Goal: Task Accomplishment & Management: Complete application form

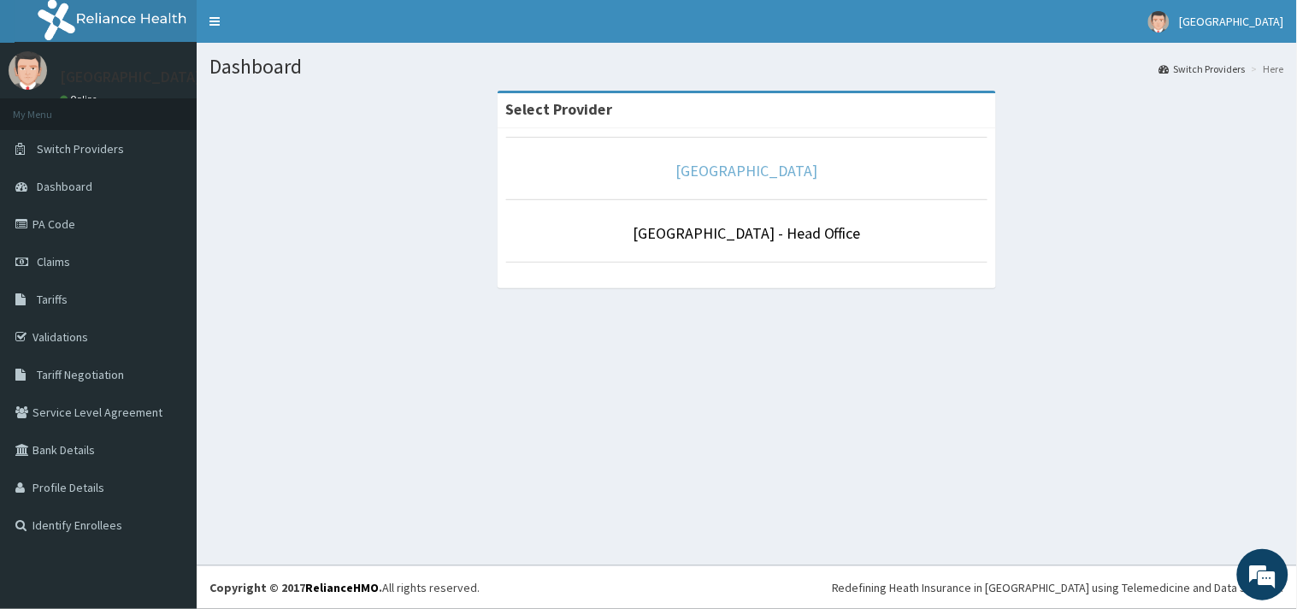
click at [735, 168] on link "[GEOGRAPHIC_DATA]" at bounding box center [747, 171] width 142 height 20
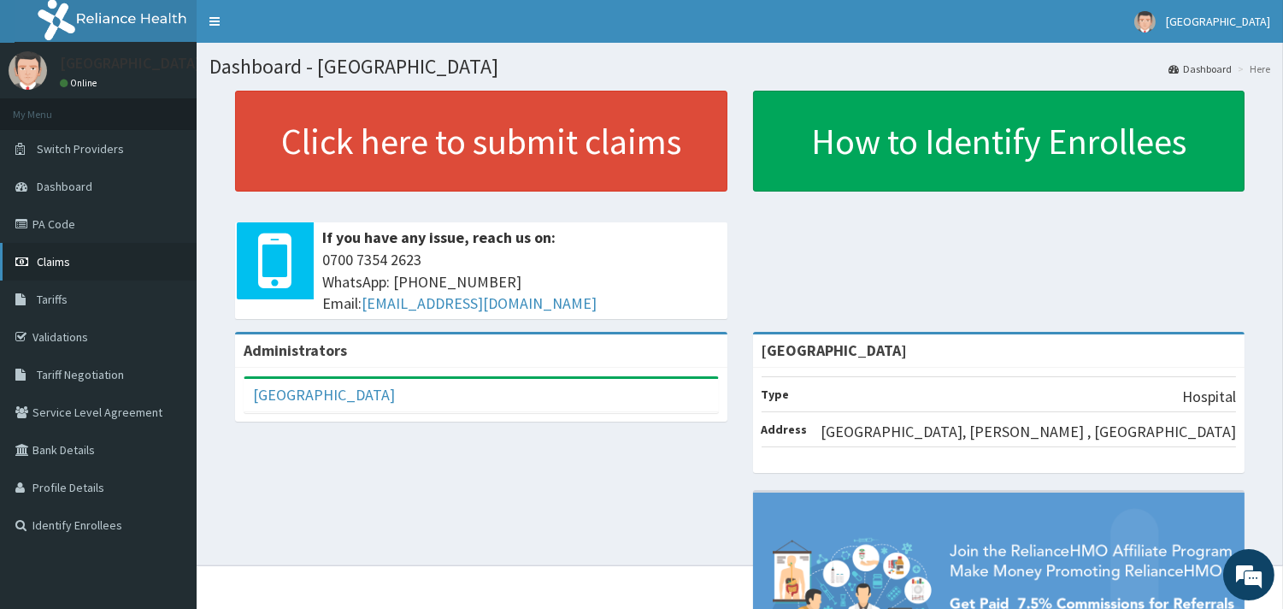
click at [62, 261] on span "Claims" at bounding box center [53, 261] width 33 height 15
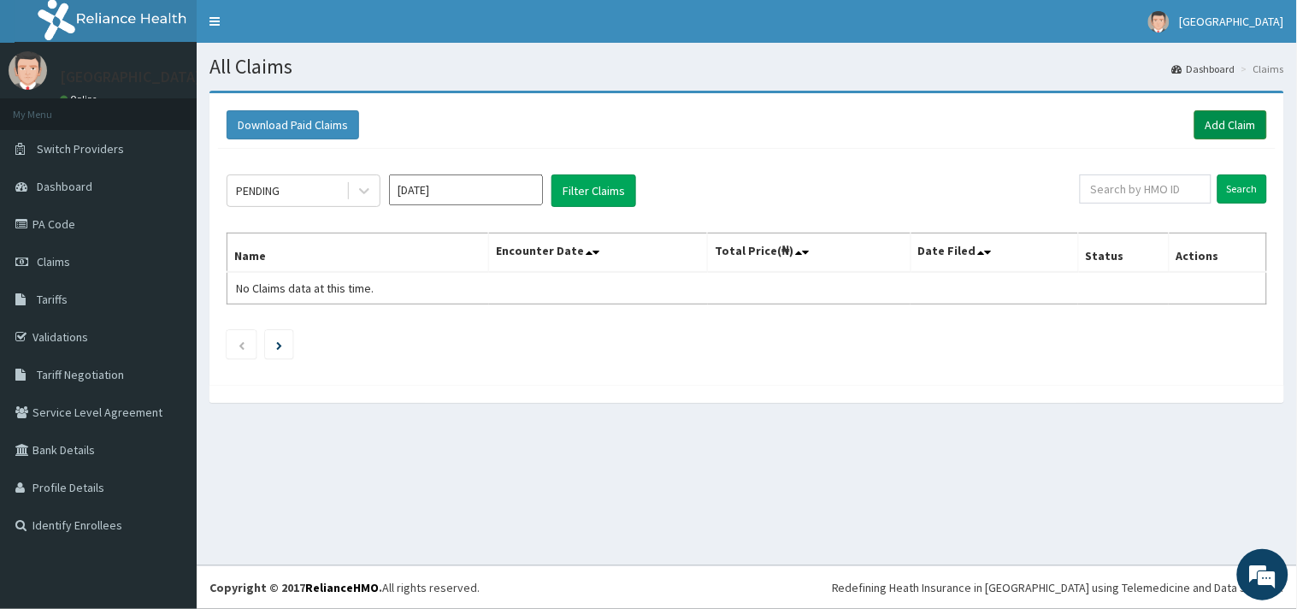
click at [1221, 124] on link "Add Claim" at bounding box center [1230, 124] width 73 height 29
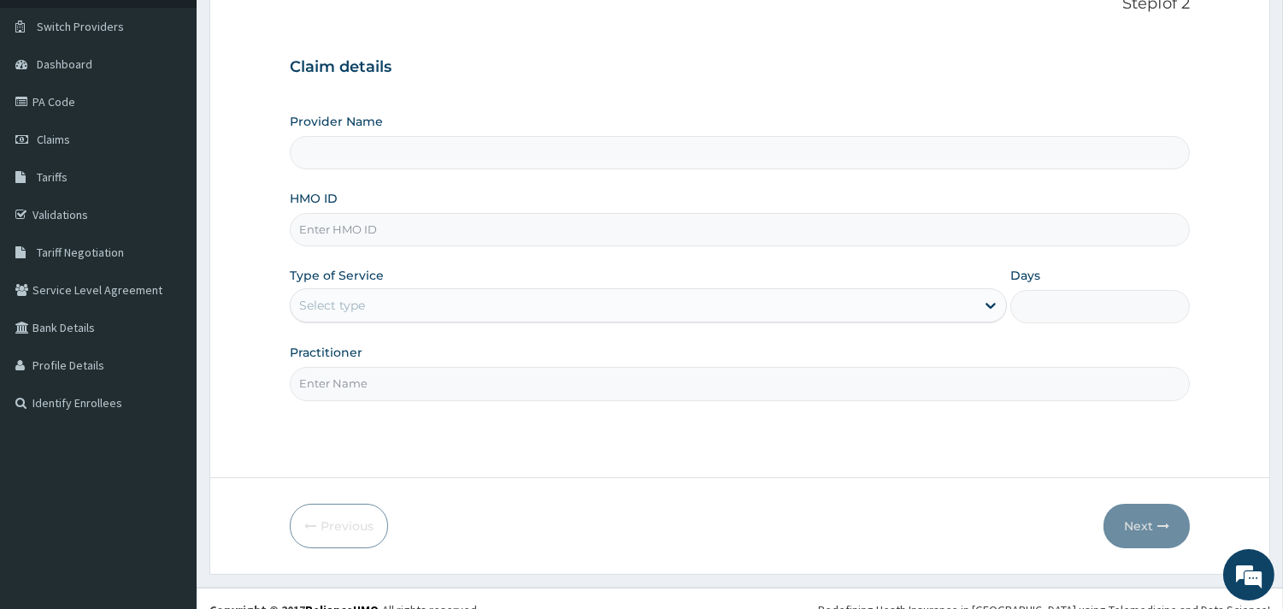
scroll to position [145, 0]
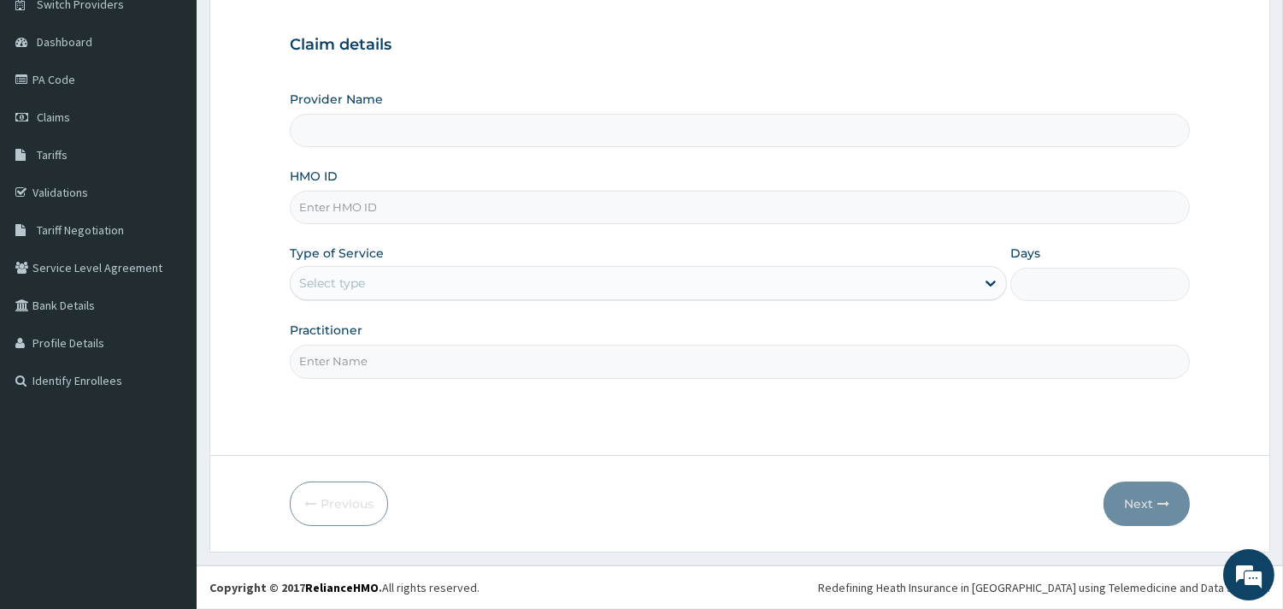
type input "[GEOGRAPHIC_DATA]"
click at [354, 209] on input "HMO ID" at bounding box center [740, 207] width 900 height 33
type input "GSV/12270/A"
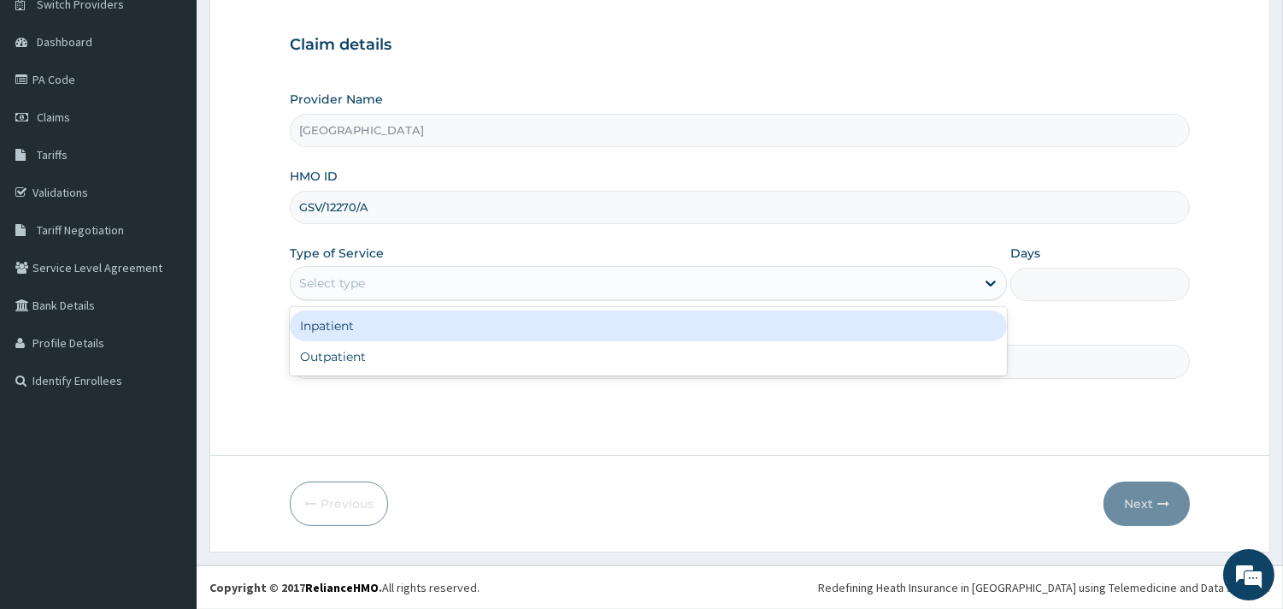
click at [354, 277] on div "Select type" at bounding box center [332, 282] width 66 height 17
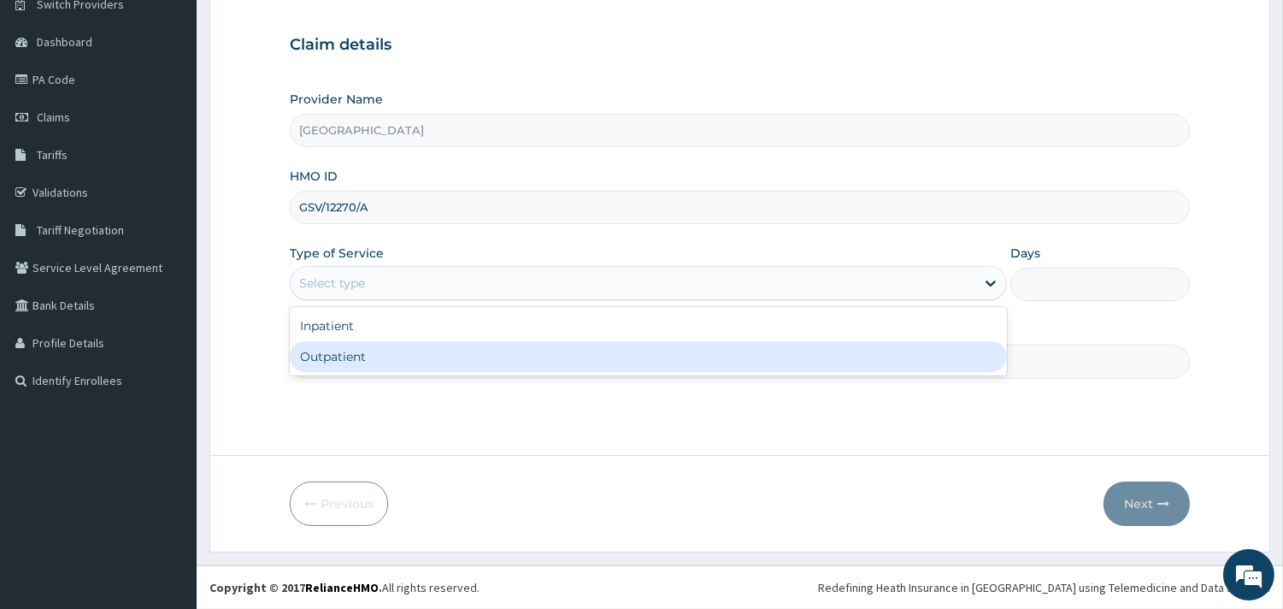
click at [339, 362] on div "Outpatient" at bounding box center [648, 356] width 717 height 31
type input "1"
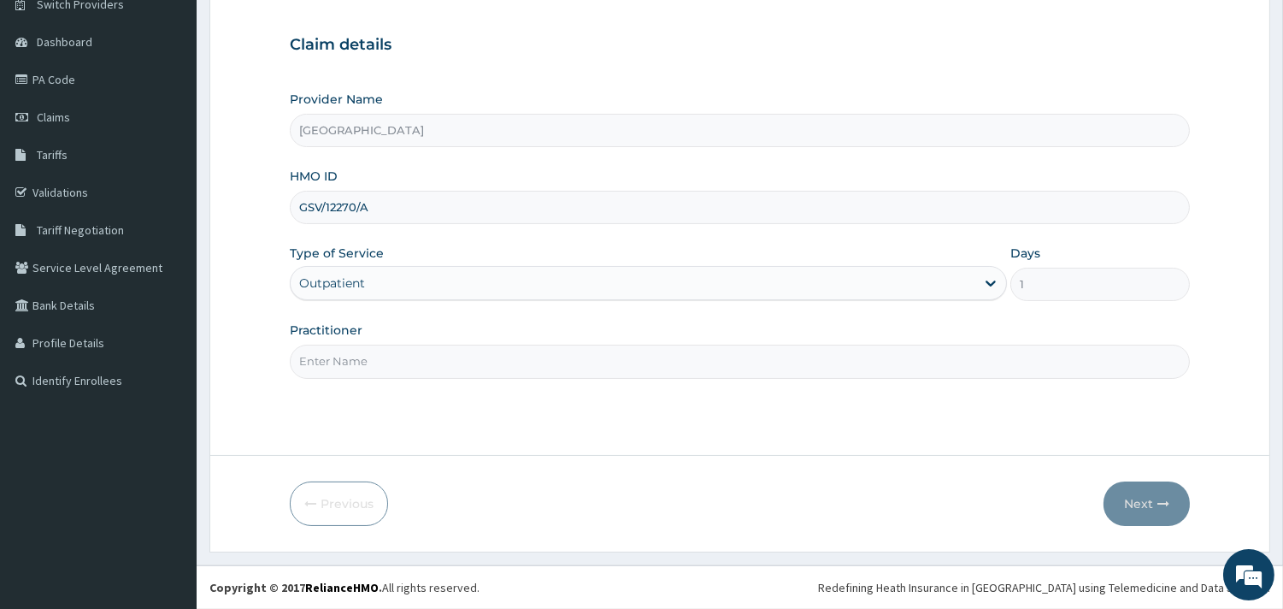
click at [335, 355] on input "Practitioner" at bounding box center [740, 361] width 900 height 33
type input "DR NGONANDI"
click at [1141, 498] on button "Next" at bounding box center [1147, 503] width 86 height 44
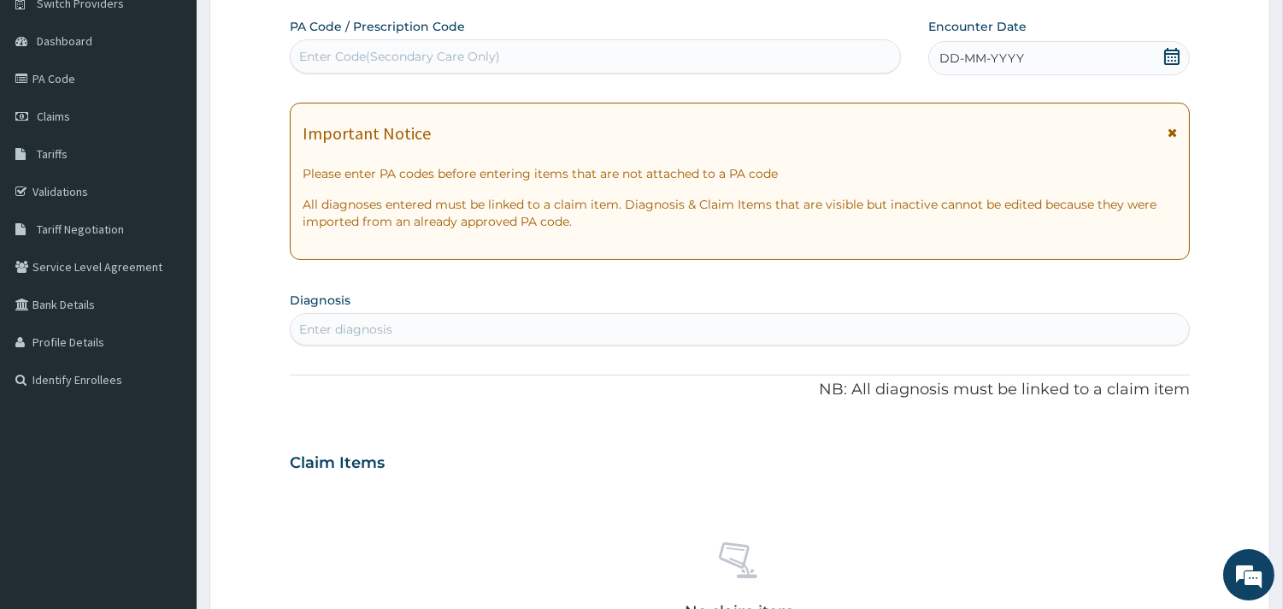
click at [1178, 56] on icon at bounding box center [1171, 56] width 15 height 17
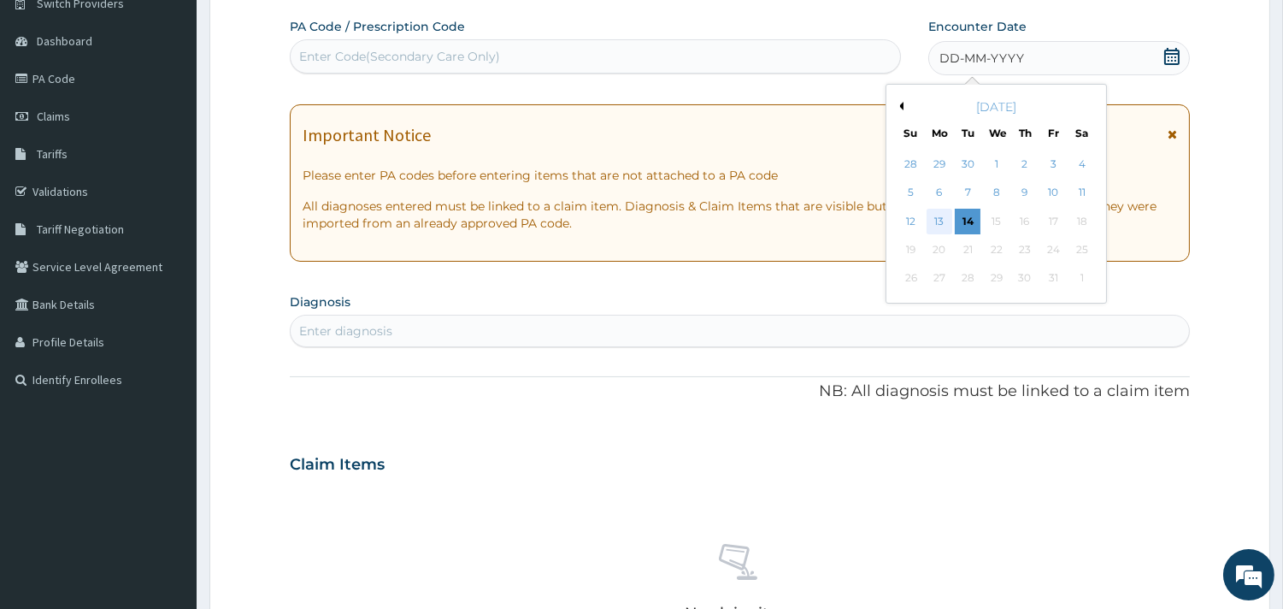
click at [938, 219] on div "13" at bounding box center [940, 222] width 26 height 26
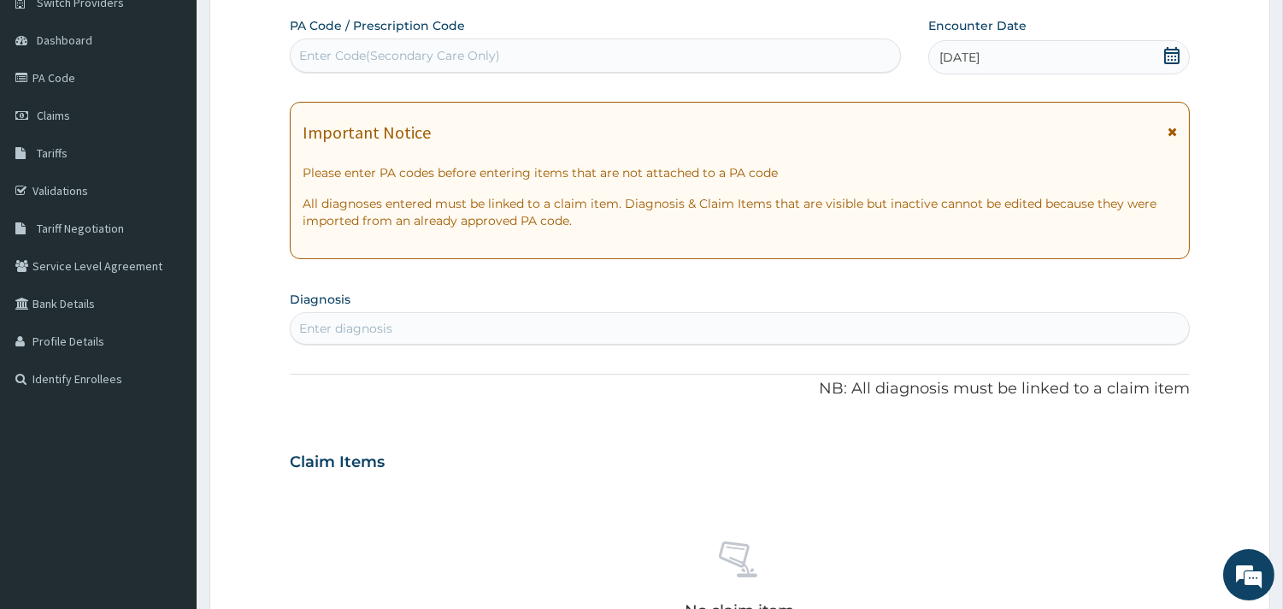
scroll to position [285, 0]
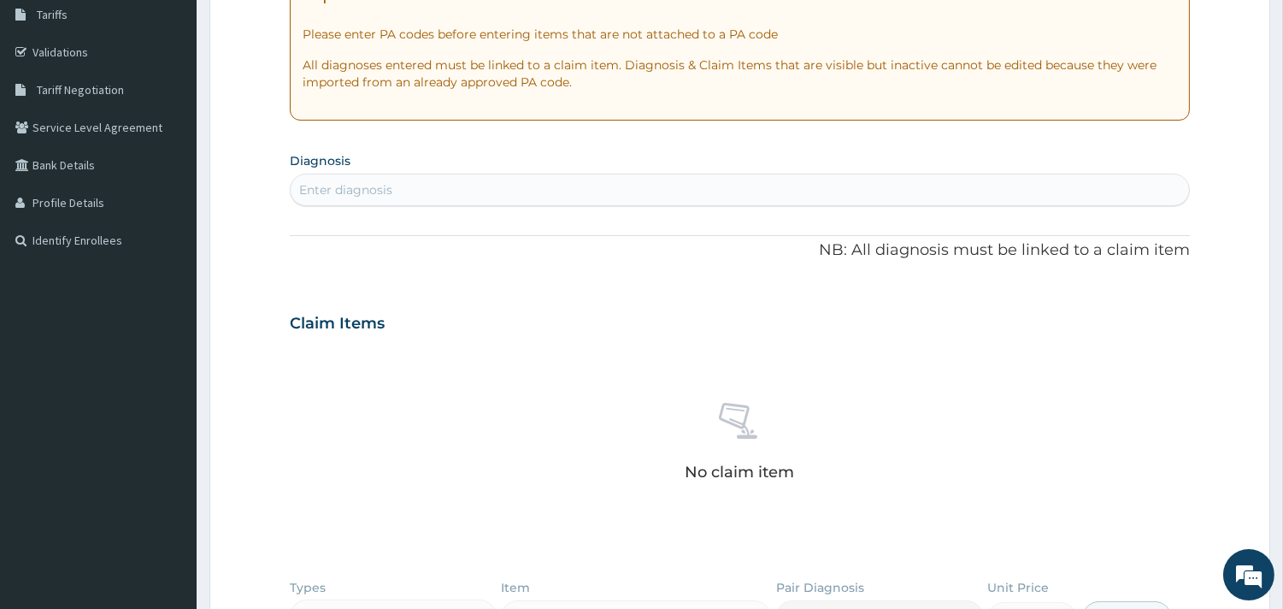
click at [361, 186] on div "Enter diagnosis" at bounding box center [345, 189] width 93 height 17
type input "P"
type input "M"
type input "P"
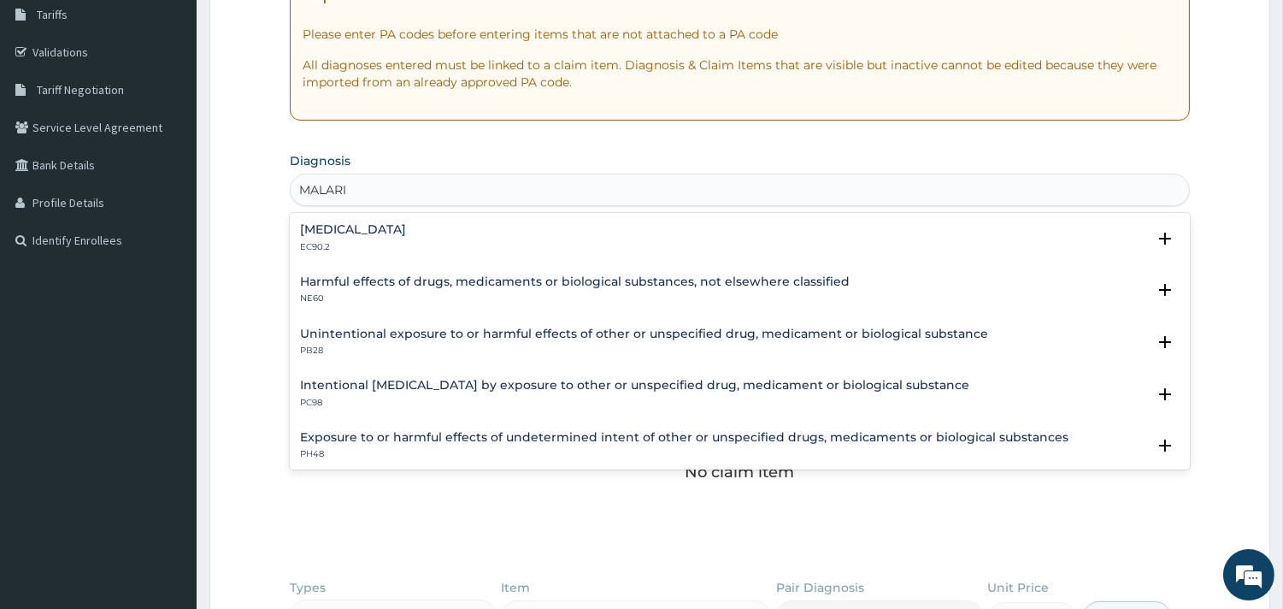
type input "MALARIA"
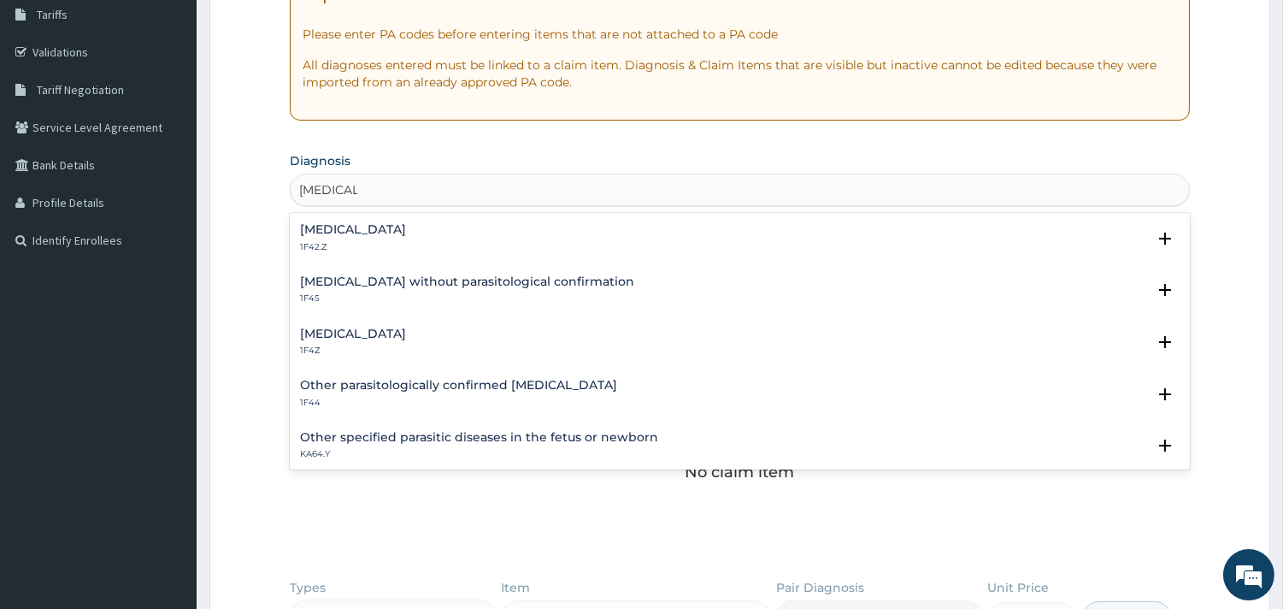
click at [345, 224] on h4 "Plasmodium malariae malaria without complication" at bounding box center [353, 229] width 106 height 13
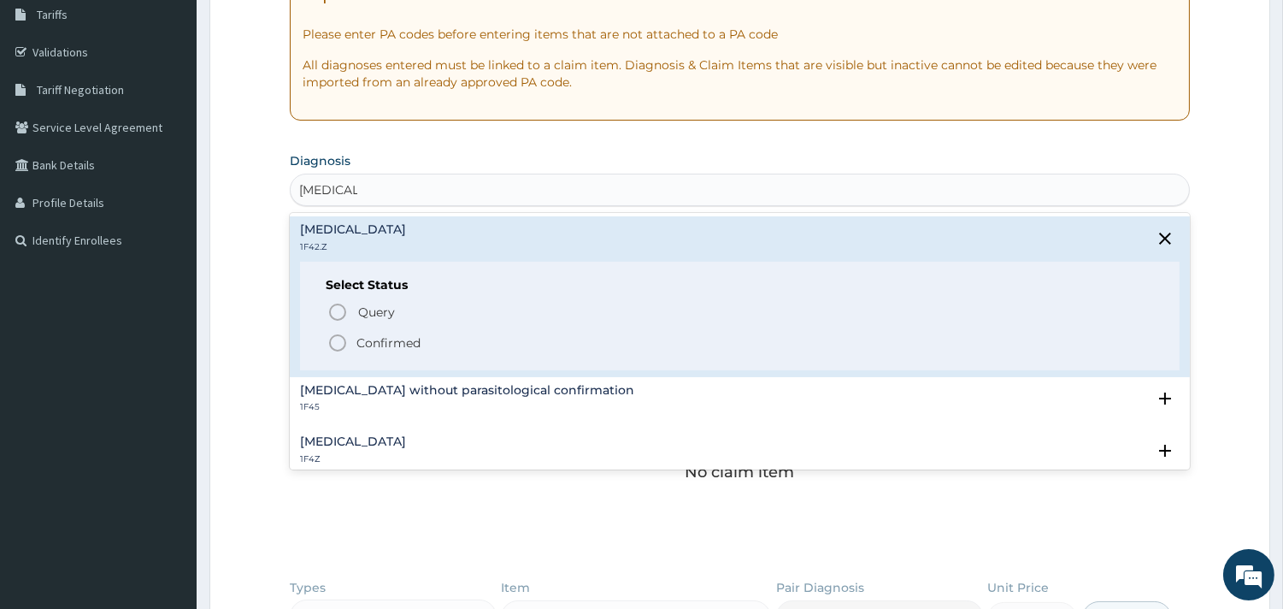
click at [339, 345] on icon "status option filled" at bounding box center [337, 343] width 21 height 21
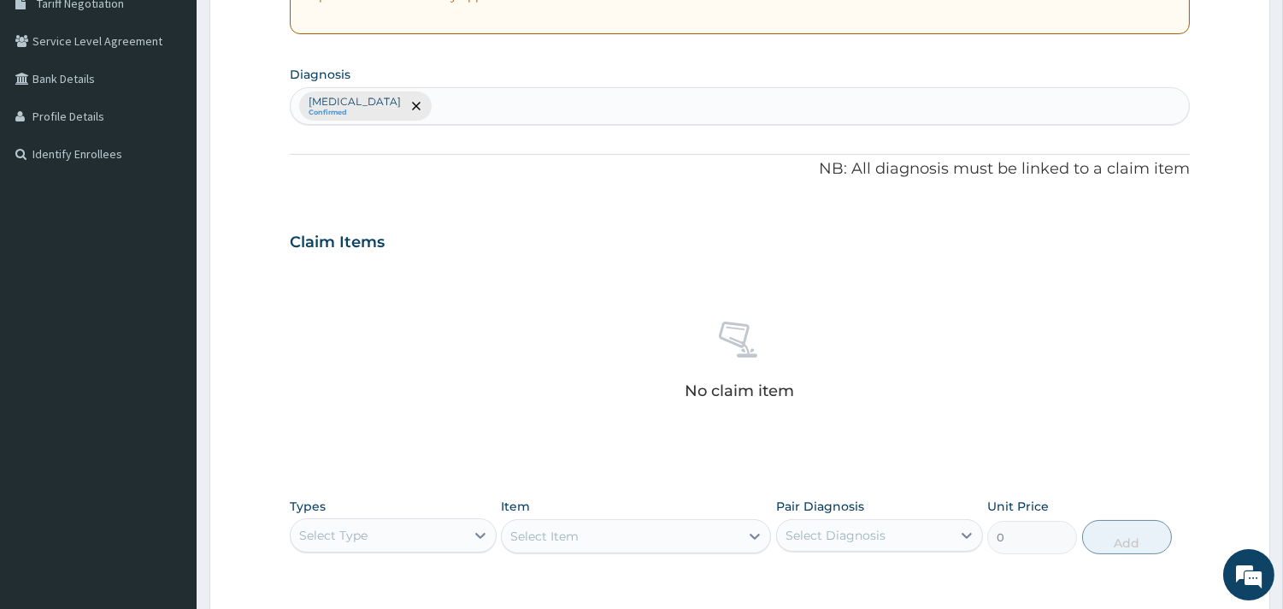
scroll to position [380, 0]
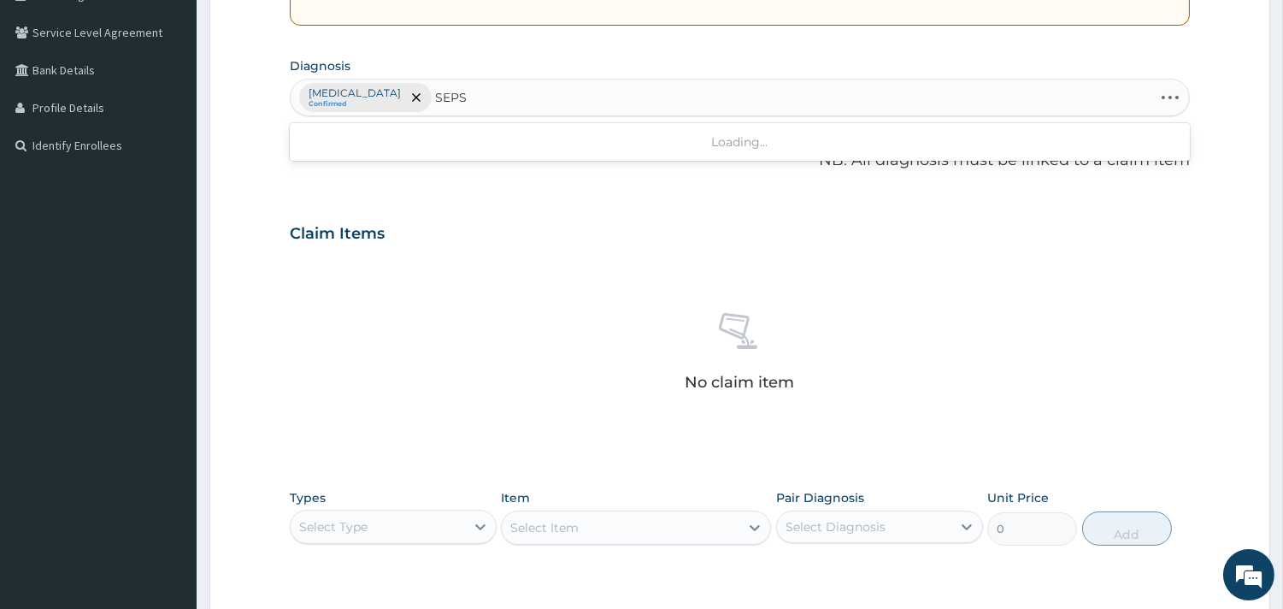
type input "SEPSI"
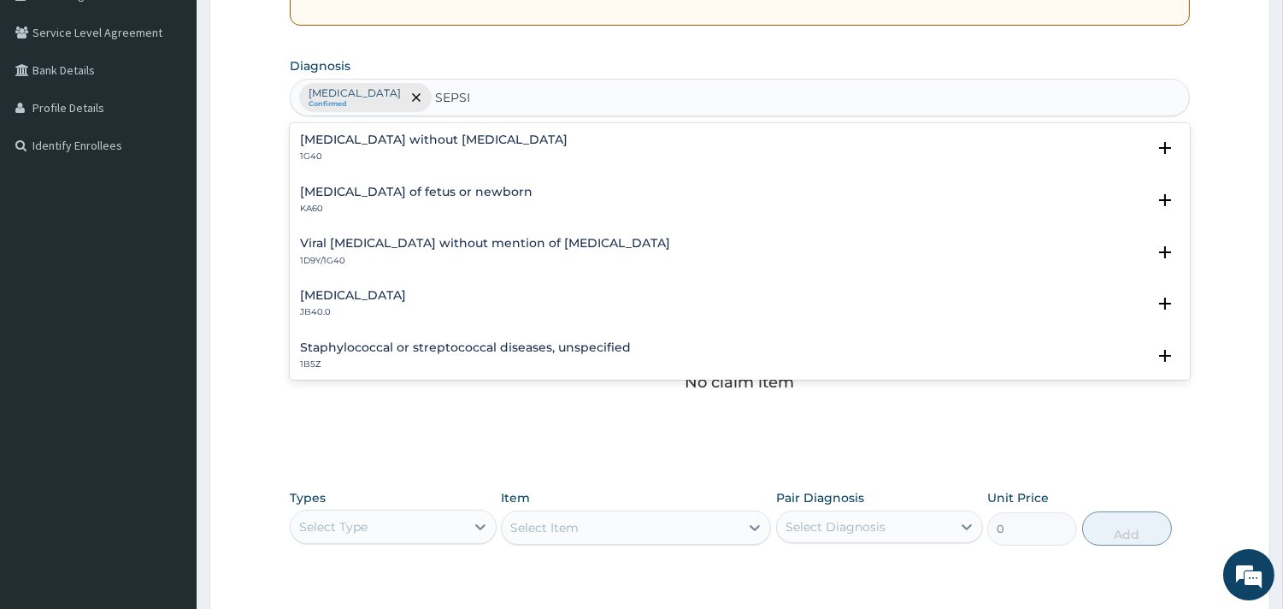
click at [386, 137] on h4 "Sepsis without septic shock" at bounding box center [434, 139] width 268 height 13
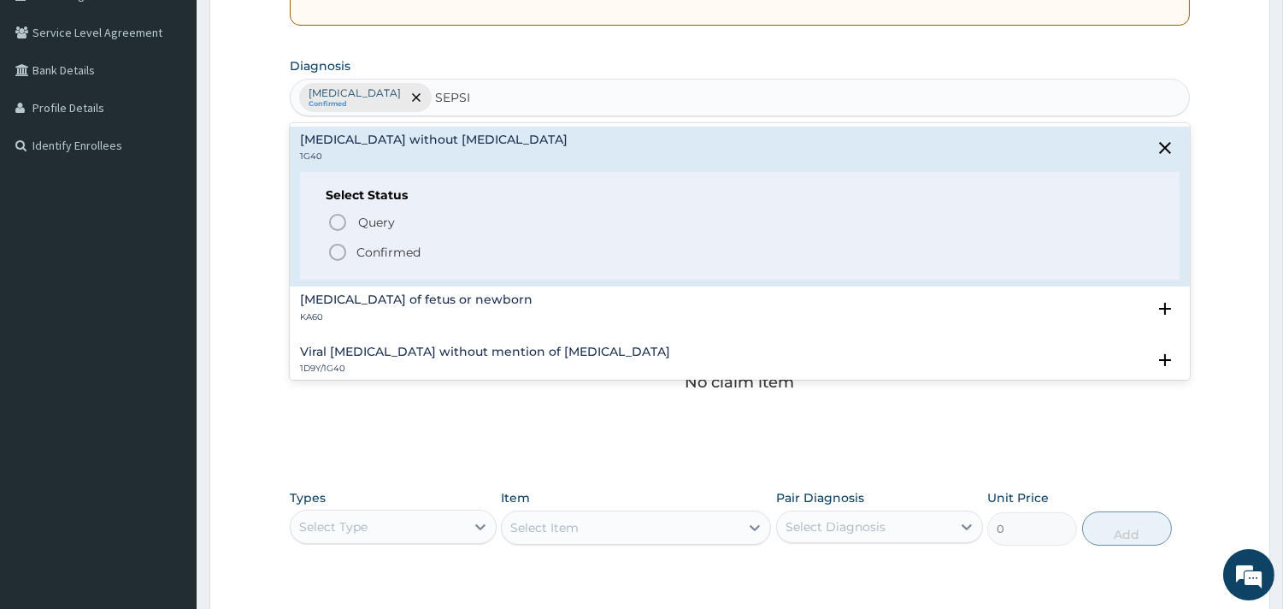
click at [335, 251] on icon "status option filled" at bounding box center [337, 252] width 21 height 21
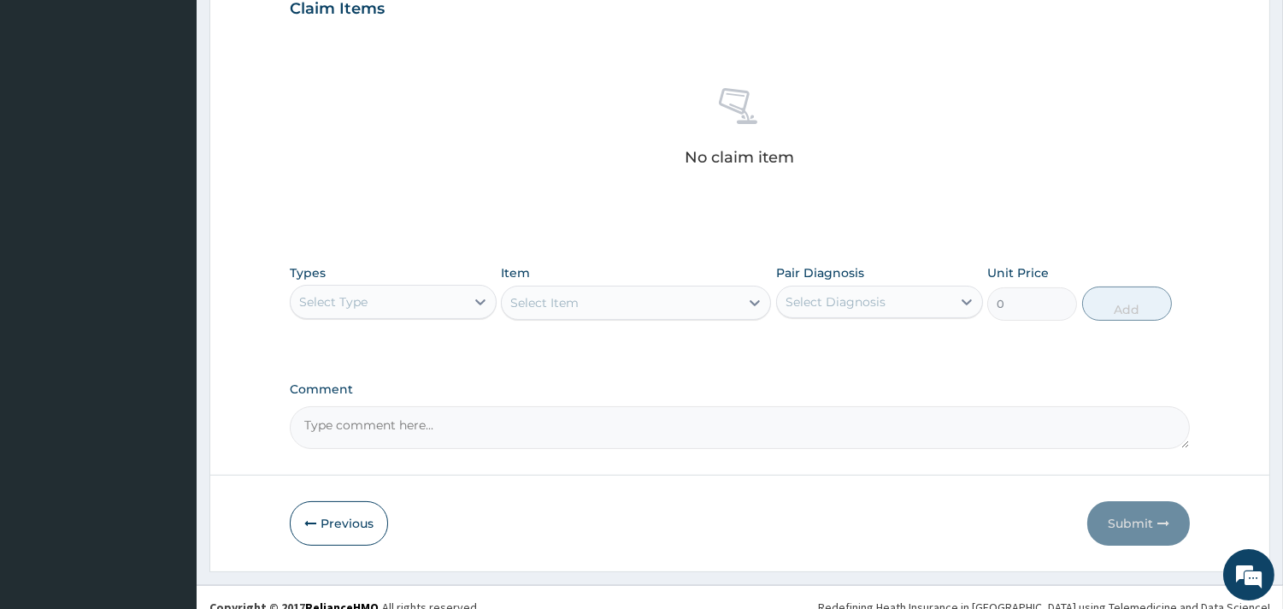
scroll to position [624, 0]
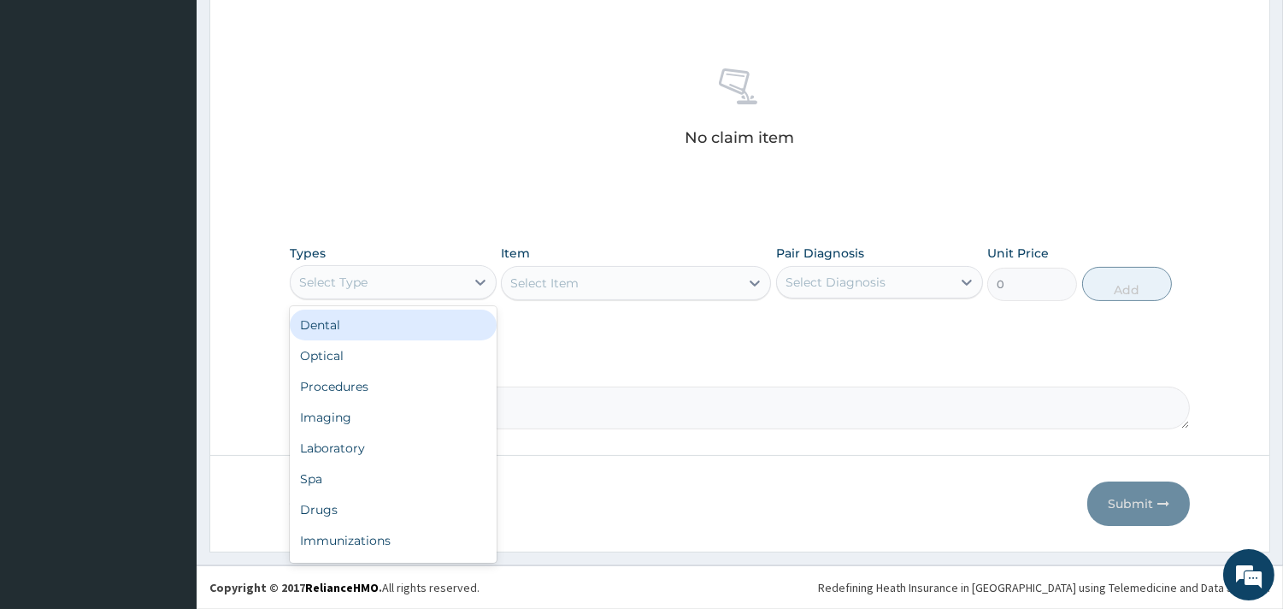
click at [447, 284] on div "Select Type" at bounding box center [378, 281] width 174 height 27
type input "P"
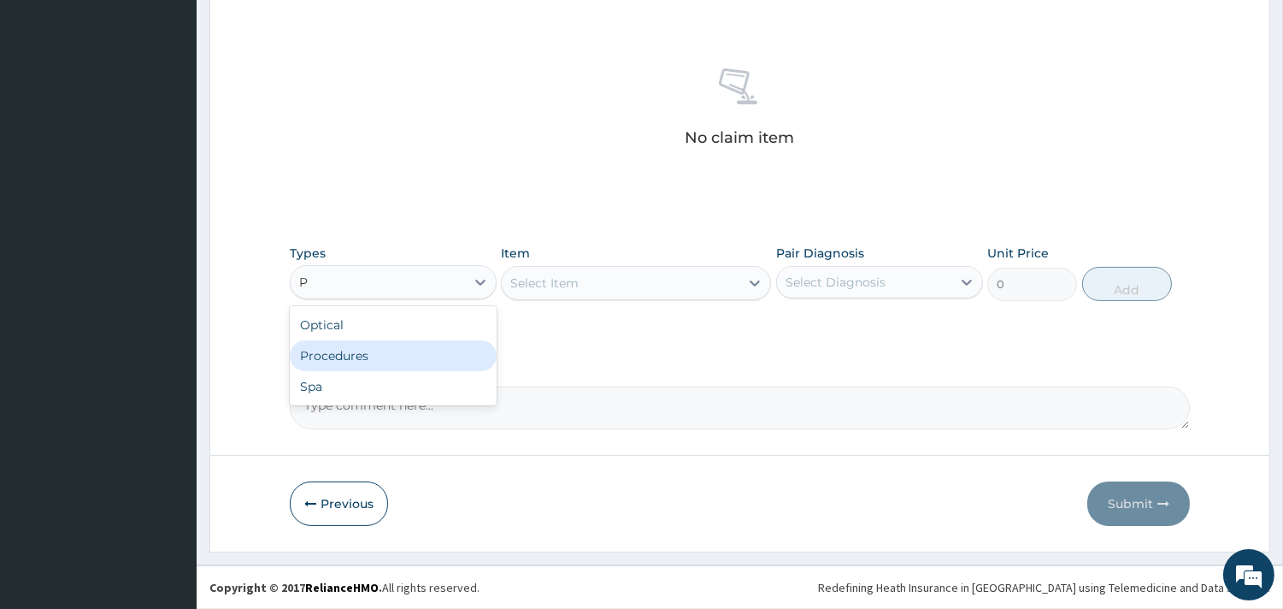
click at [386, 354] on div "Procedures" at bounding box center [393, 355] width 207 height 31
click at [574, 286] on div "Select Item" at bounding box center [636, 283] width 270 height 34
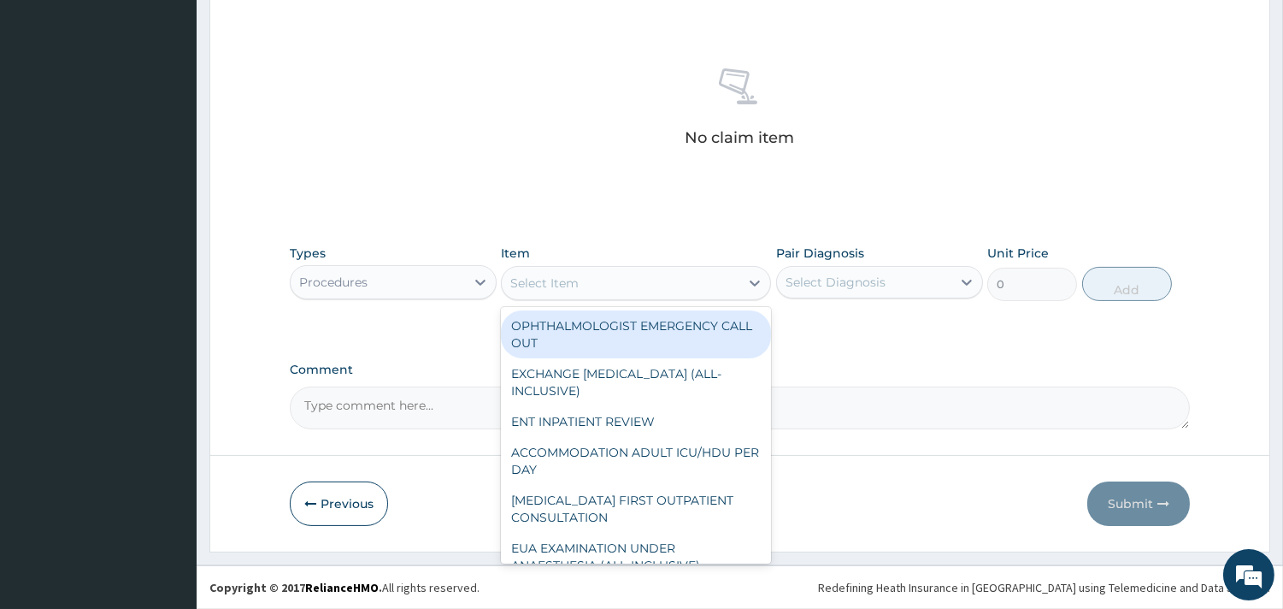
click at [544, 282] on div "Select Item" at bounding box center [544, 282] width 68 height 17
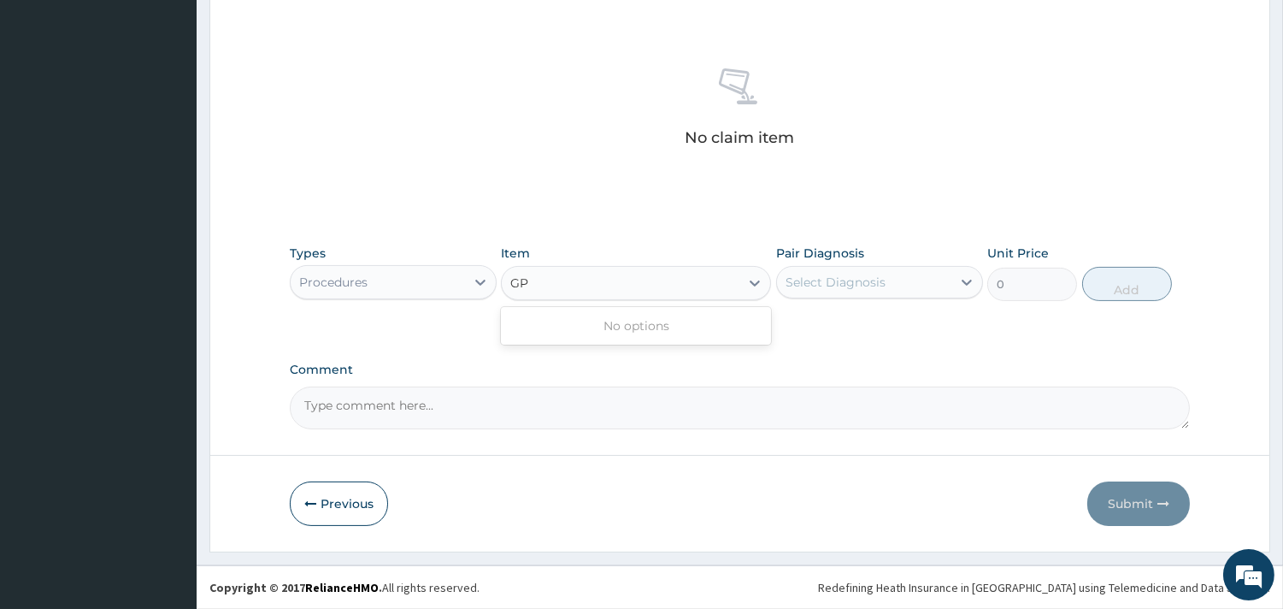
type input "G"
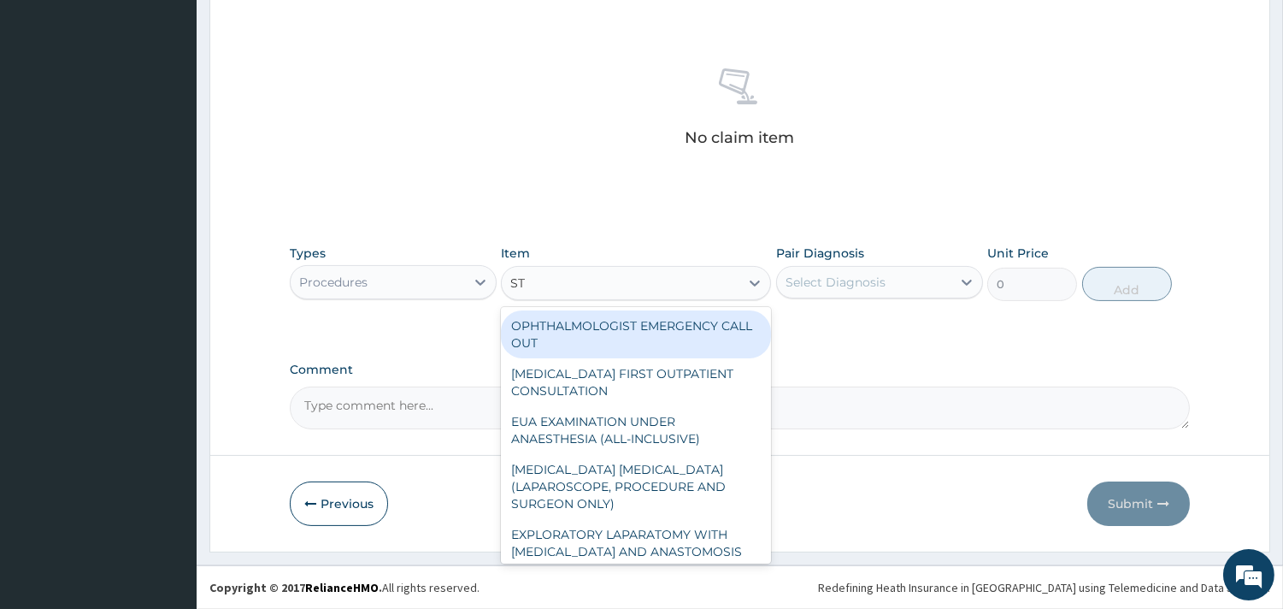
type input "S"
type input "G"
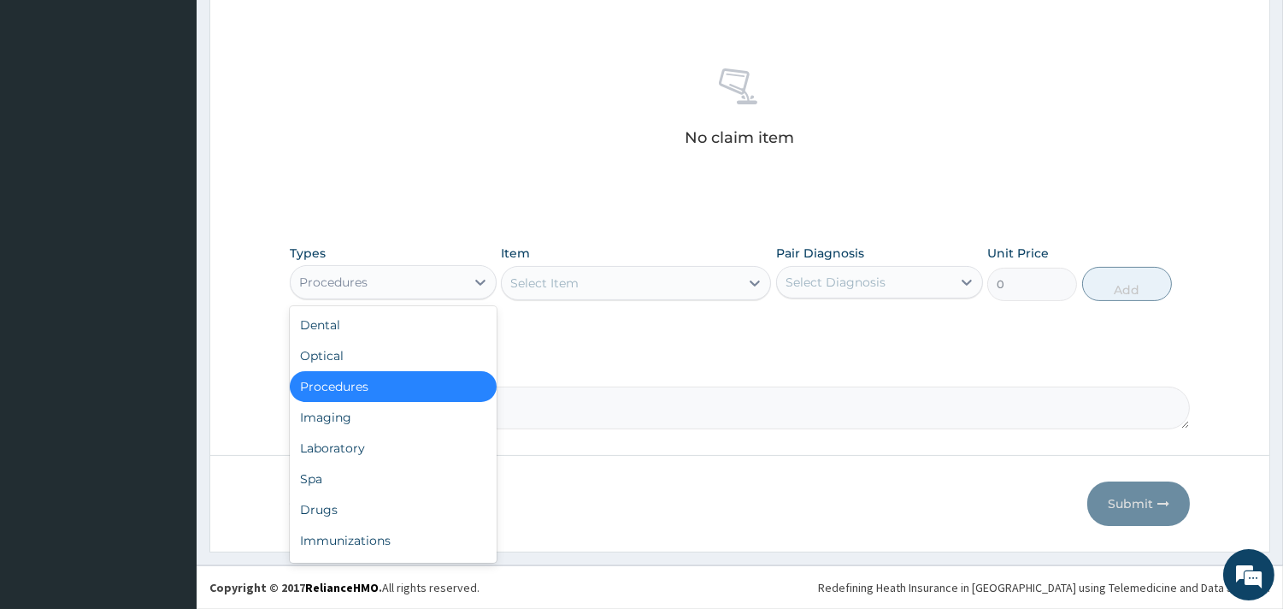
click at [415, 262] on div "Types option Procedures, selected. option Procedures selected, 3 of 10. 10 resu…" at bounding box center [393, 273] width 207 height 56
click at [345, 510] on div "Drugs" at bounding box center [393, 509] width 207 height 31
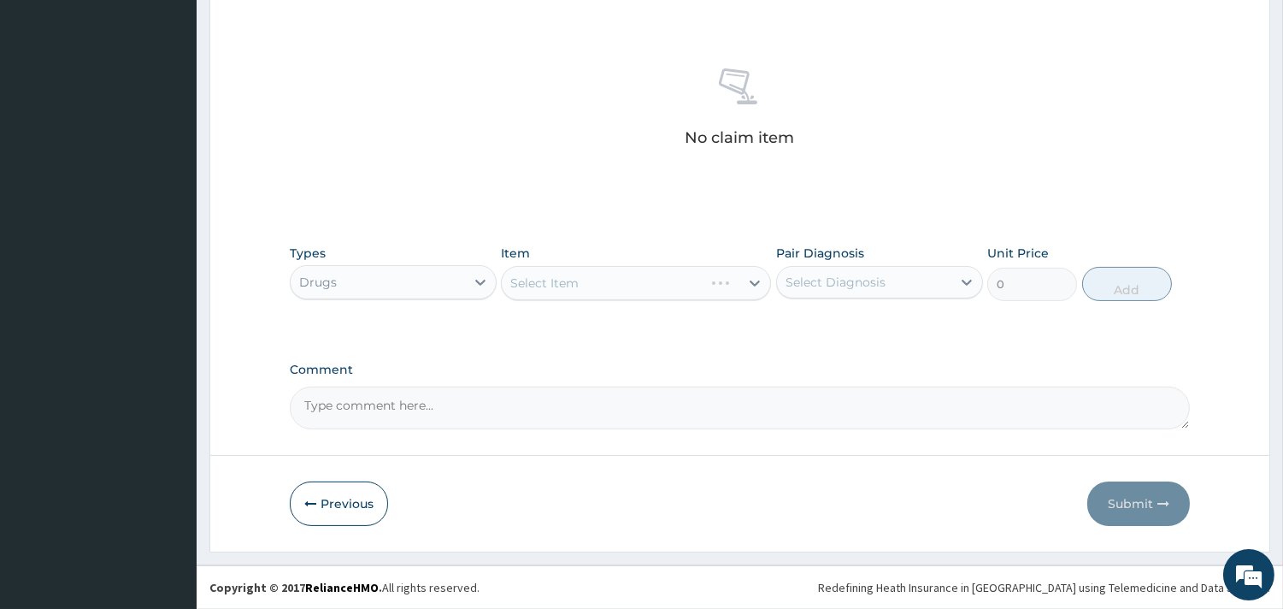
click at [576, 287] on div "Select Item" at bounding box center [636, 283] width 270 height 34
click at [536, 280] on div "Select Item" at bounding box center [636, 283] width 270 height 34
click at [625, 283] on div "Select Item" at bounding box center [621, 282] width 238 height 27
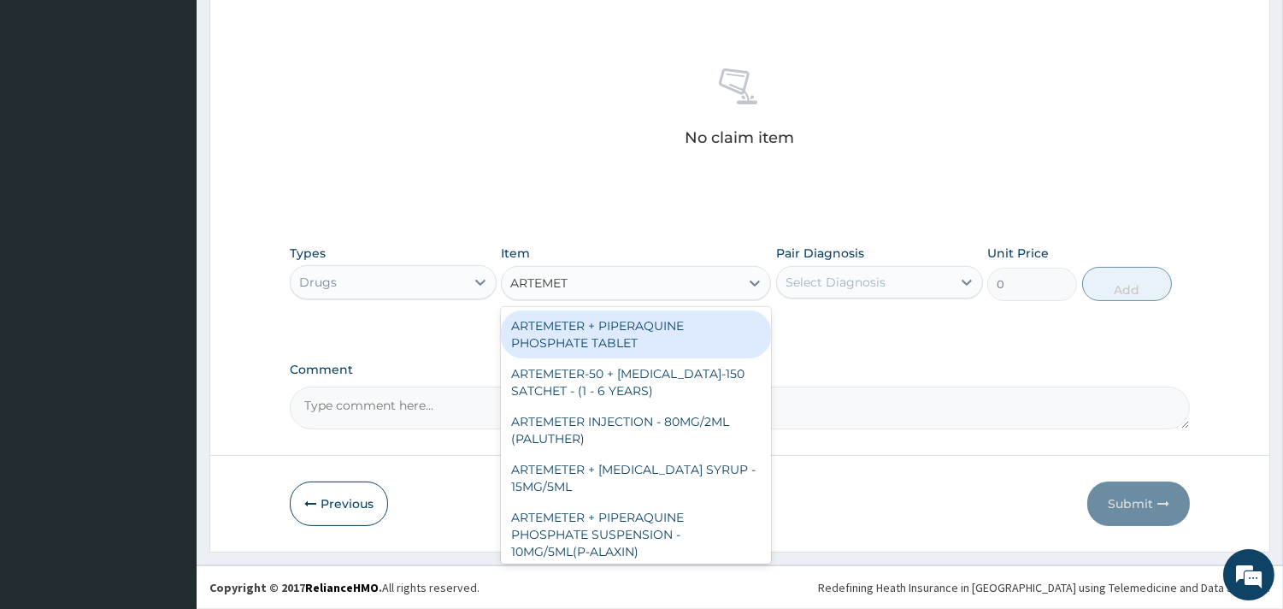
type input "ARTEME"
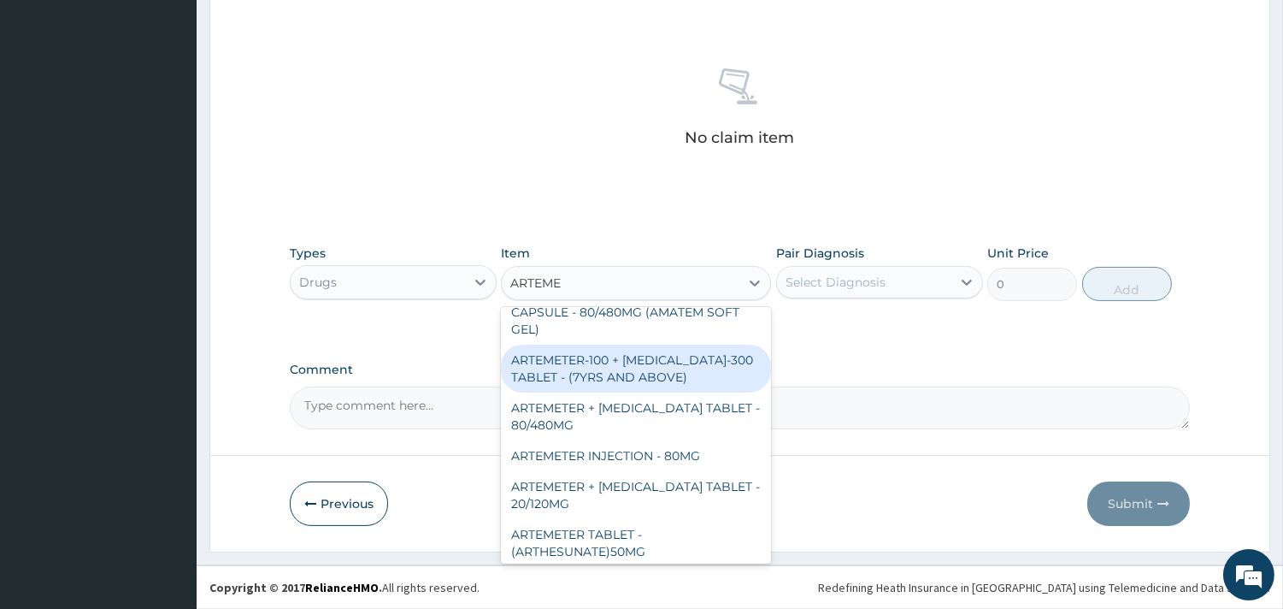
scroll to position [659, 0]
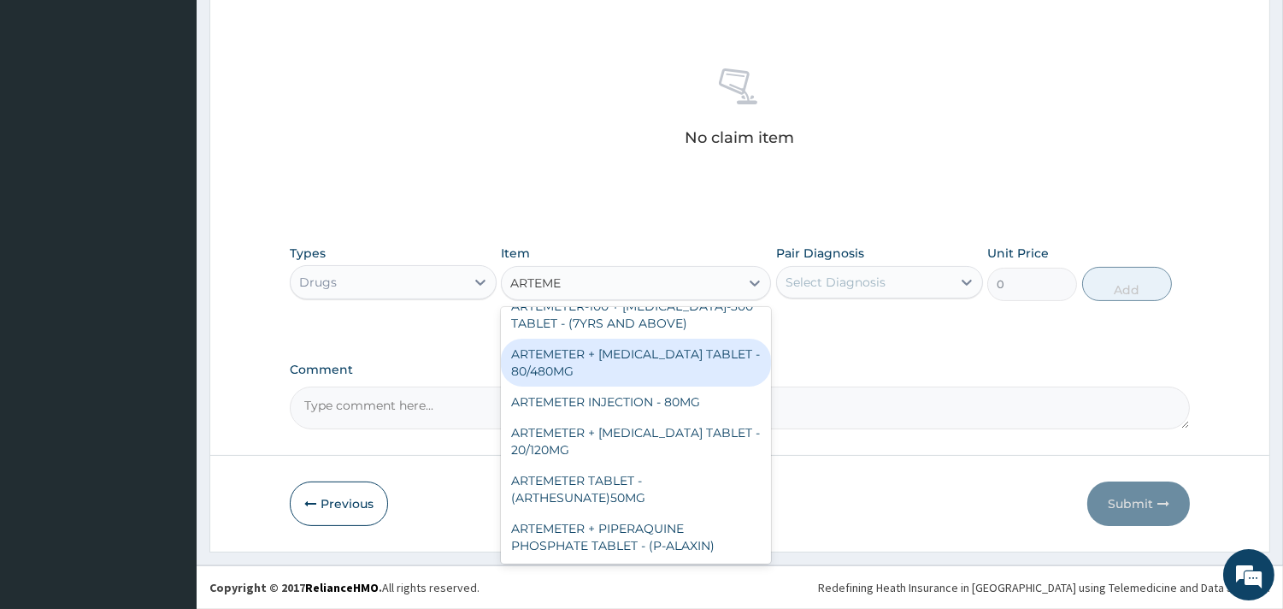
click at [650, 365] on div "ARTEMETER + LUMEFANTRINE TABLET - 80/480MG" at bounding box center [636, 363] width 270 height 48
type input "436.8"
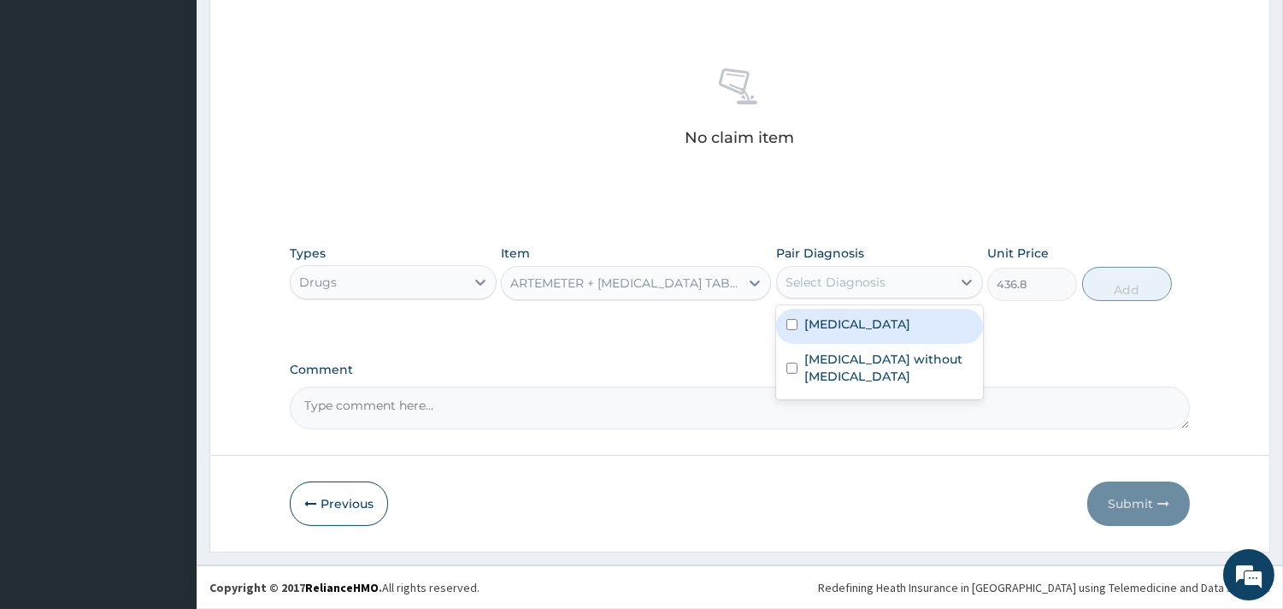
click at [910, 286] on div "Select Diagnosis" at bounding box center [864, 281] width 174 height 27
drag, startPoint x: 797, startPoint y: 347, endPoint x: 1029, endPoint y: 339, distance: 231.8
click at [800, 344] on div "Plasmodium malariae malaria without complication" at bounding box center [879, 326] width 207 height 35
checkbox input "true"
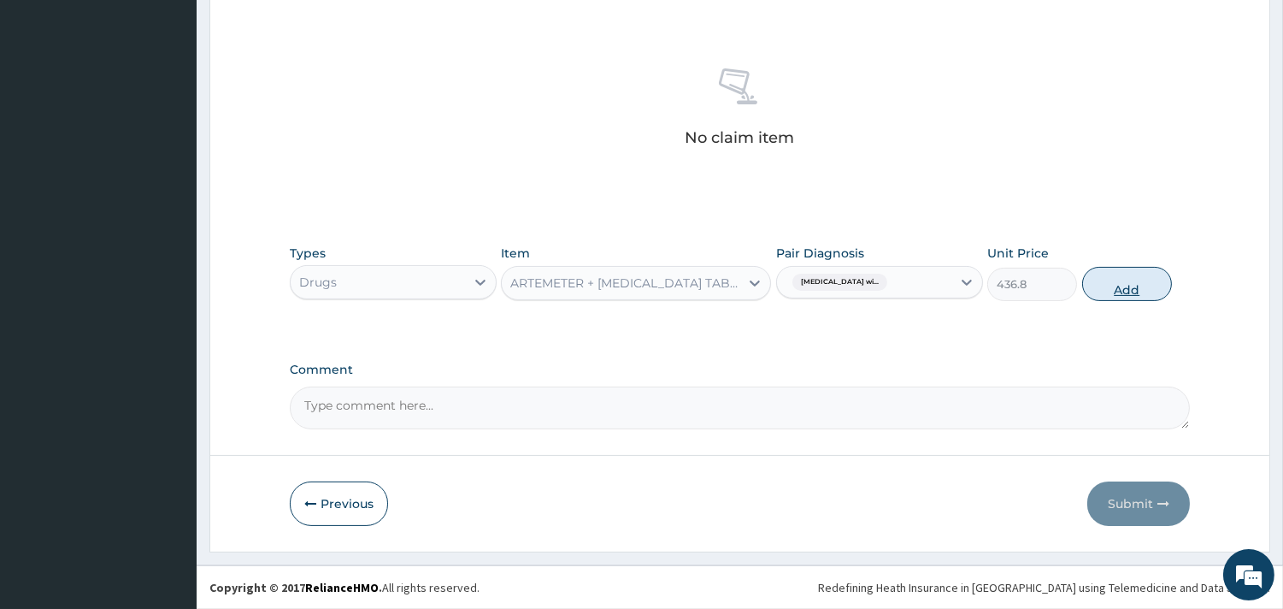
click at [1117, 289] on button "Add" at bounding box center [1127, 284] width 90 height 34
type input "0"
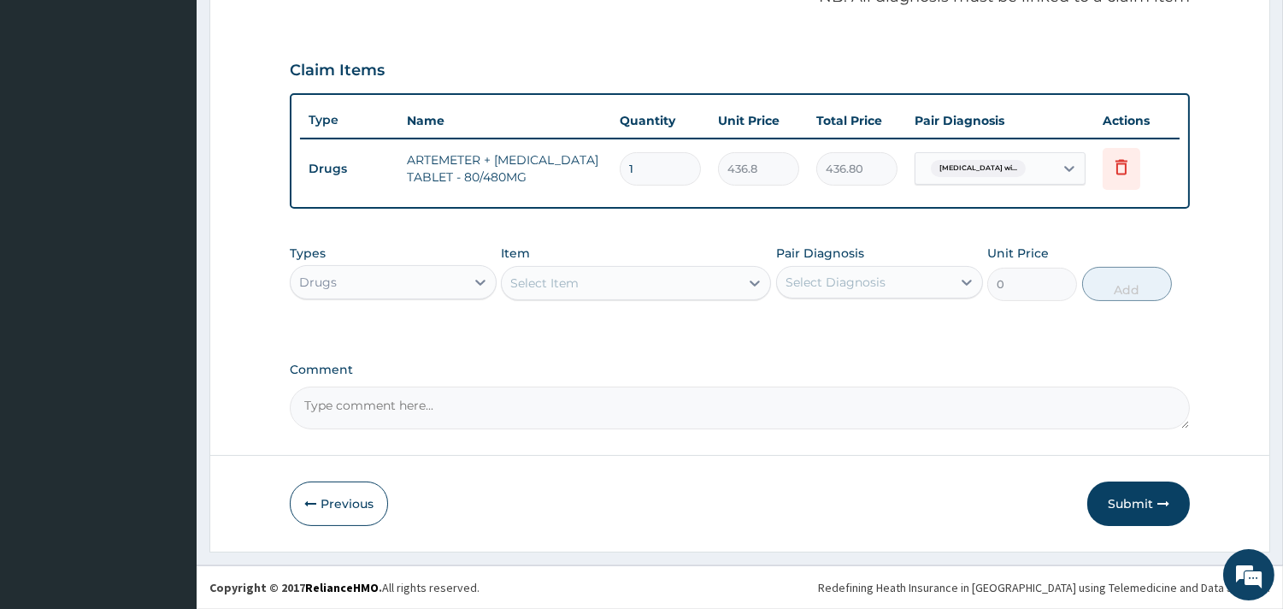
scroll to position [541, 0]
type input "0.00"
type input "6"
type input "2620.80"
type input "6"
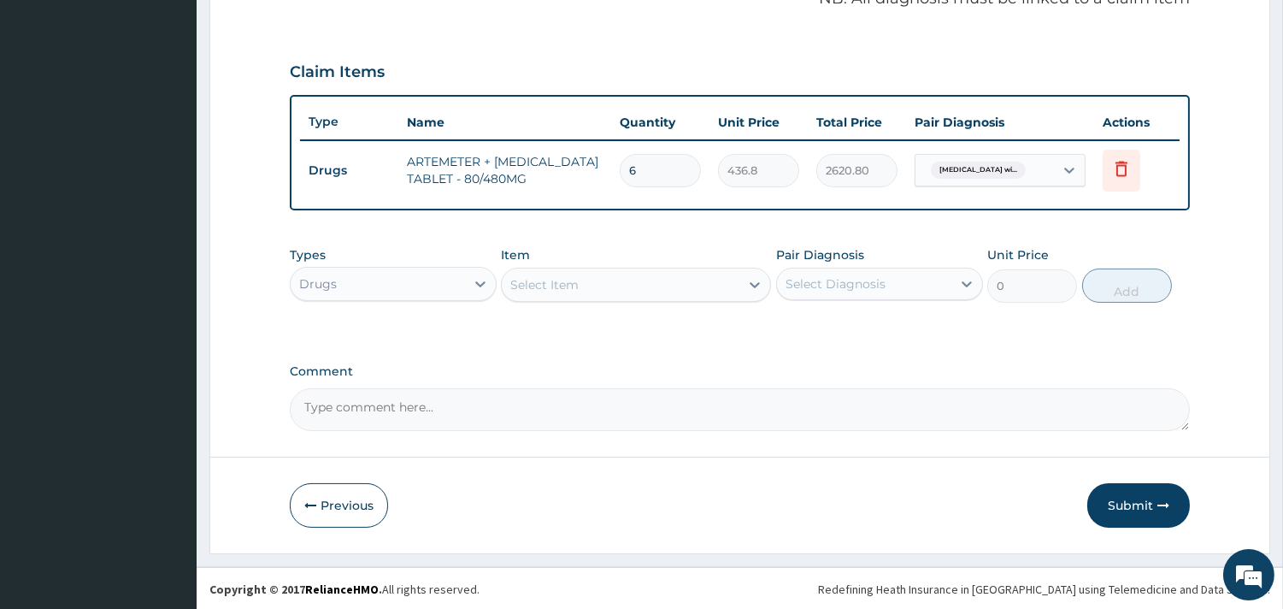
click at [560, 286] on div "Select Item" at bounding box center [544, 284] width 68 height 17
type input "PARACE"
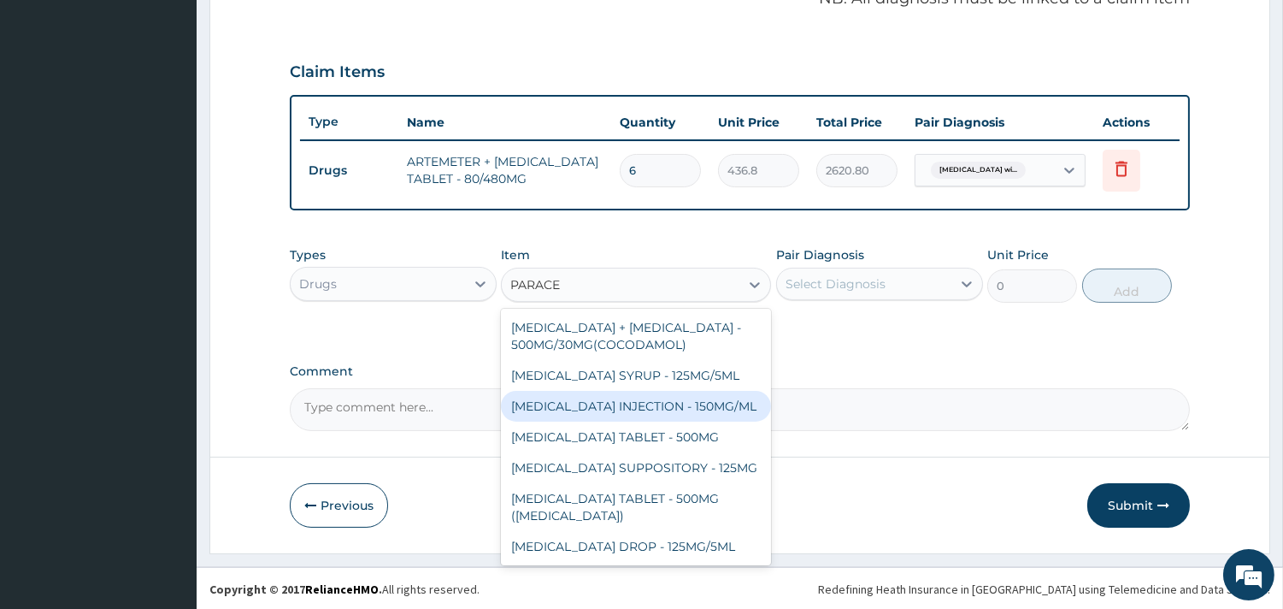
drag, startPoint x: 670, startPoint y: 399, endPoint x: 822, endPoint y: 352, distance: 159.3
click at [672, 399] on div "PARACETAMOL INJECTION - 150MG/ML" at bounding box center [636, 406] width 270 height 31
type input "672"
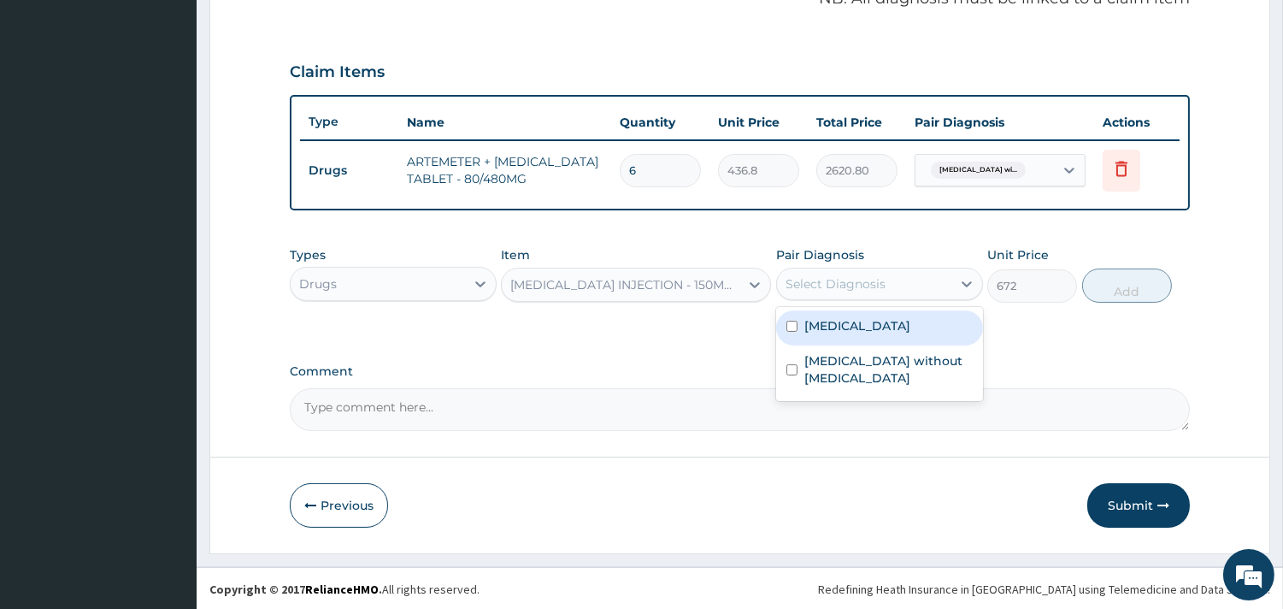
click at [858, 296] on div "Select Diagnosis" at bounding box center [879, 284] width 207 height 32
drag, startPoint x: 831, startPoint y: 349, endPoint x: 1223, endPoint y: 360, distance: 392.6
click at [842, 334] on label "Plasmodium malariae malaria without complication" at bounding box center [858, 325] width 106 height 17
checkbox input "true"
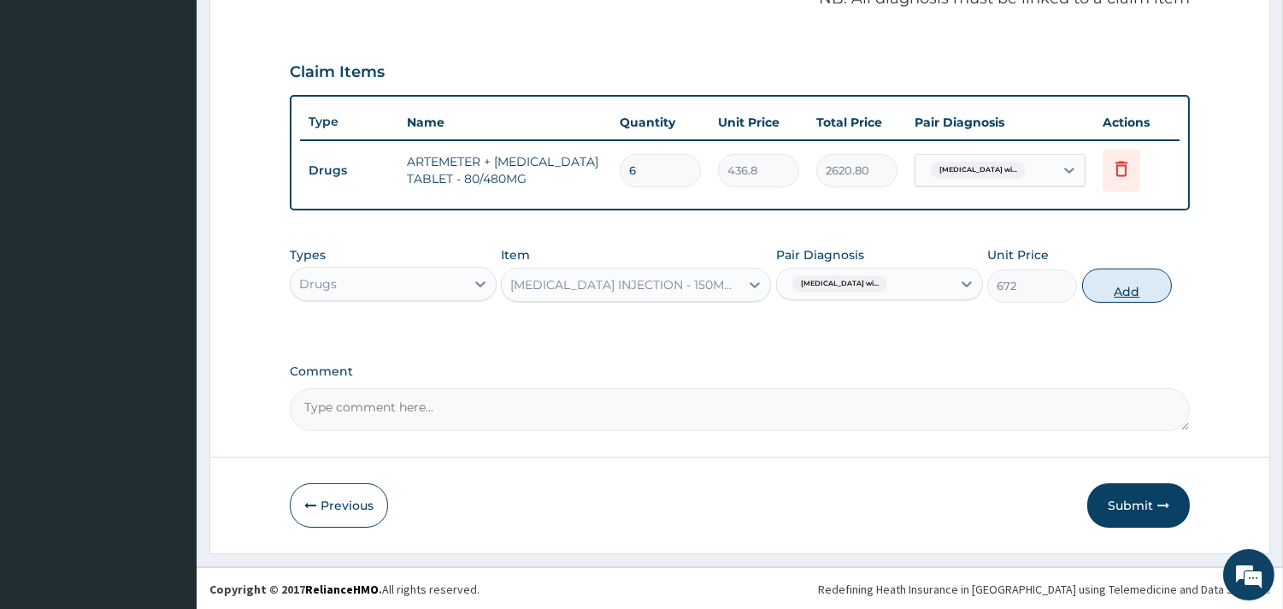
click at [1114, 270] on button "Add" at bounding box center [1127, 285] width 90 height 34
type input "0"
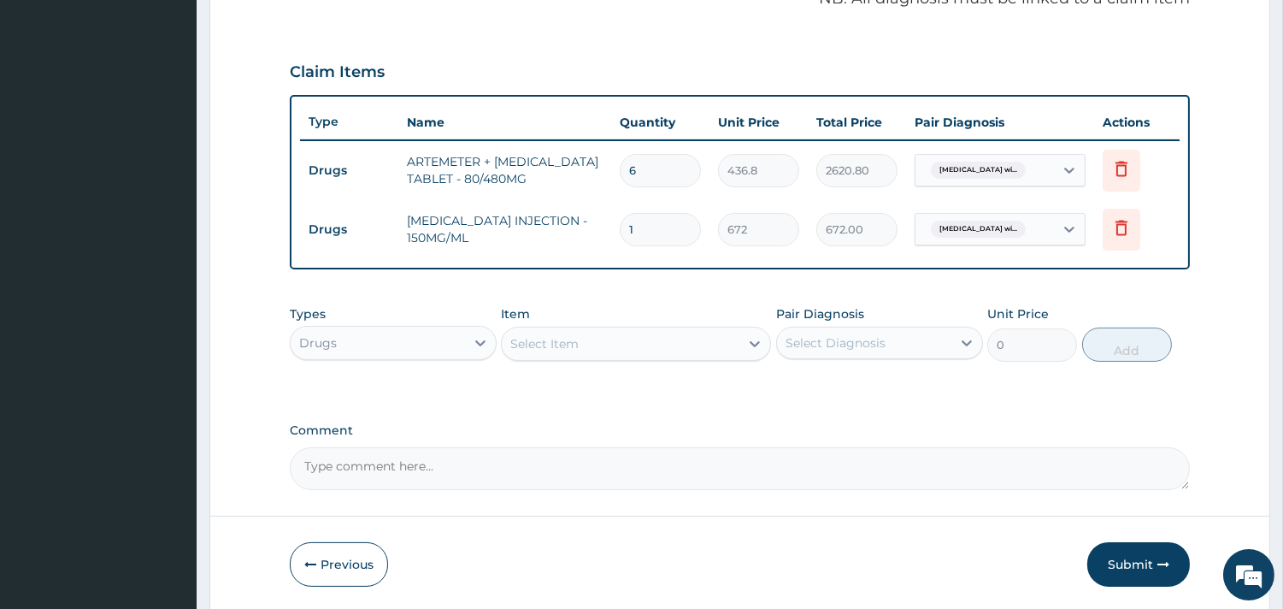
type input "0.00"
type input "6"
type input "4032.00"
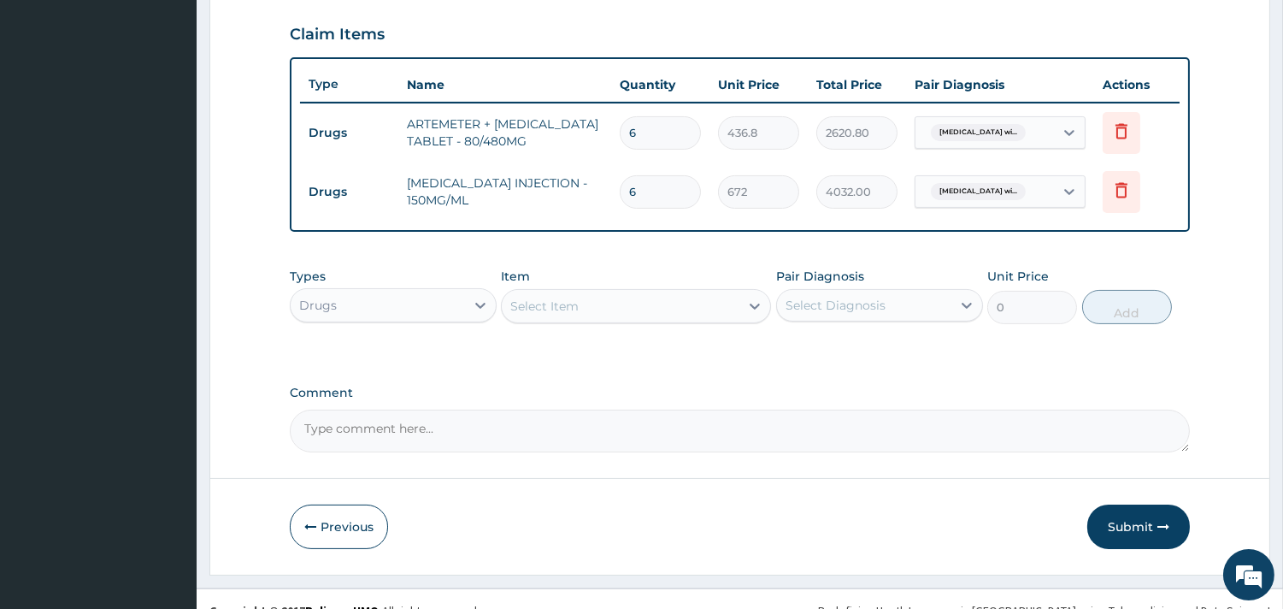
scroll to position [600, 0]
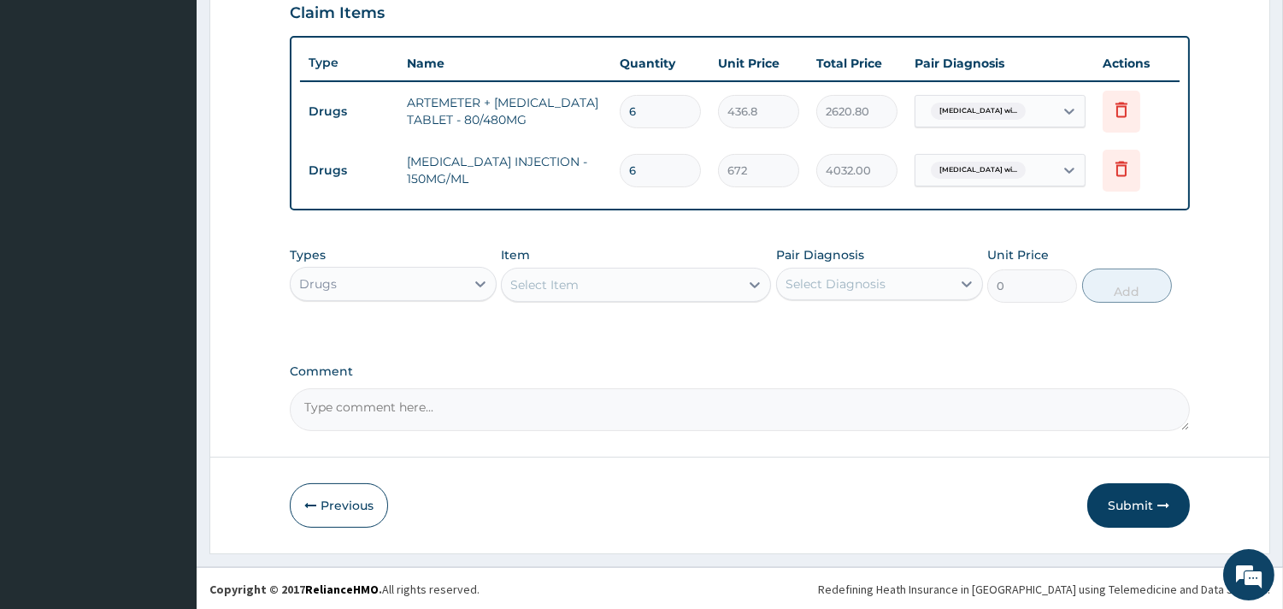
type input "6"
click at [590, 280] on div "Select Item" at bounding box center [621, 284] width 238 height 27
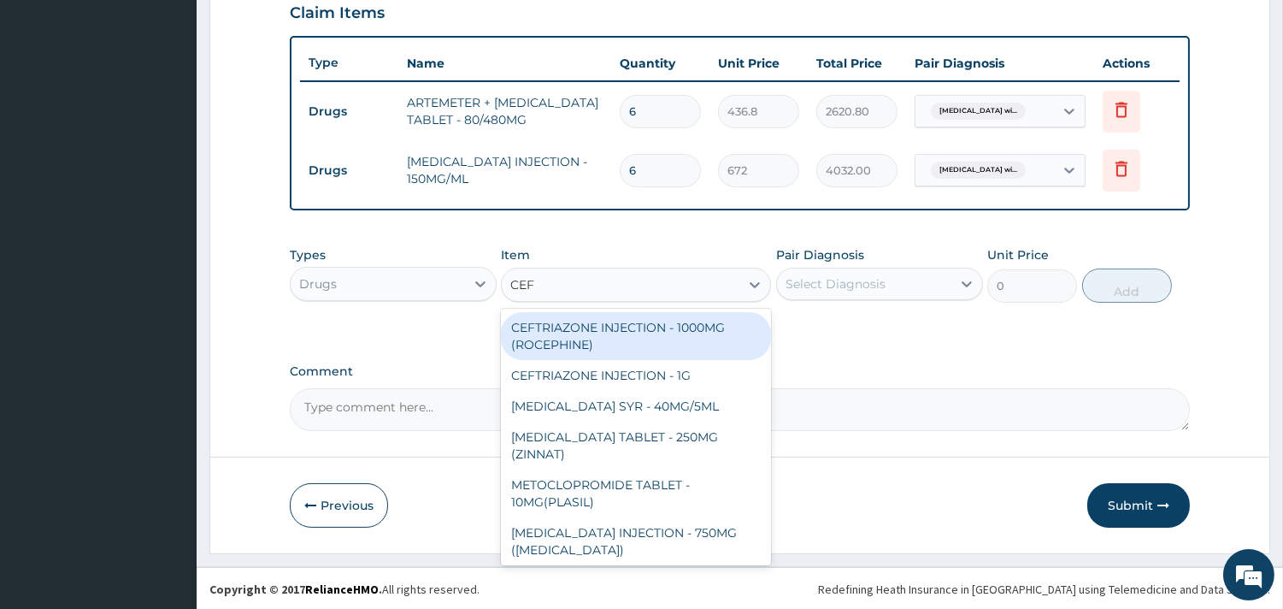
type input "CEFT"
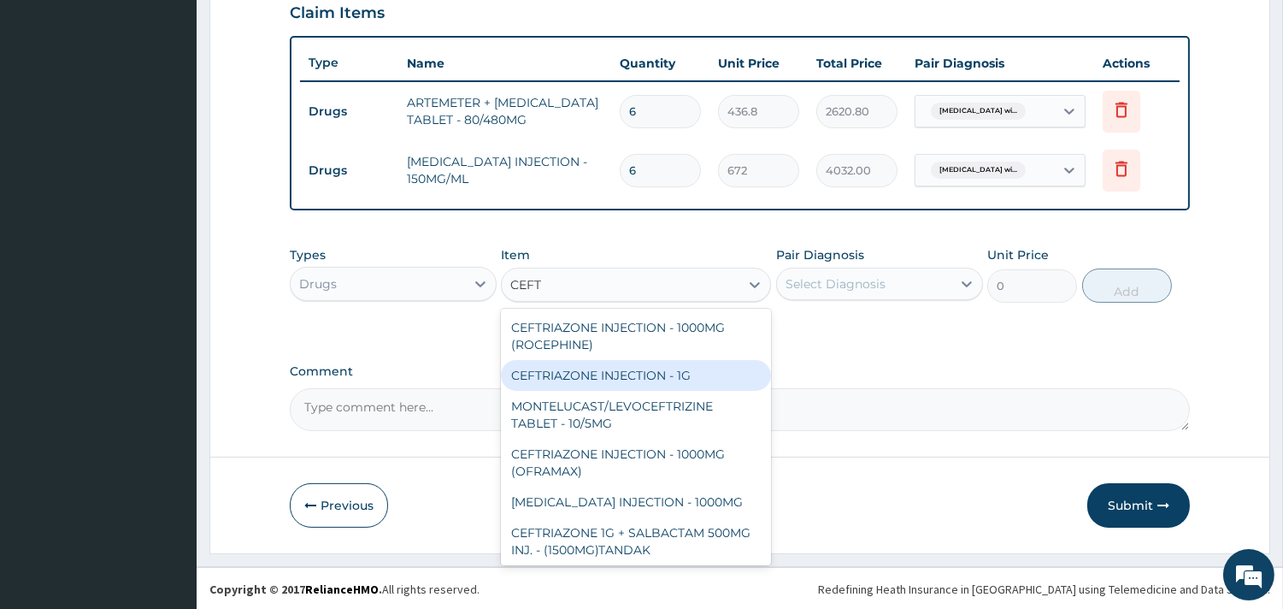
click at [657, 372] on div "CEFTRIAZONE INJECTION - 1G" at bounding box center [636, 375] width 270 height 31
type input "1982.4"
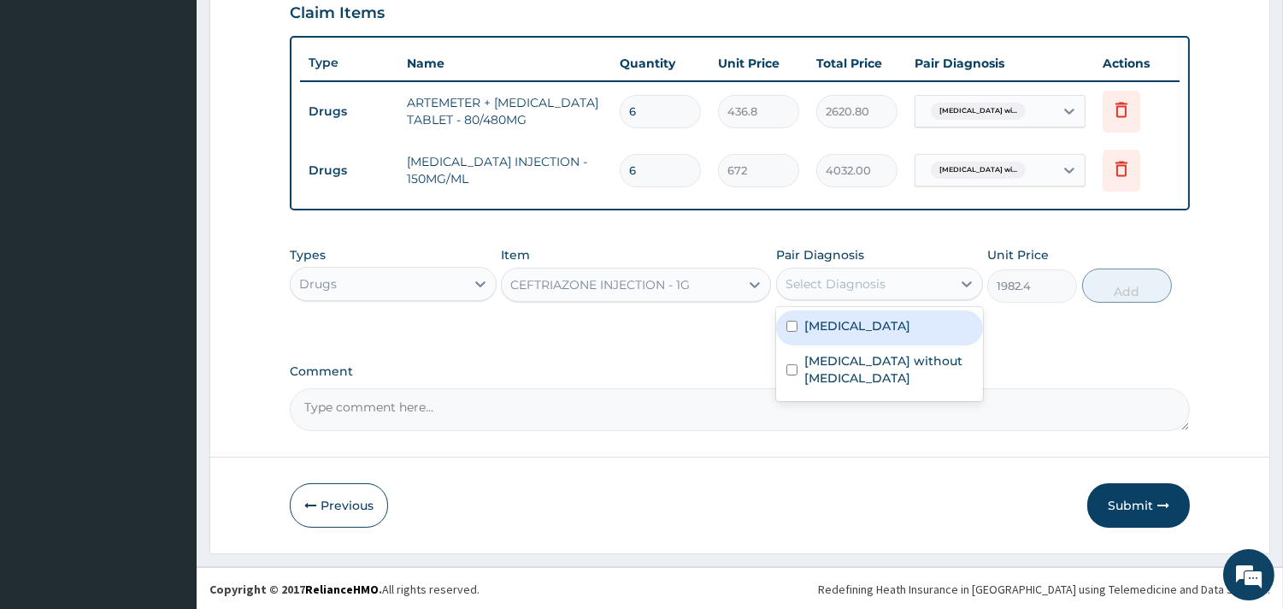
click at [864, 285] on div "Select Diagnosis" at bounding box center [836, 283] width 100 height 17
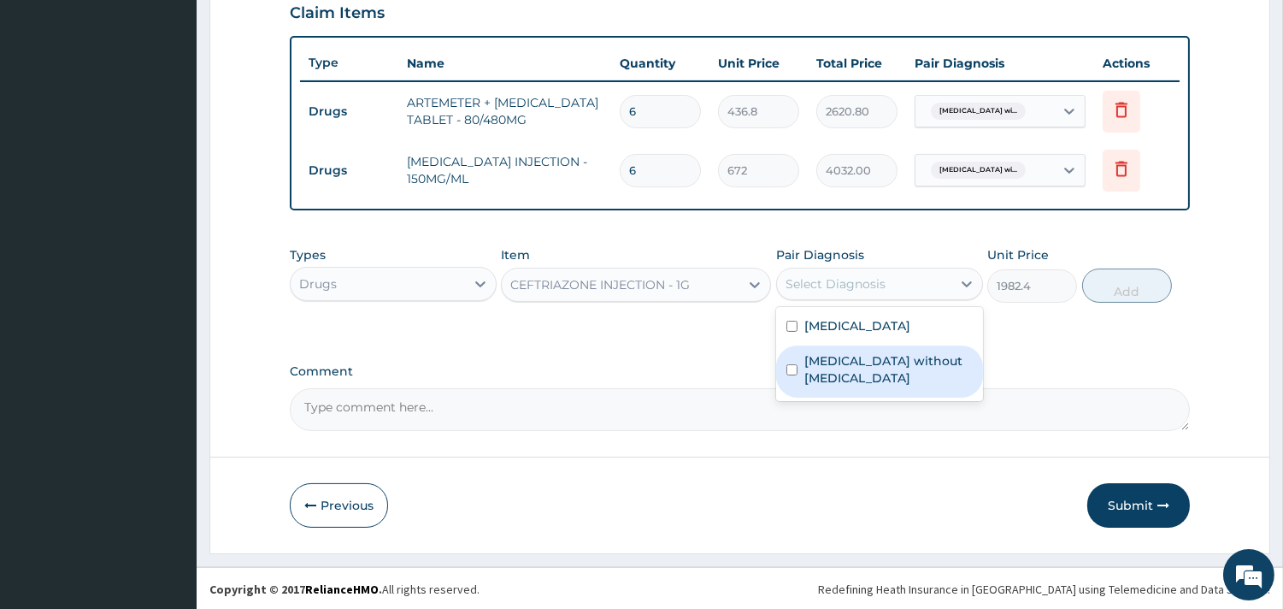
click at [806, 386] on label "Sepsis without septic shock" at bounding box center [889, 369] width 168 height 34
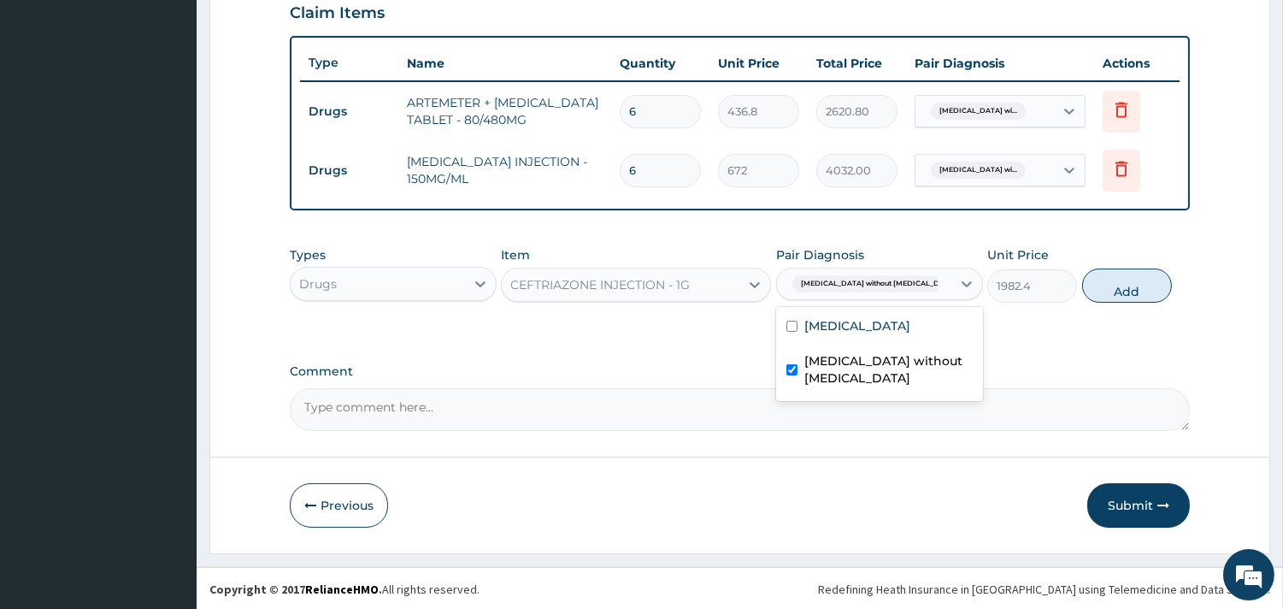
checkbox input "true"
click at [1131, 283] on button "Add" at bounding box center [1127, 285] width 90 height 34
type input "0"
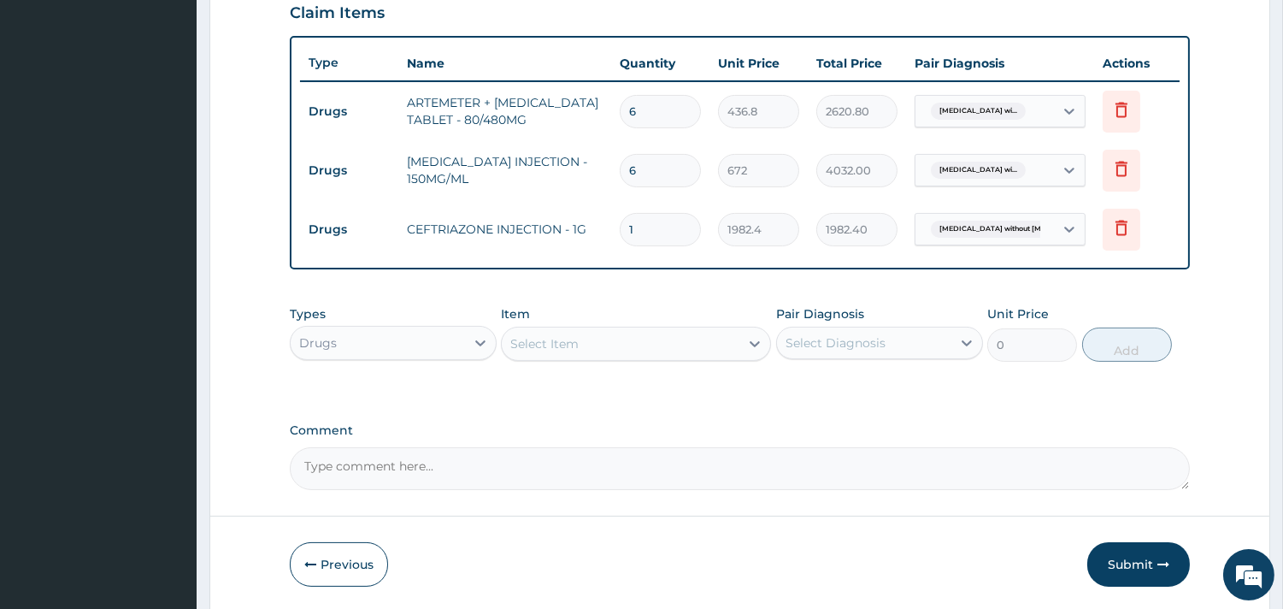
type input "0.00"
type input "4"
type input "7929.60"
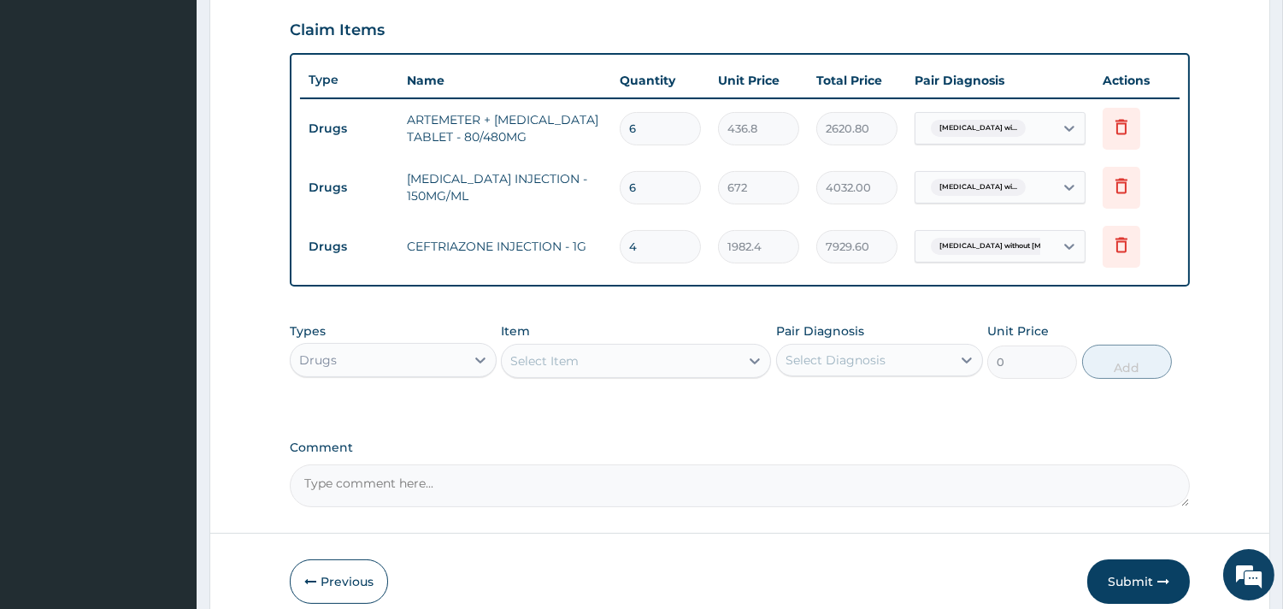
scroll to position [660, 0]
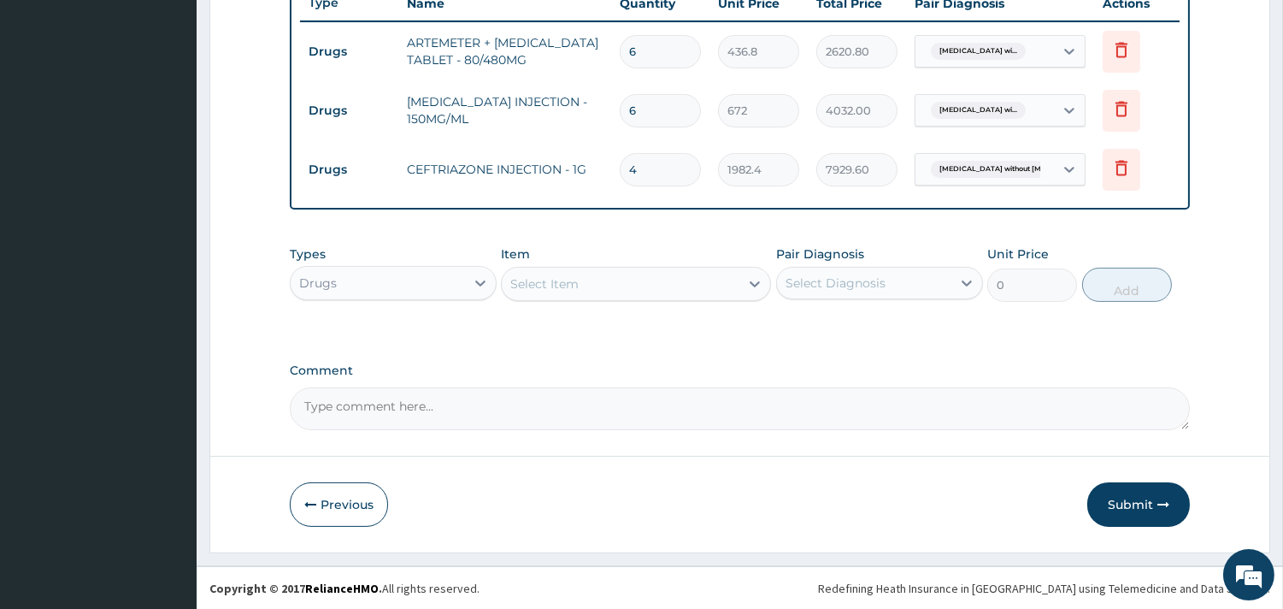
type input "4"
click at [622, 279] on div "Select Item" at bounding box center [621, 283] width 238 height 27
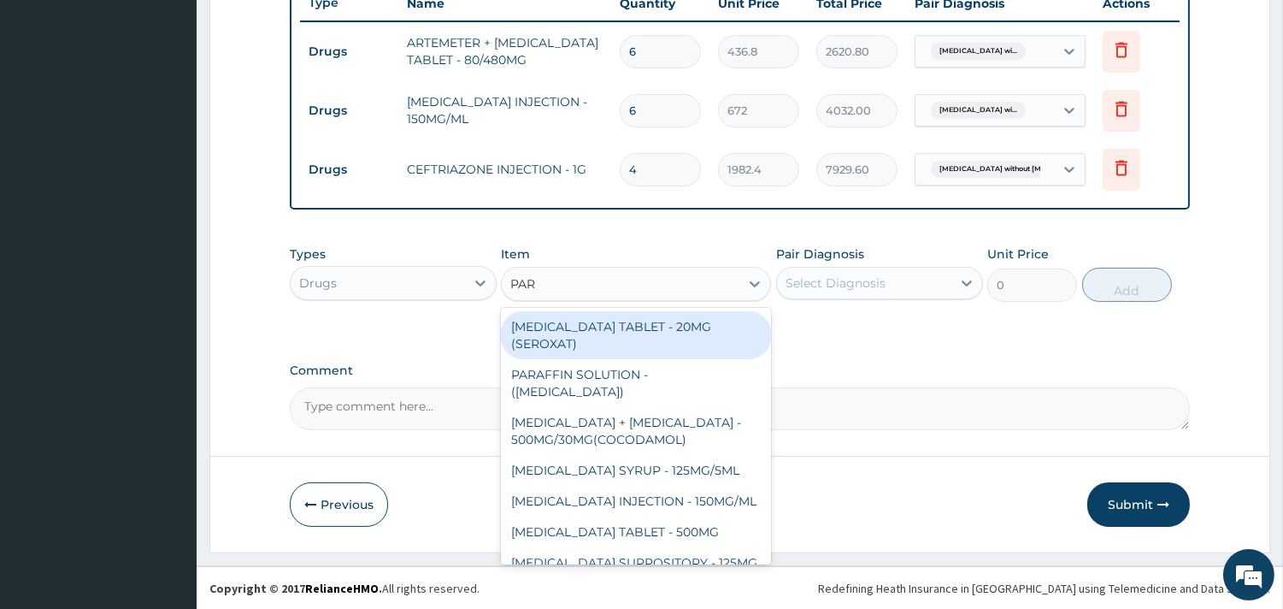
type input "PARA"
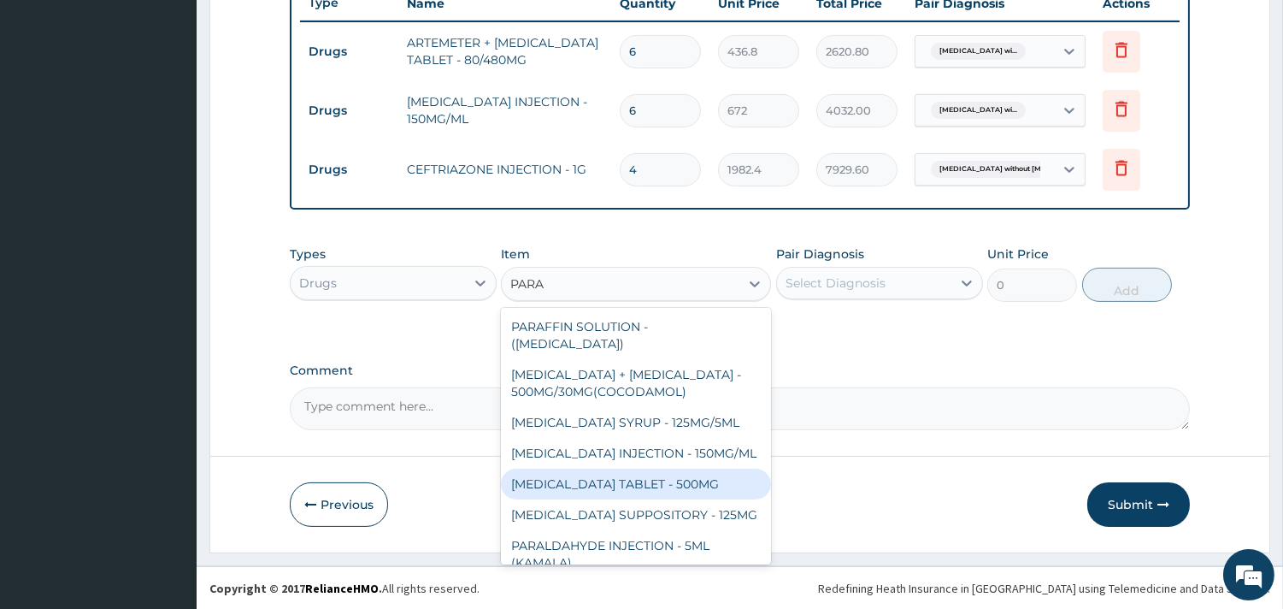
click at [679, 490] on div "PARACETAMOL TABLET - 500MG" at bounding box center [636, 484] width 270 height 31
type input "40.32000000000001"
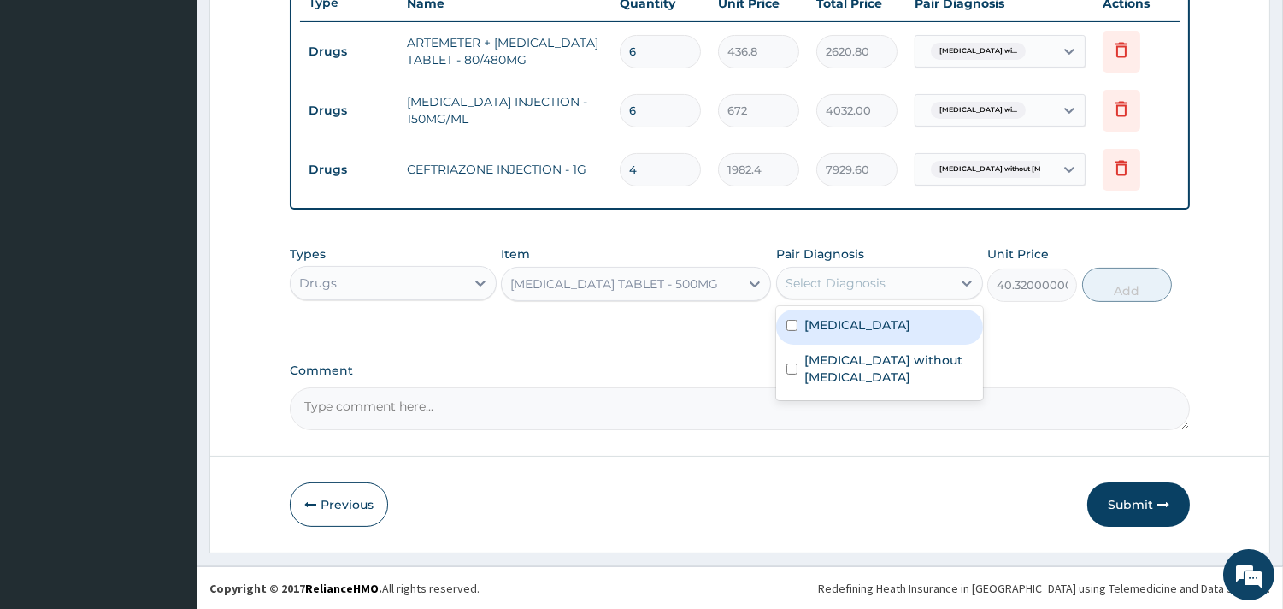
click at [882, 271] on div "Select Diagnosis" at bounding box center [864, 282] width 174 height 27
click at [810, 333] on label "Plasmodium malariae malaria without complication" at bounding box center [858, 324] width 106 height 17
checkbox input "true"
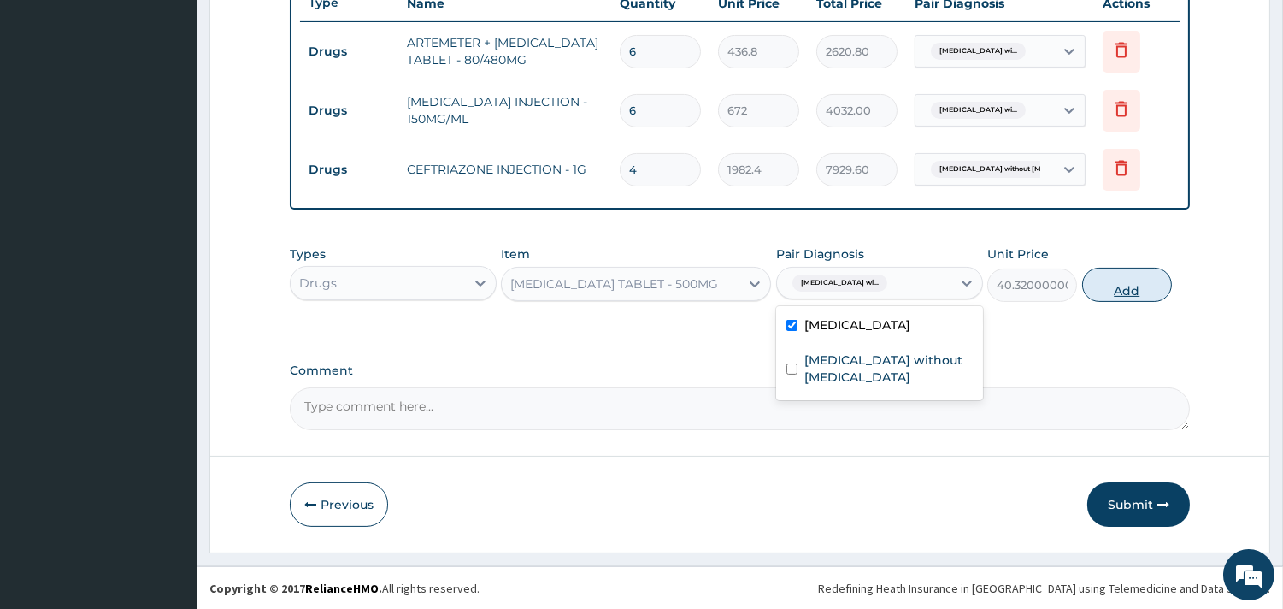
click at [1123, 285] on button "Add" at bounding box center [1127, 285] width 90 height 34
type input "0"
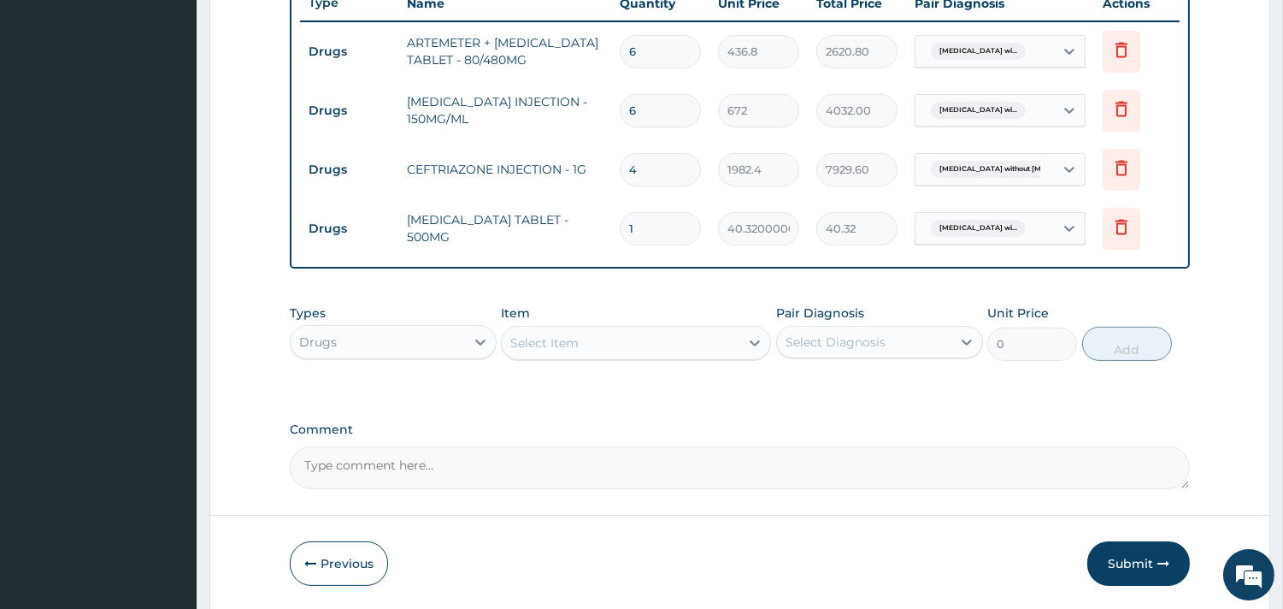
type input "18"
type input "725.76"
type input "18"
click at [571, 338] on div "Select Item" at bounding box center [544, 342] width 68 height 17
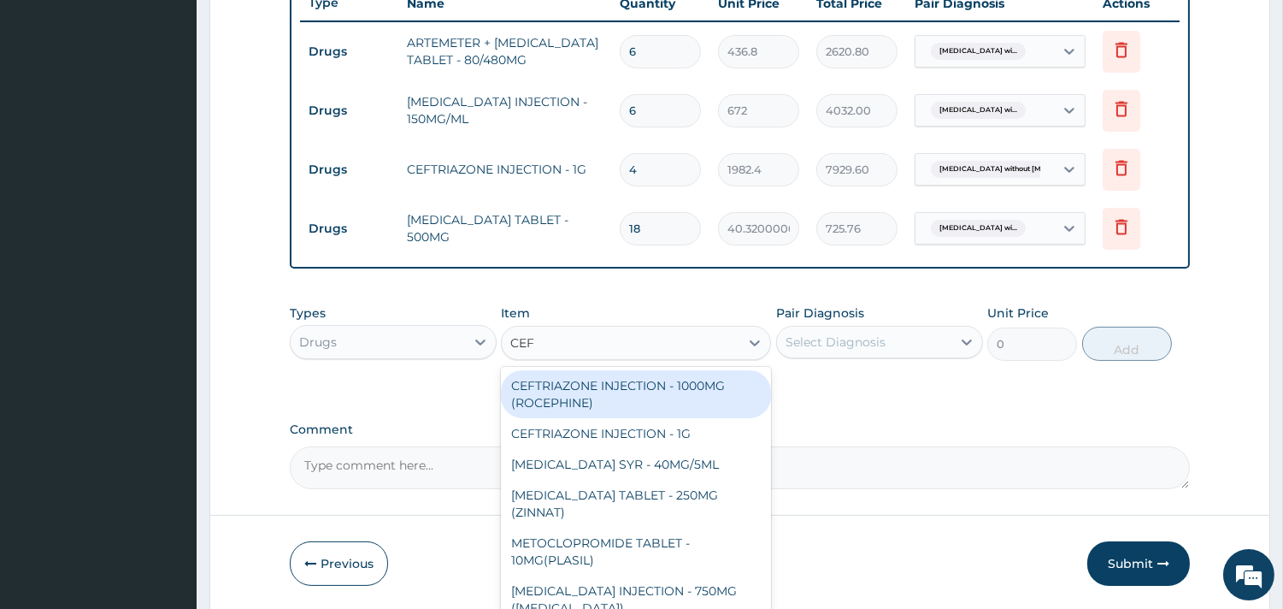
type input "CEFU"
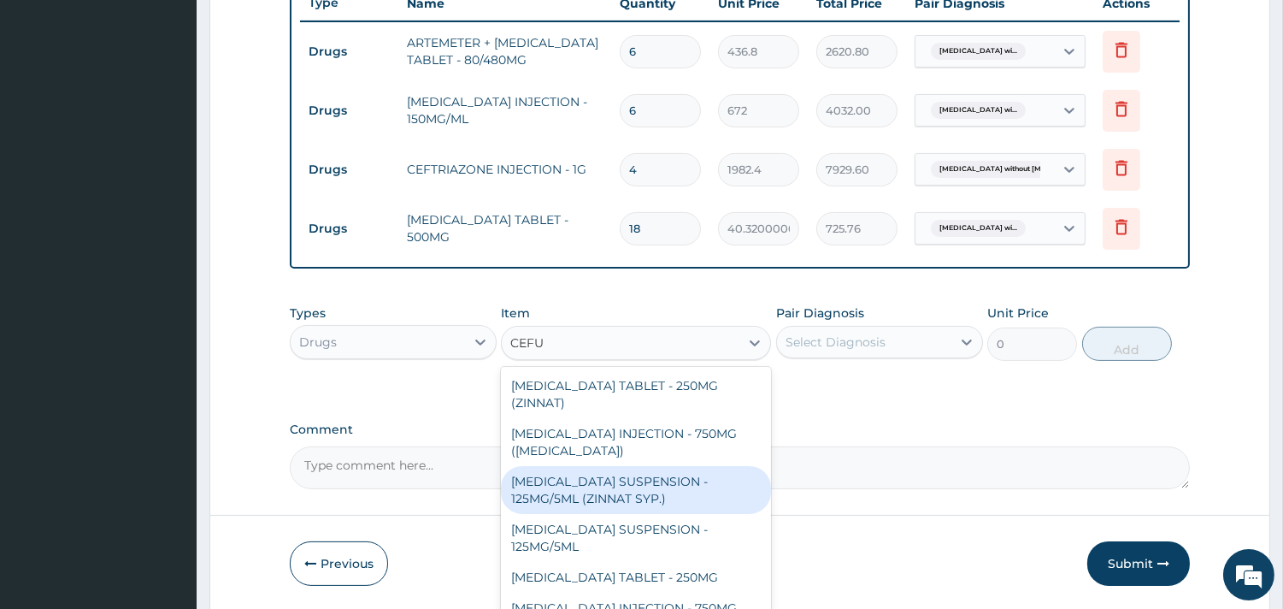
scroll to position [3, 0]
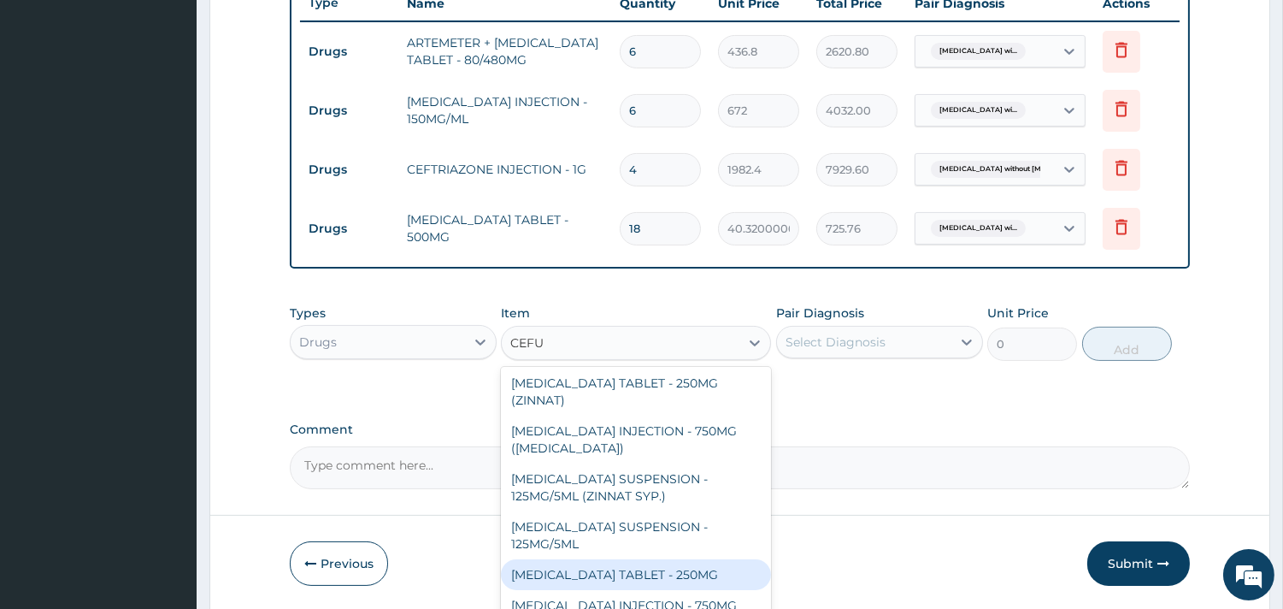
click at [678, 575] on div "CEFUROXIME TABLET - 250MG" at bounding box center [636, 574] width 270 height 31
type input "504"
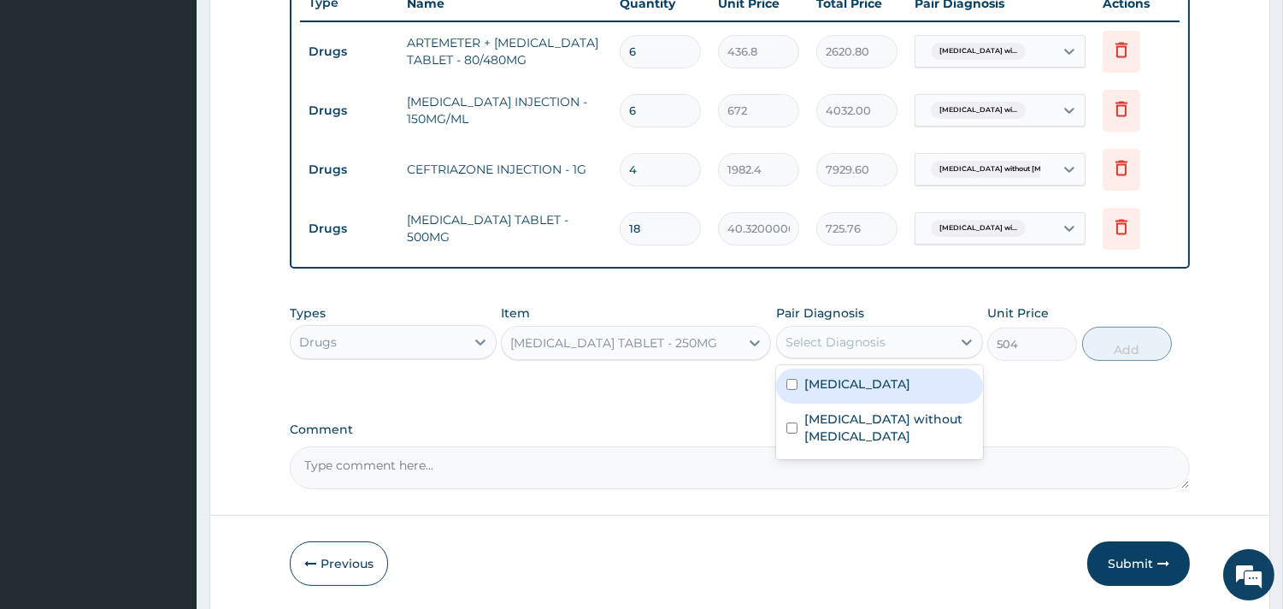
click at [881, 339] on div "Select Diagnosis" at bounding box center [836, 341] width 100 height 17
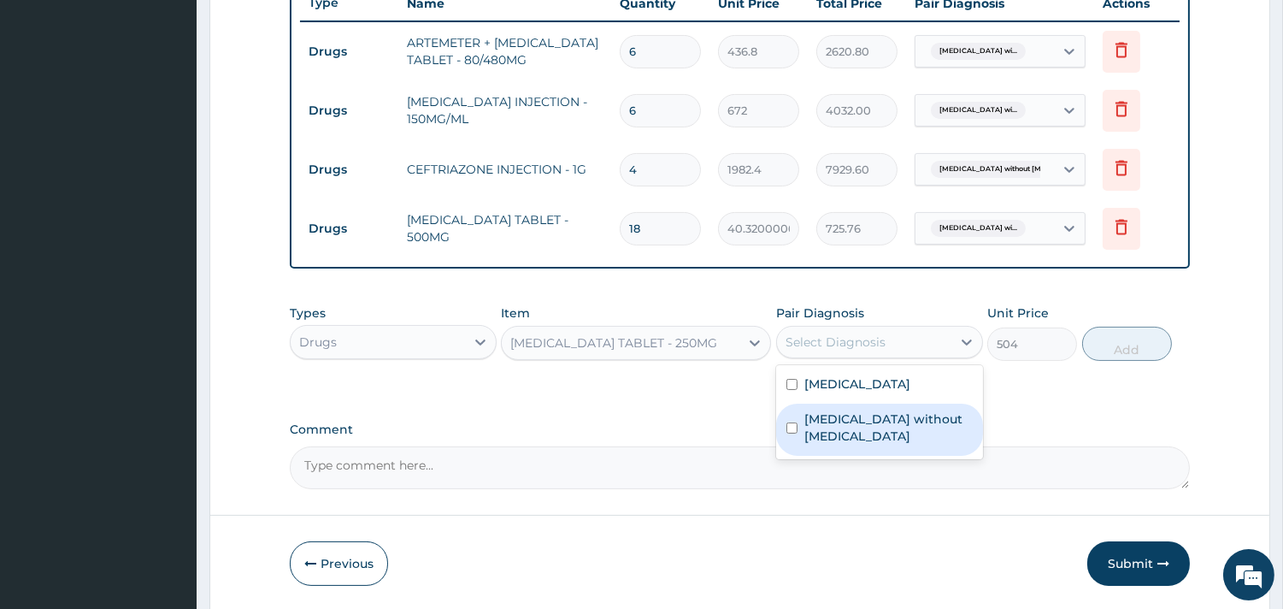
drag, startPoint x: 810, startPoint y: 459, endPoint x: 834, endPoint y: 453, distance: 23.8
click at [814, 445] on label "Sepsis without septic shock" at bounding box center [889, 427] width 168 height 34
checkbox input "true"
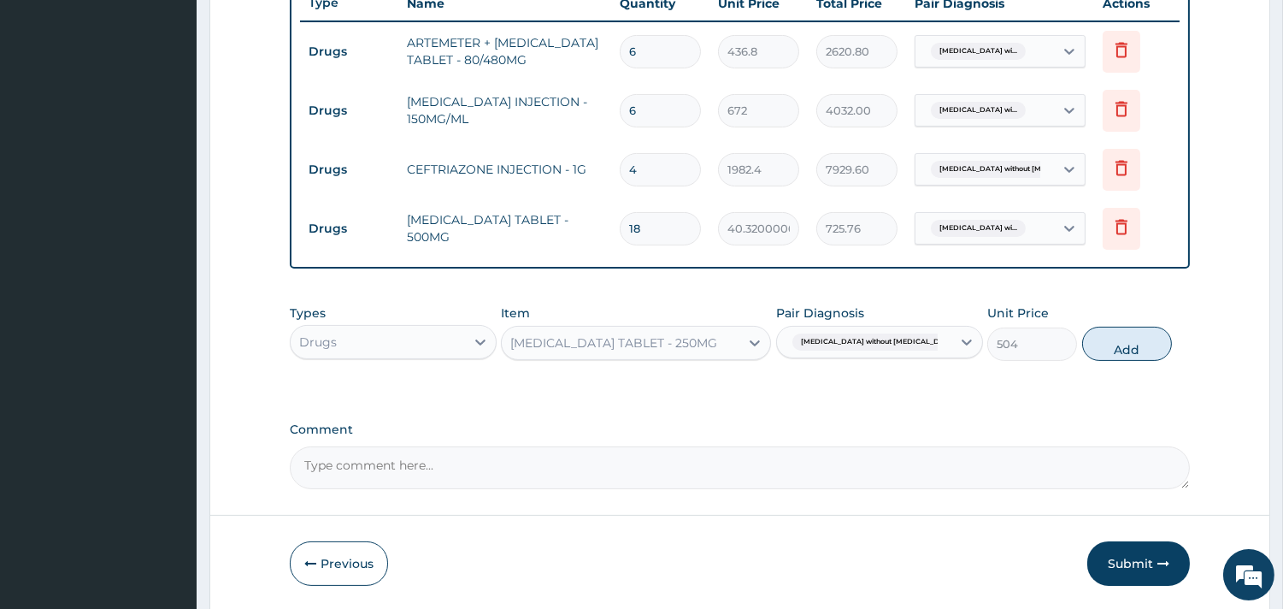
drag, startPoint x: 1116, startPoint y: 348, endPoint x: 989, endPoint y: 319, distance: 129.8
click at [1103, 348] on button "Add" at bounding box center [1127, 344] width 90 height 34
type input "0"
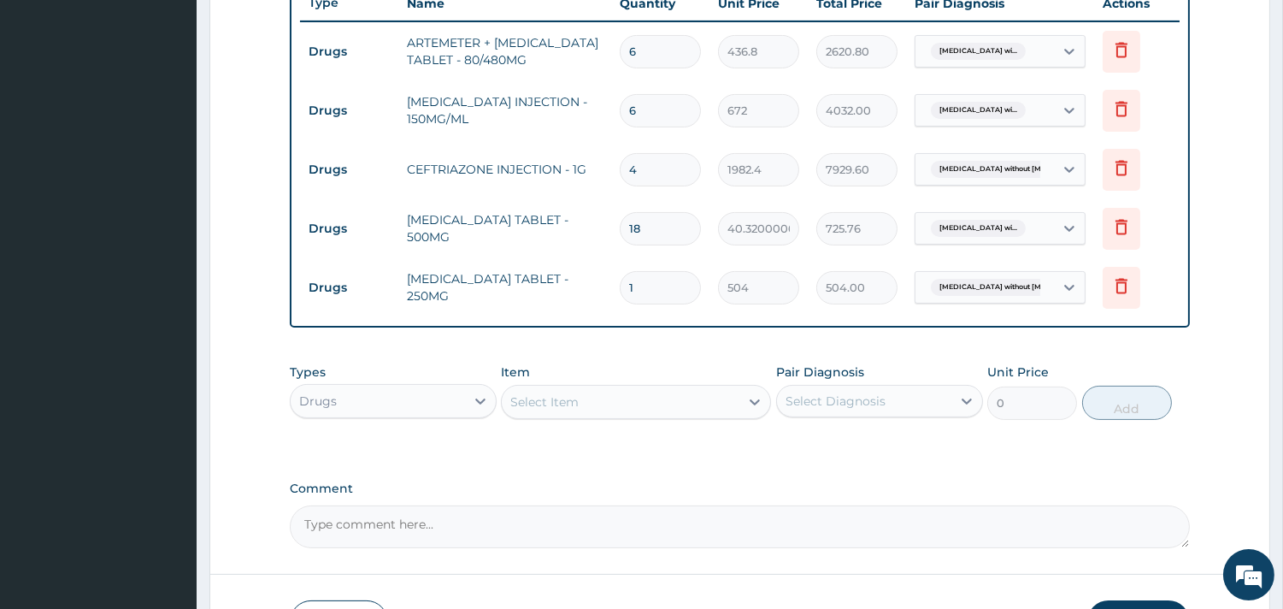
type input "10"
type input "5040.00"
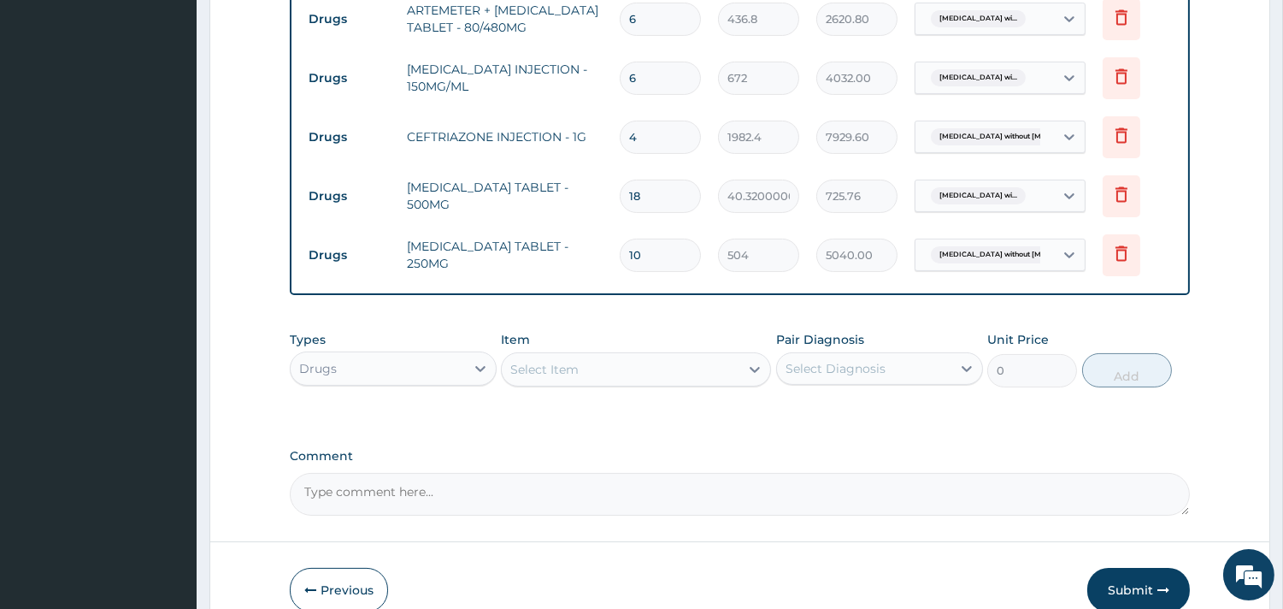
scroll to position [565, 0]
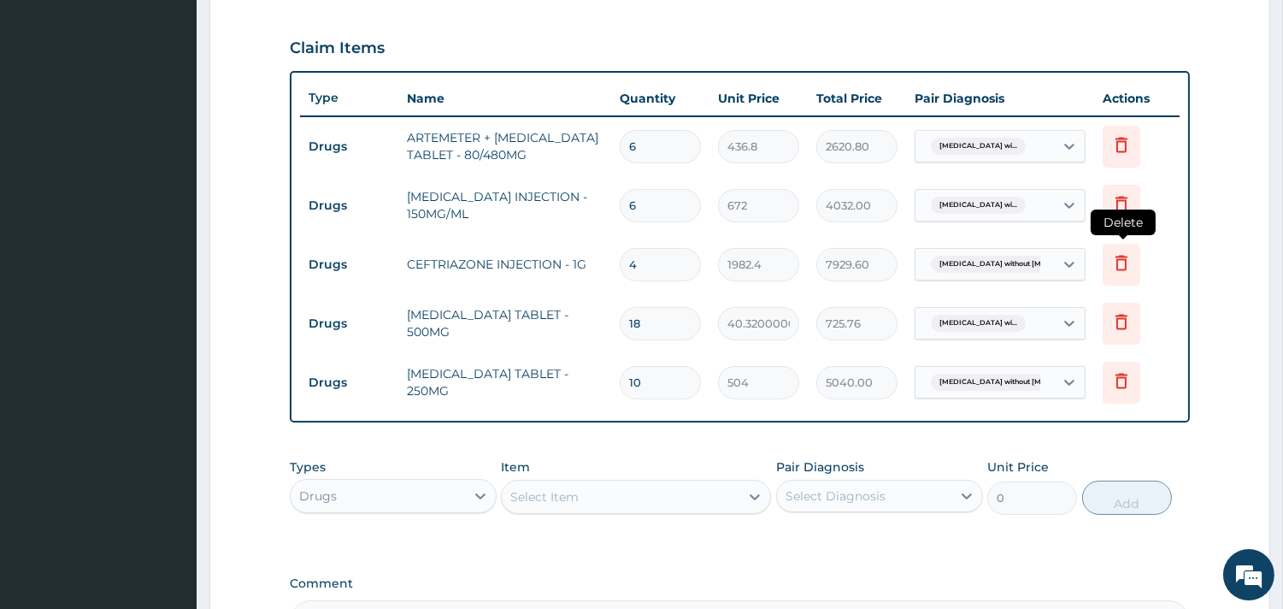
type input "10"
click at [1123, 255] on icon at bounding box center [1122, 262] width 12 height 15
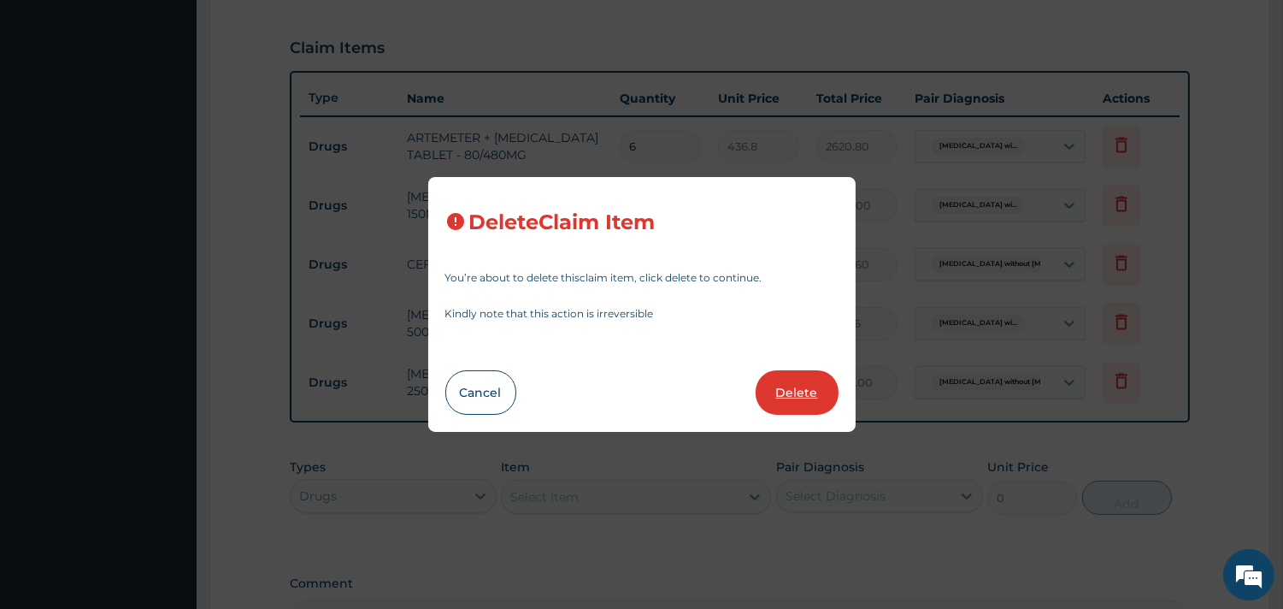
click at [808, 396] on button "Delete" at bounding box center [797, 392] width 83 height 44
type input "18"
type input "40.32000000000001"
type input "725.76"
type input "10"
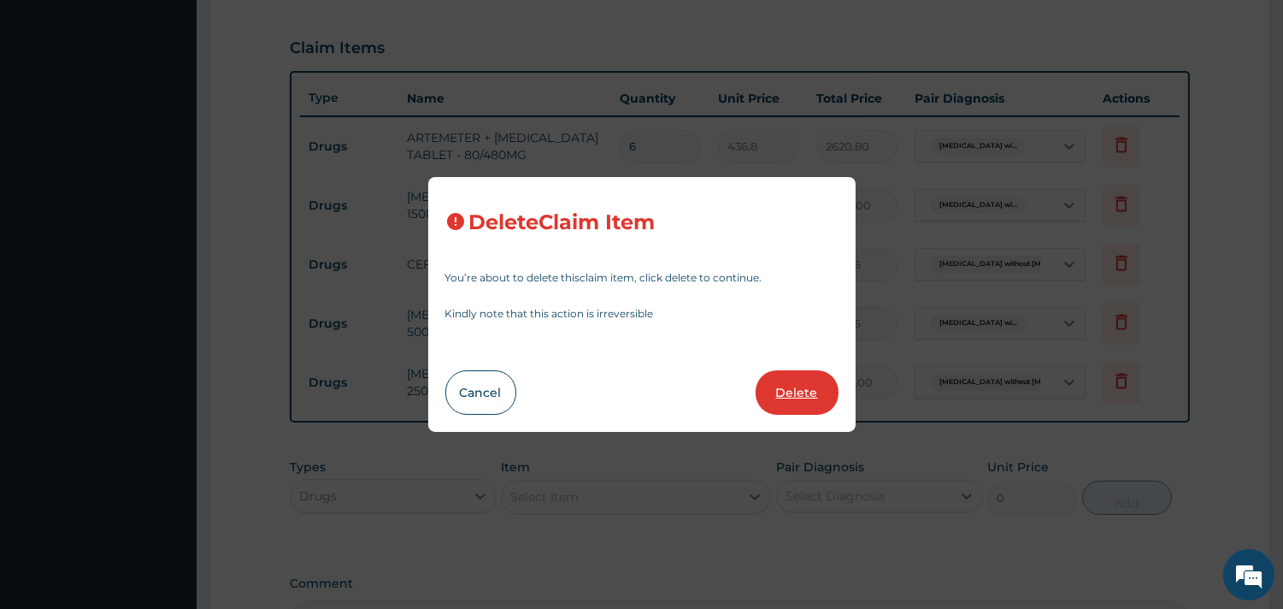
type input "504"
type input "5040.00"
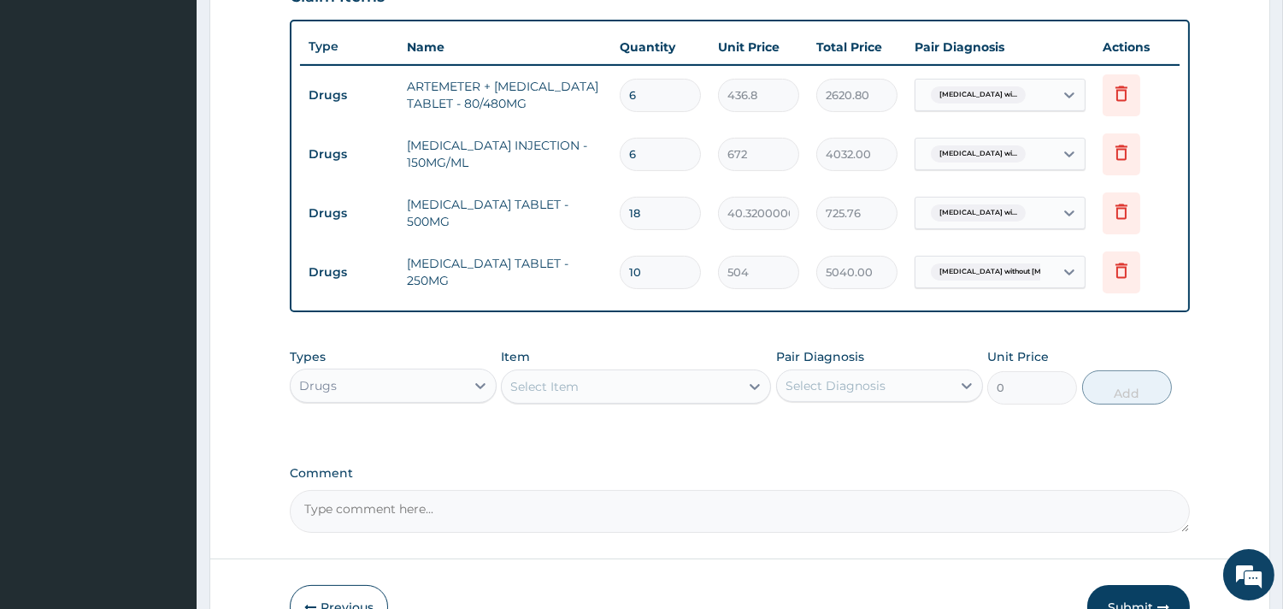
scroll to position [720, 0]
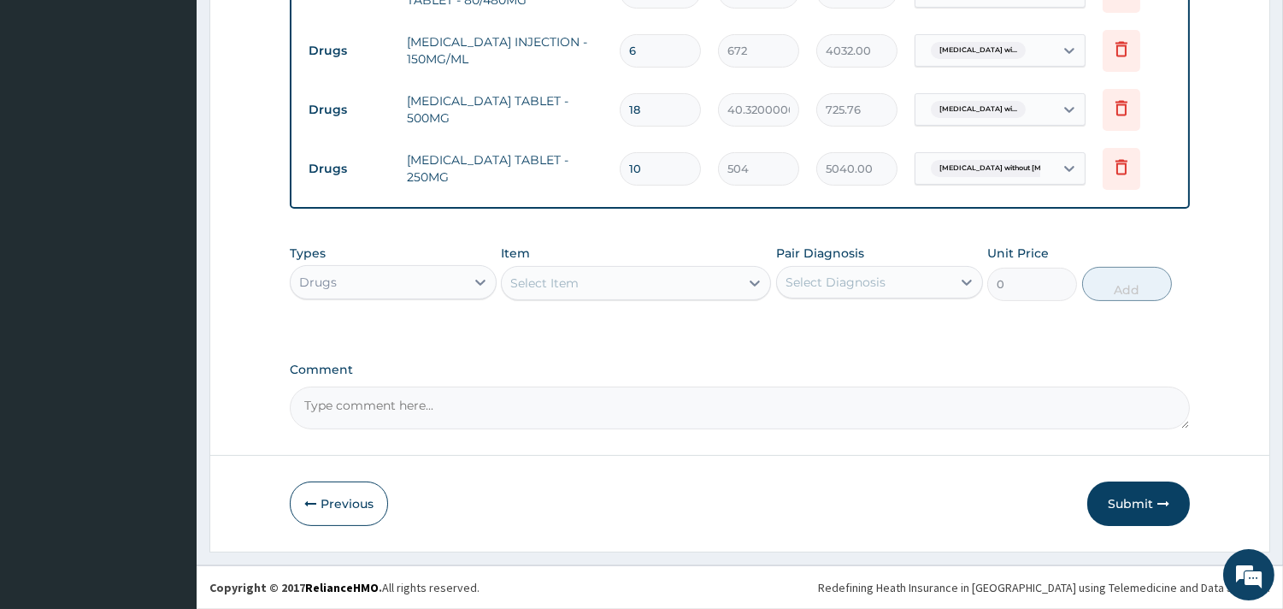
click at [428, 278] on div "Drugs" at bounding box center [378, 281] width 174 height 27
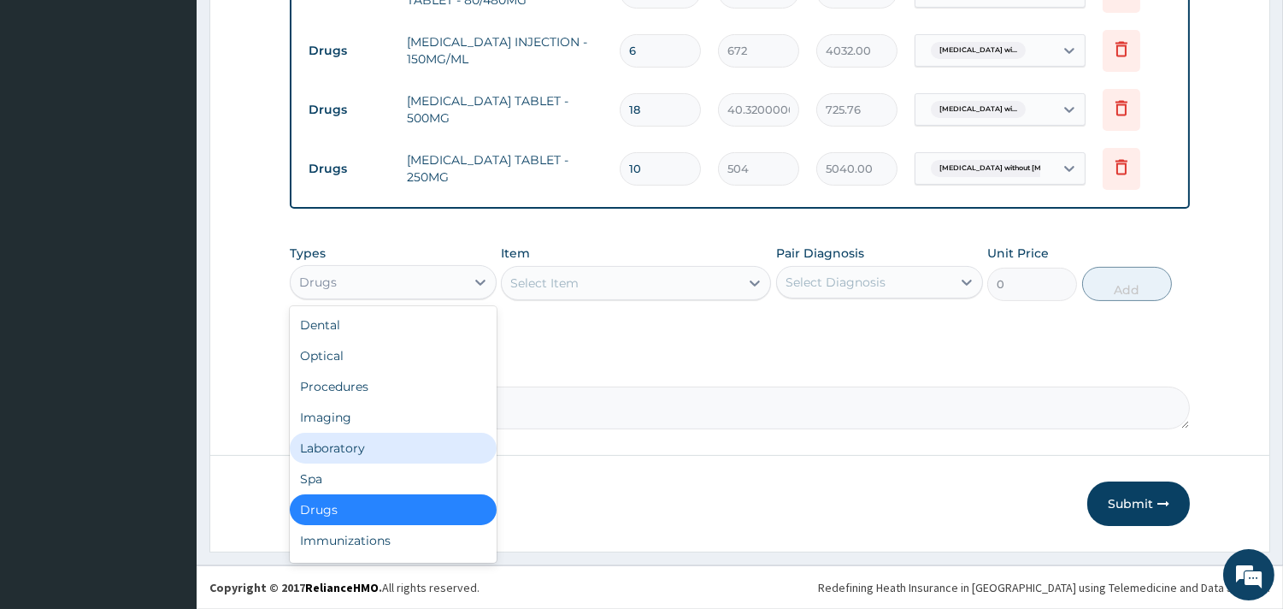
click at [426, 449] on div "Laboratory" at bounding box center [393, 448] width 207 height 31
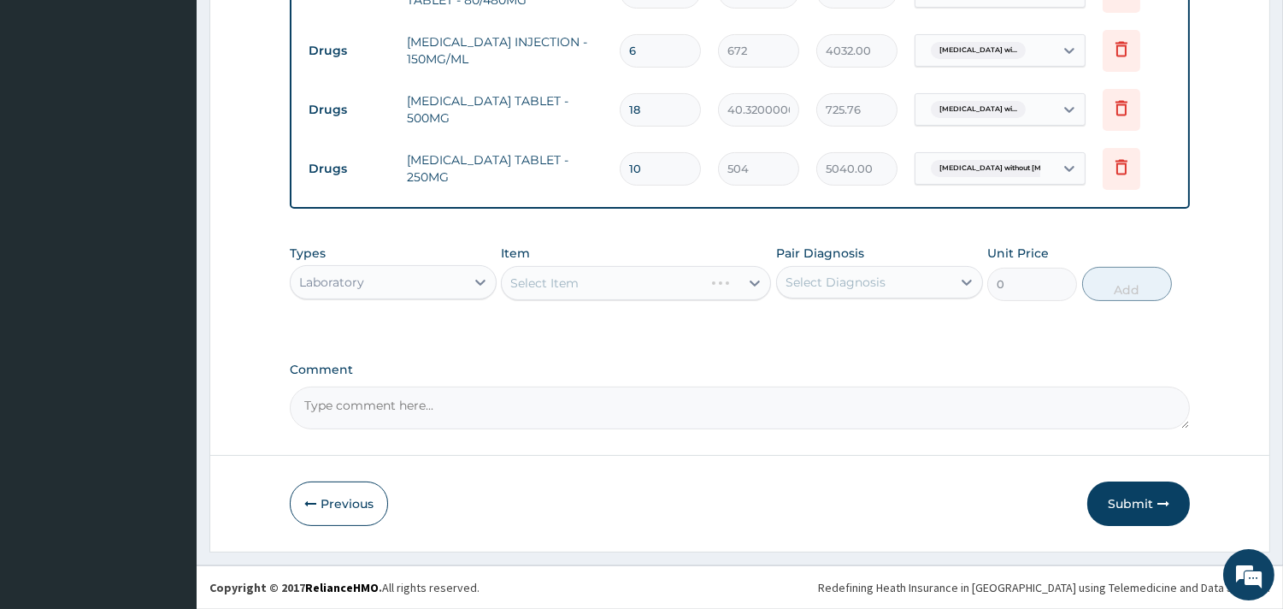
click at [626, 284] on div "Select Item" at bounding box center [636, 283] width 270 height 34
click at [670, 286] on div "Select Item" at bounding box center [636, 283] width 270 height 34
click at [716, 280] on div "Select Item" at bounding box center [636, 283] width 270 height 34
click at [704, 280] on div "Select Item" at bounding box center [636, 283] width 270 height 34
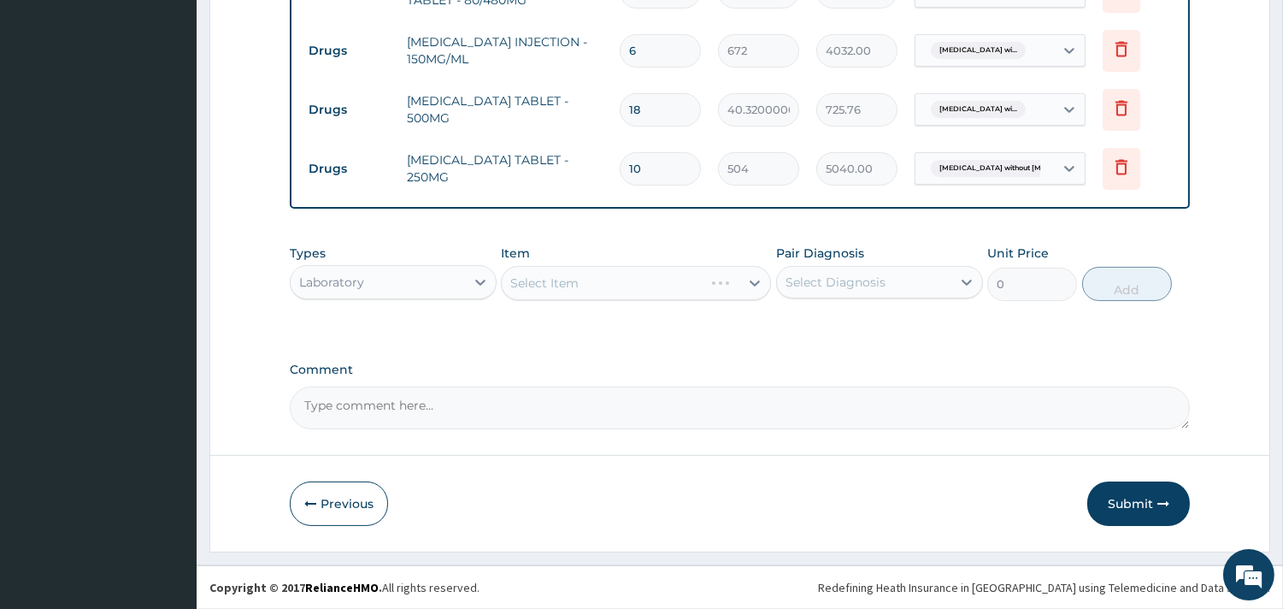
click at [704, 280] on div "Select Item" at bounding box center [636, 283] width 270 height 34
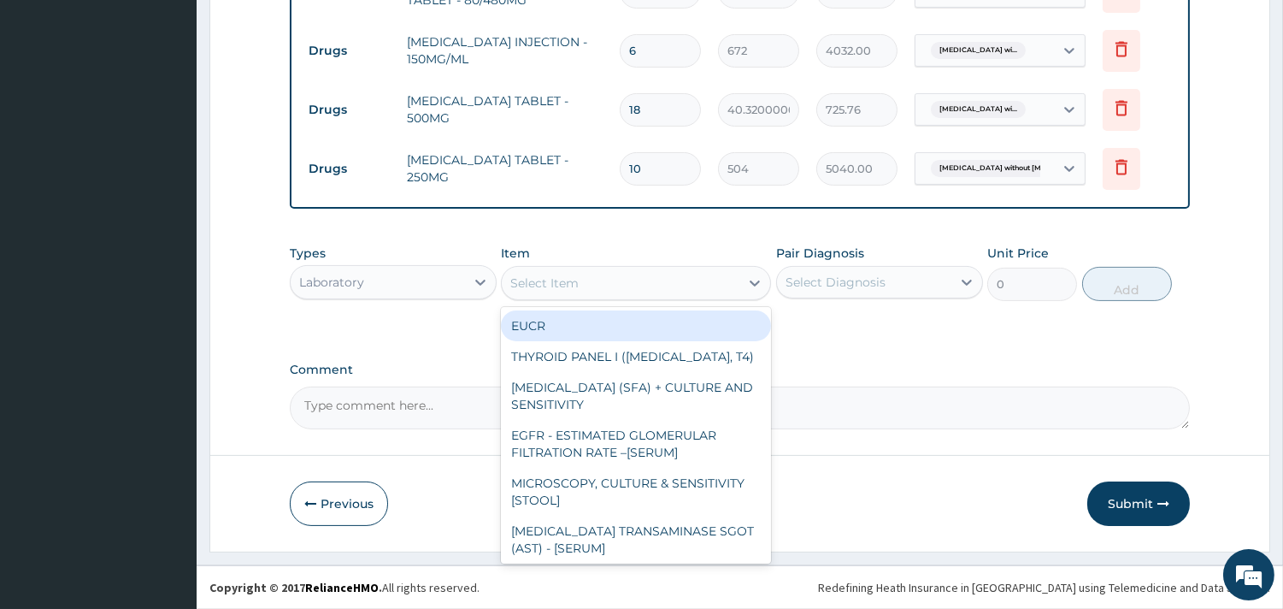
click at [677, 279] on div "Select Item" at bounding box center [621, 282] width 238 height 27
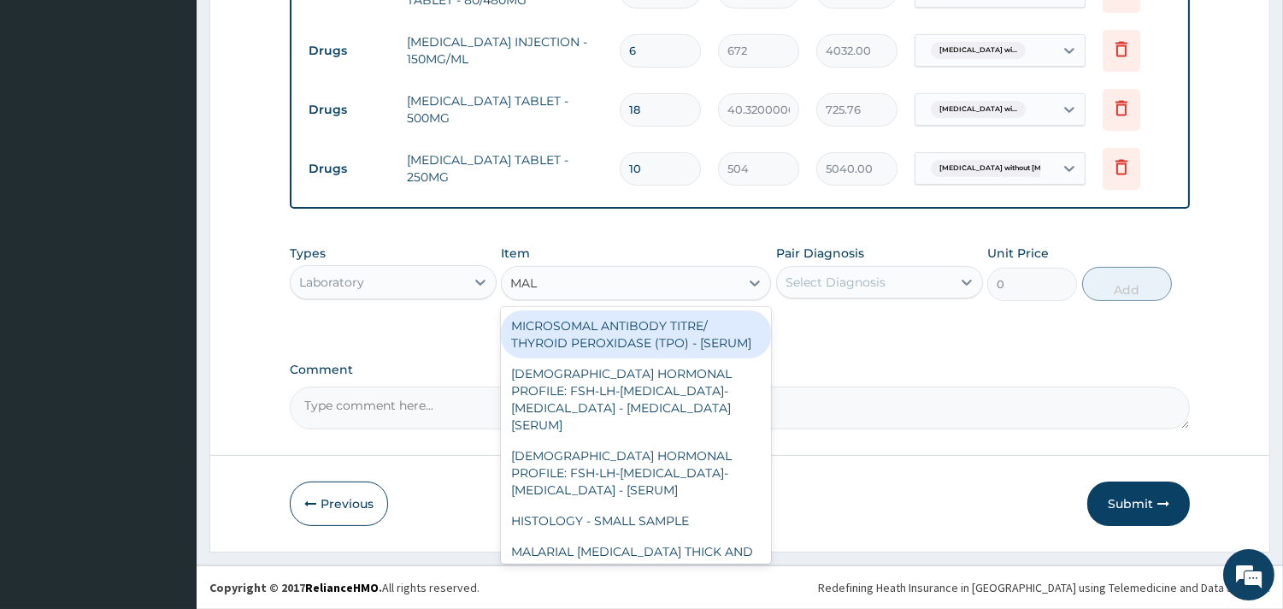
type input "MALA"
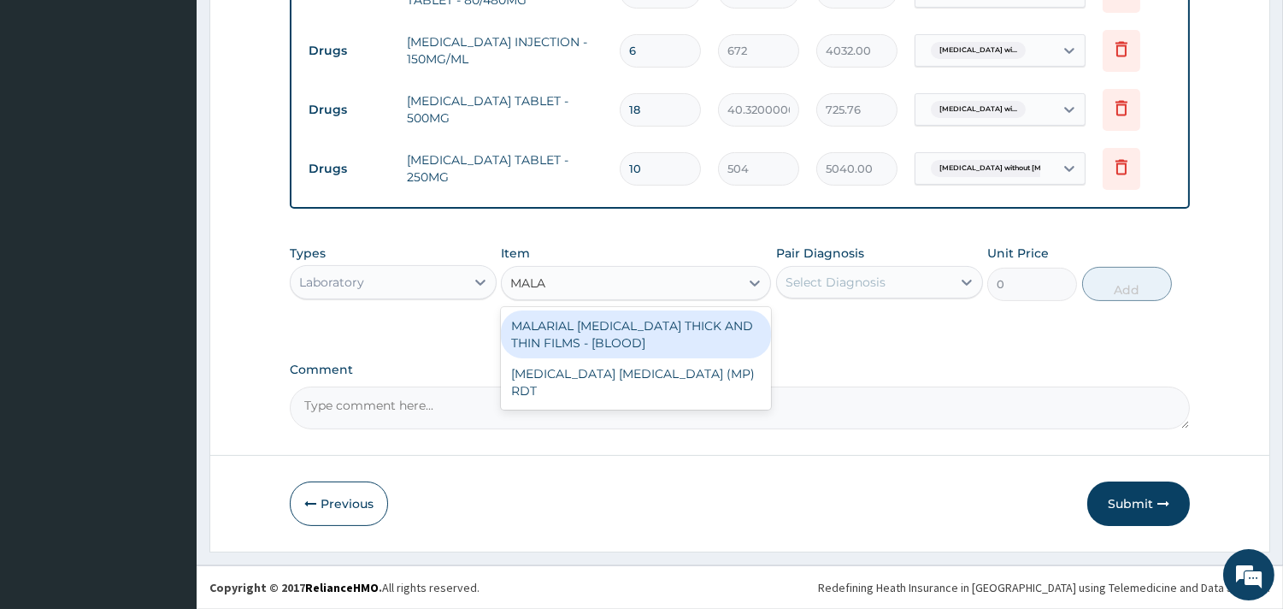
click at [663, 338] on div "MALARIAL PARASITE THICK AND THIN FILMS - [BLOOD]" at bounding box center [636, 334] width 270 height 48
type input "2625"
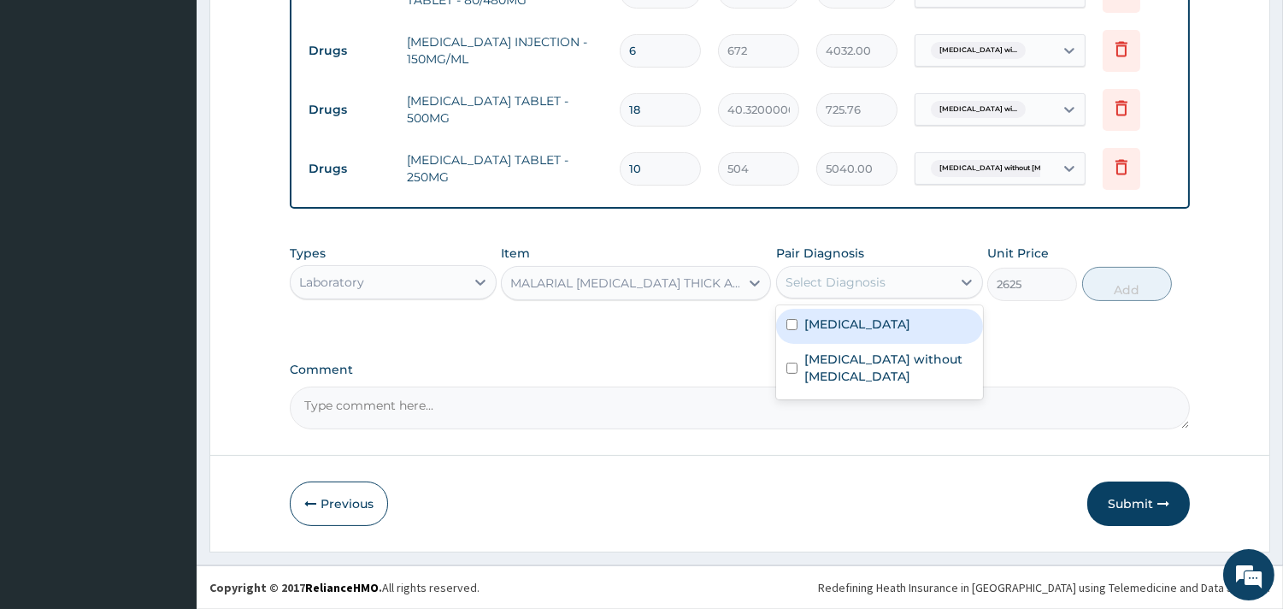
click at [891, 276] on div "Select Diagnosis" at bounding box center [864, 281] width 174 height 27
click at [793, 330] on input "checkbox" at bounding box center [792, 324] width 11 height 11
checkbox input "true"
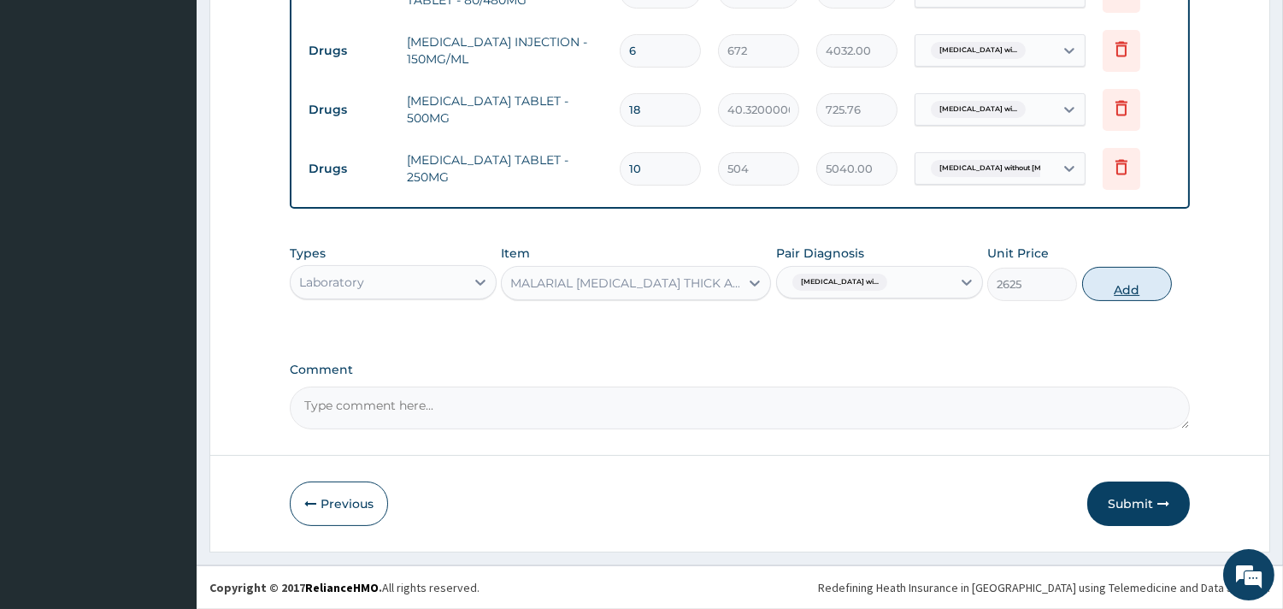
click at [1144, 286] on button "Add" at bounding box center [1127, 284] width 90 height 34
type input "0"
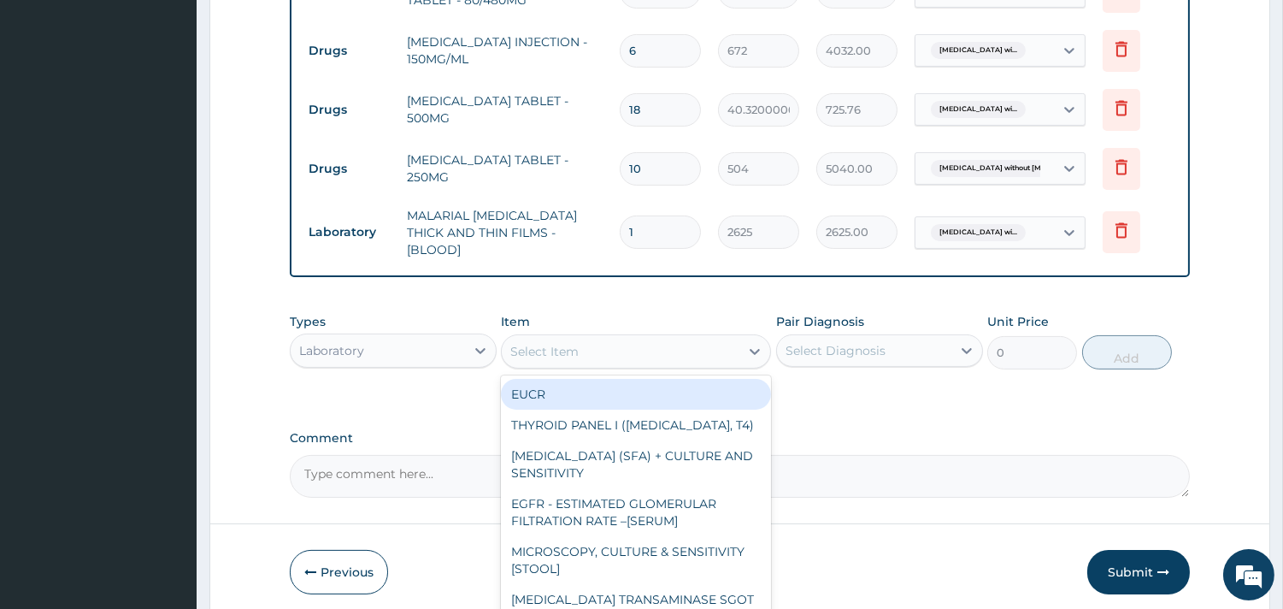
click at [564, 346] on div "Select Item" at bounding box center [544, 351] width 68 height 17
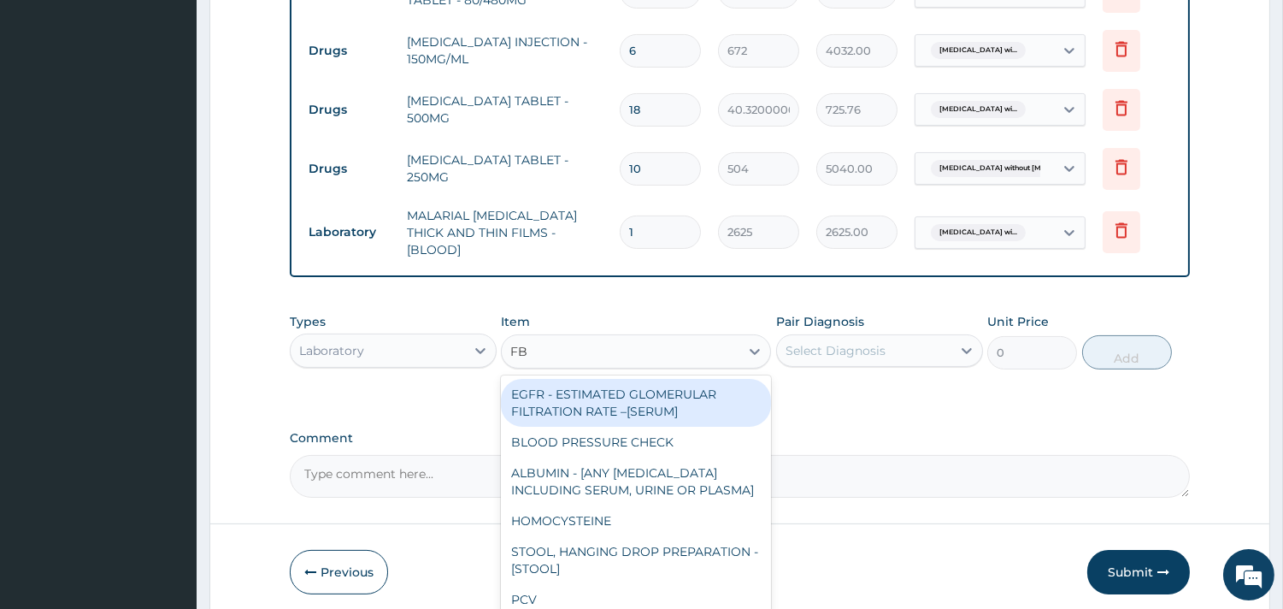
type input "FBC"
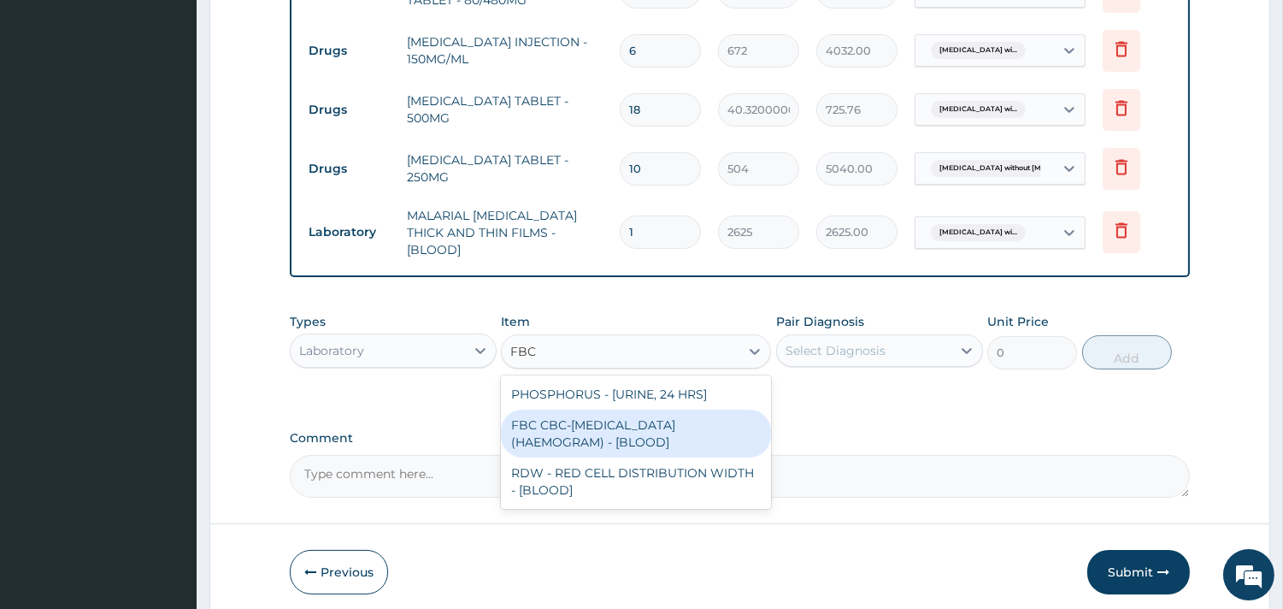
click at [607, 427] on div "FBC CBC-COMPLETE BLOOD COUNT (HAEMOGRAM) - [BLOOD]" at bounding box center [636, 434] width 270 height 48
type input "6600.000000000001"
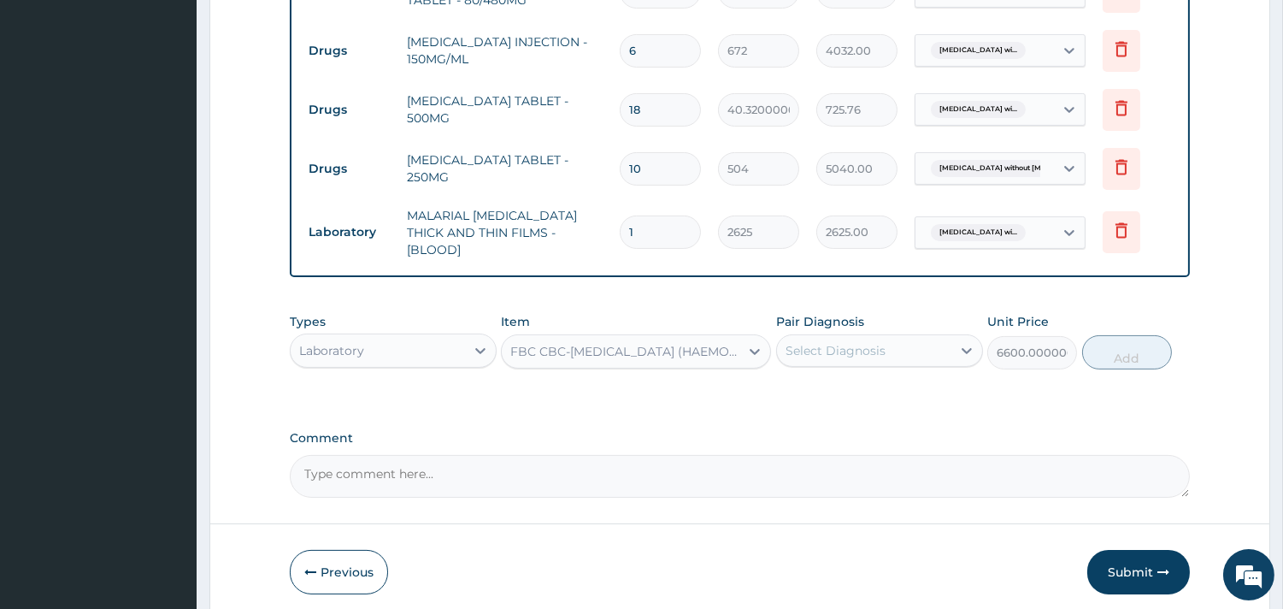
click at [877, 342] on div "Select Diagnosis" at bounding box center [836, 350] width 100 height 17
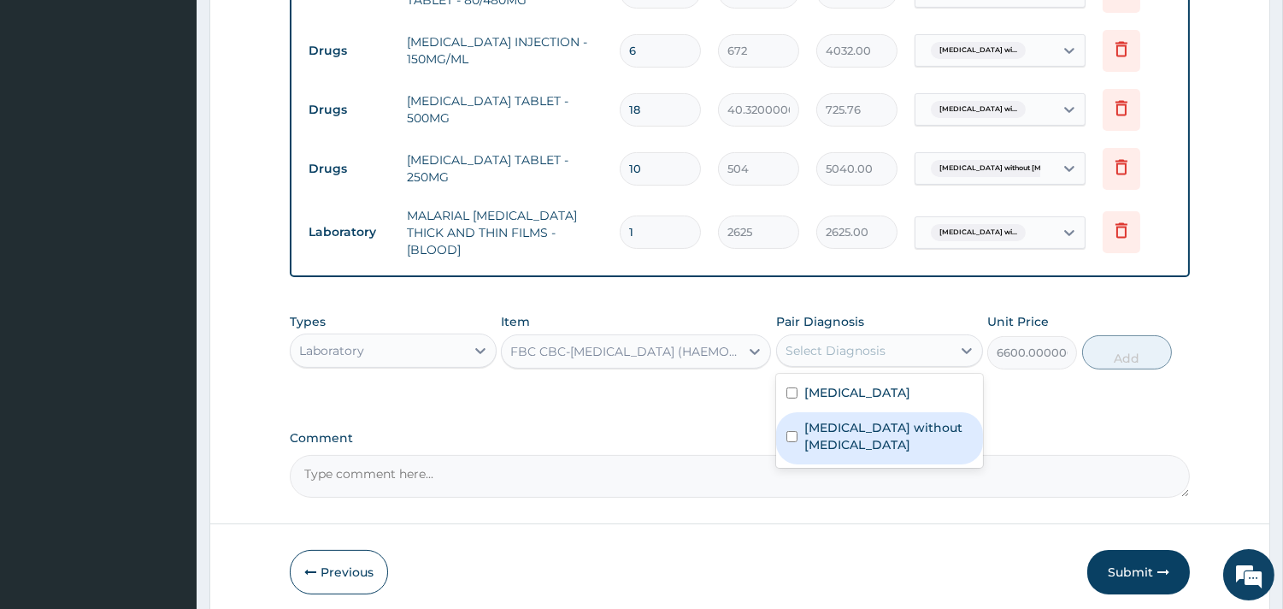
click at [818, 447] on label "Sepsis without septic shock" at bounding box center [889, 436] width 168 height 34
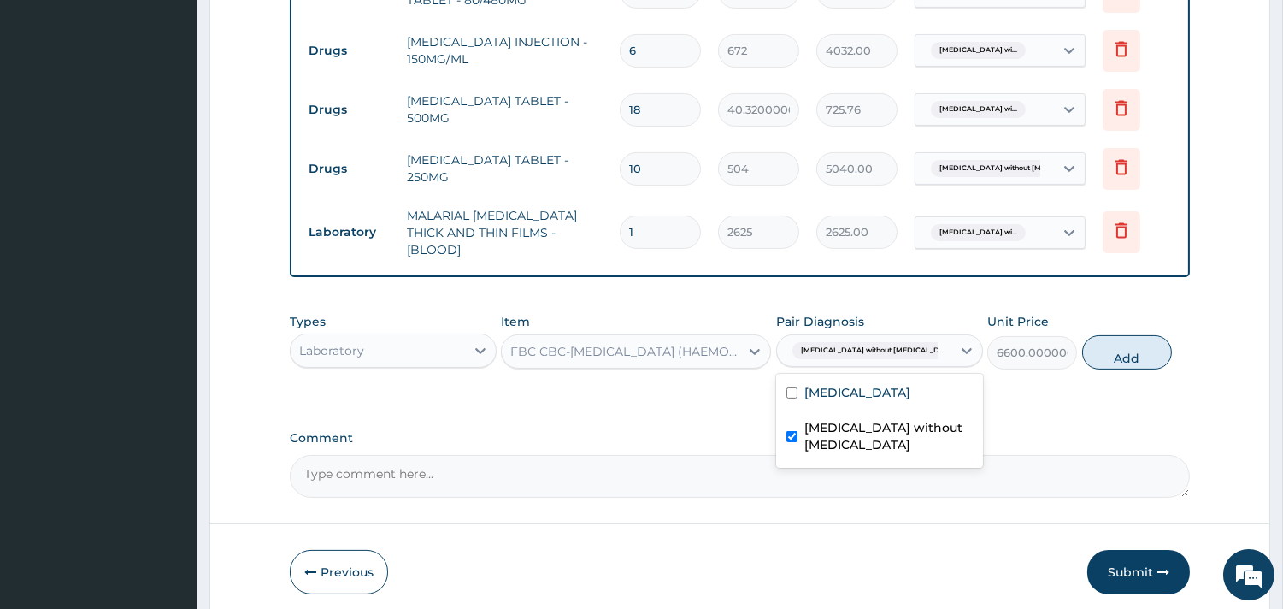
checkbox input "true"
click at [1134, 342] on button "Add" at bounding box center [1127, 352] width 90 height 34
type input "0"
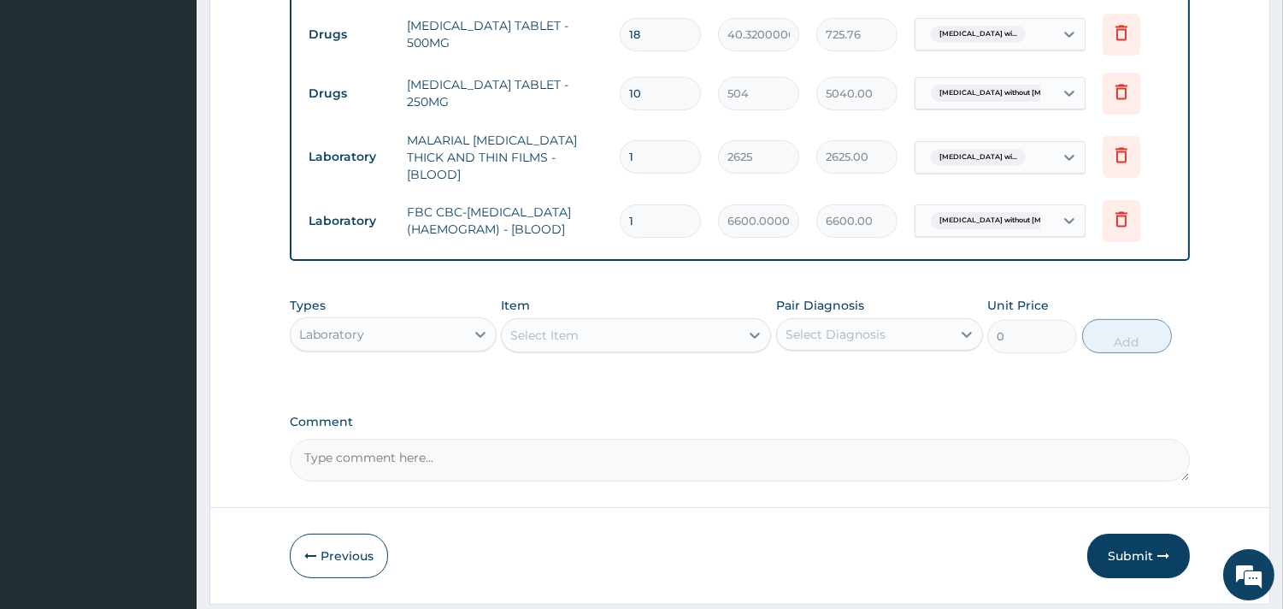
scroll to position [815, 0]
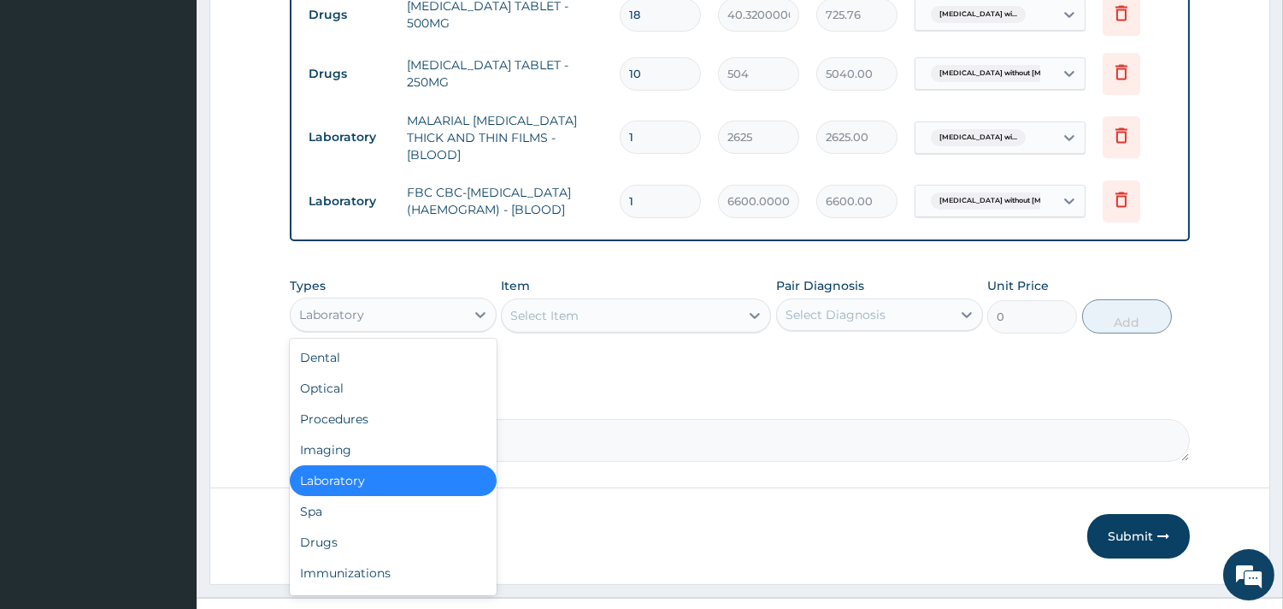
drag, startPoint x: 377, startPoint y: 313, endPoint x: 368, endPoint y: 309, distance: 10.3
click at [374, 309] on div "Laboratory" at bounding box center [378, 314] width 174 height 27
click at [357, 404] on div "Procedures" at bounding box center [393, 419] width 207 height 31
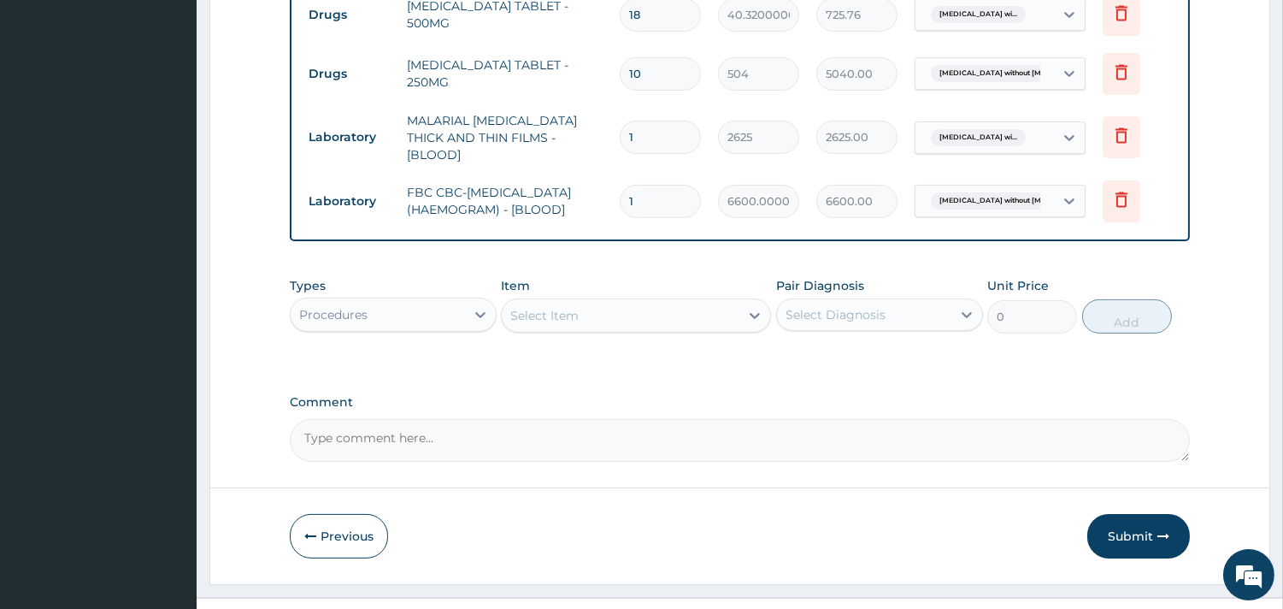
click at [575, 312] on div "Select Item" at bounding box center [544, 315] width 68 height 17
type input "G"
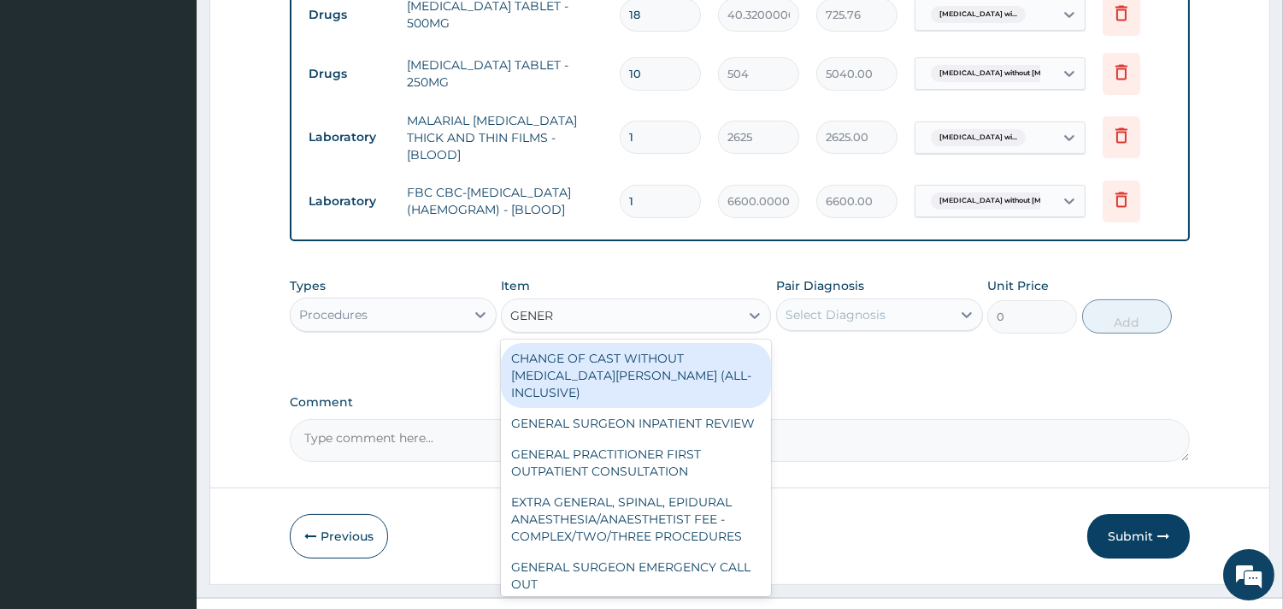
type input "GENERA"
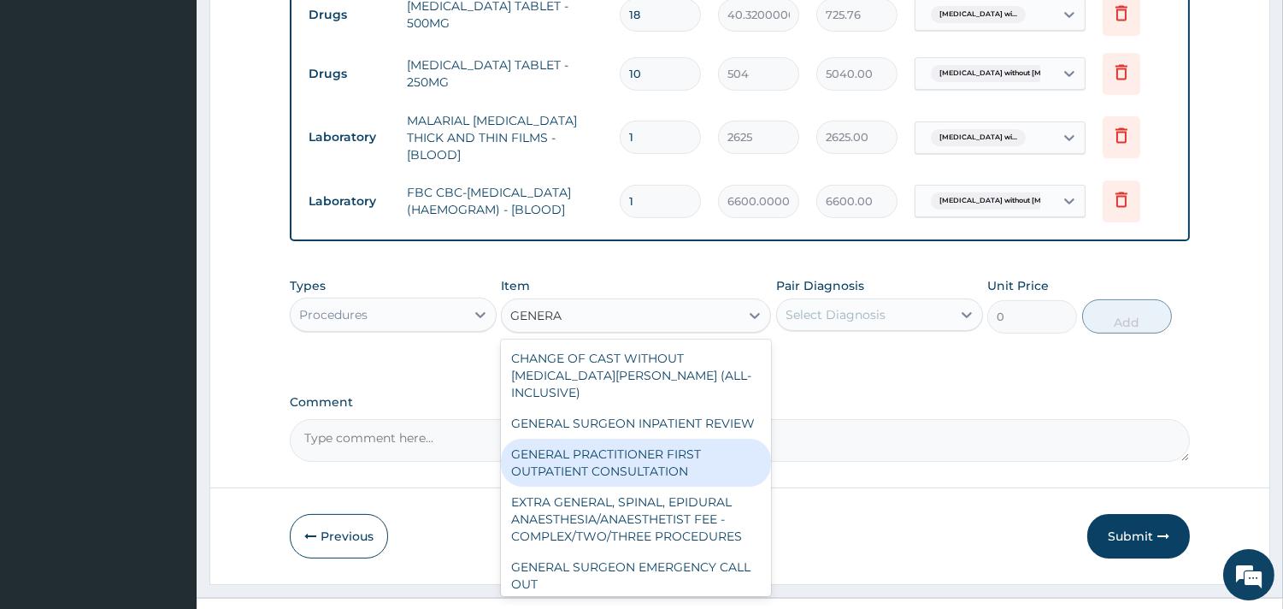
click at [625, 456] on div "GENERAL PRACTITIONER FIRST OUTPATIENT CONSULTATION" at bounding box center [636, 463] width 270 height 48
type input "4500"
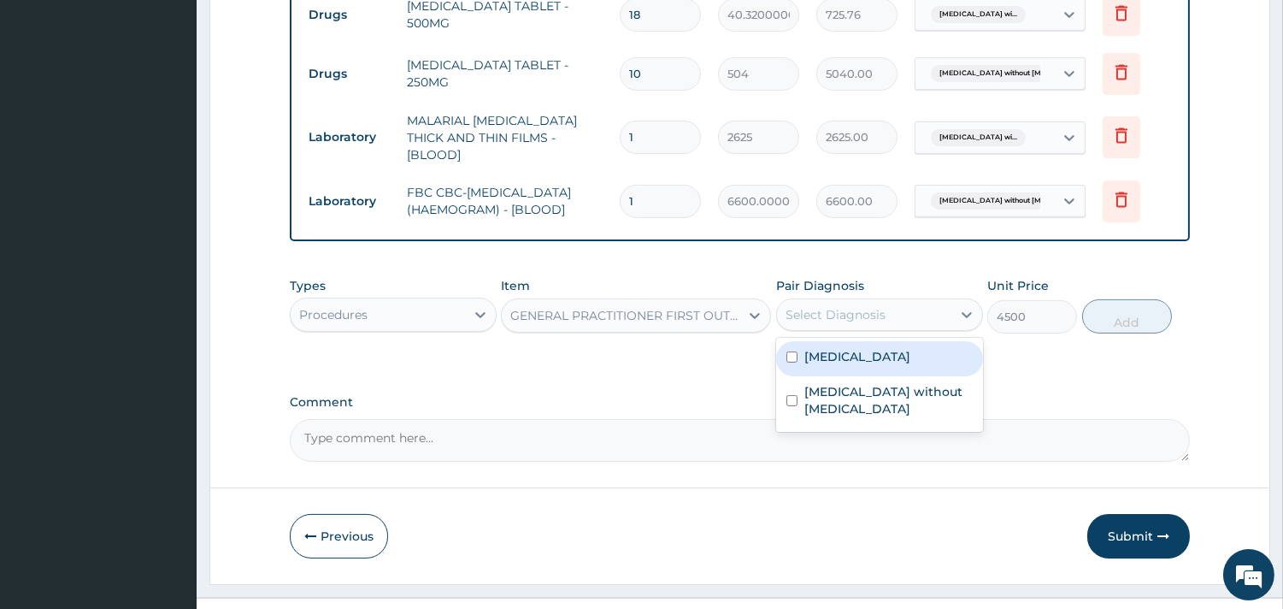
click at [865, 313] on div "Select Diagnosis" at bounding box center [836, 314] width 100 height 17
click at [793, 363] on input "checkbox" at bounding box center [792, 356] width 11 height 11
checkbox input "true"
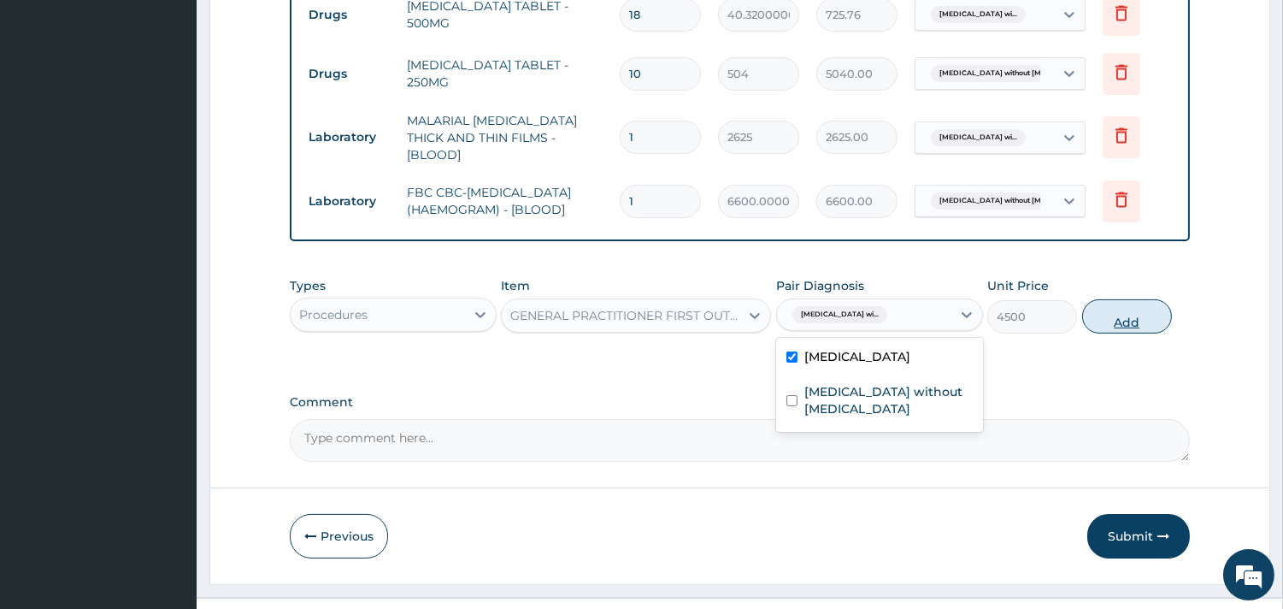
click at [1129, 319] on button "Add" at bounding box center [1127, 316] width 90 height 34
type input "0"
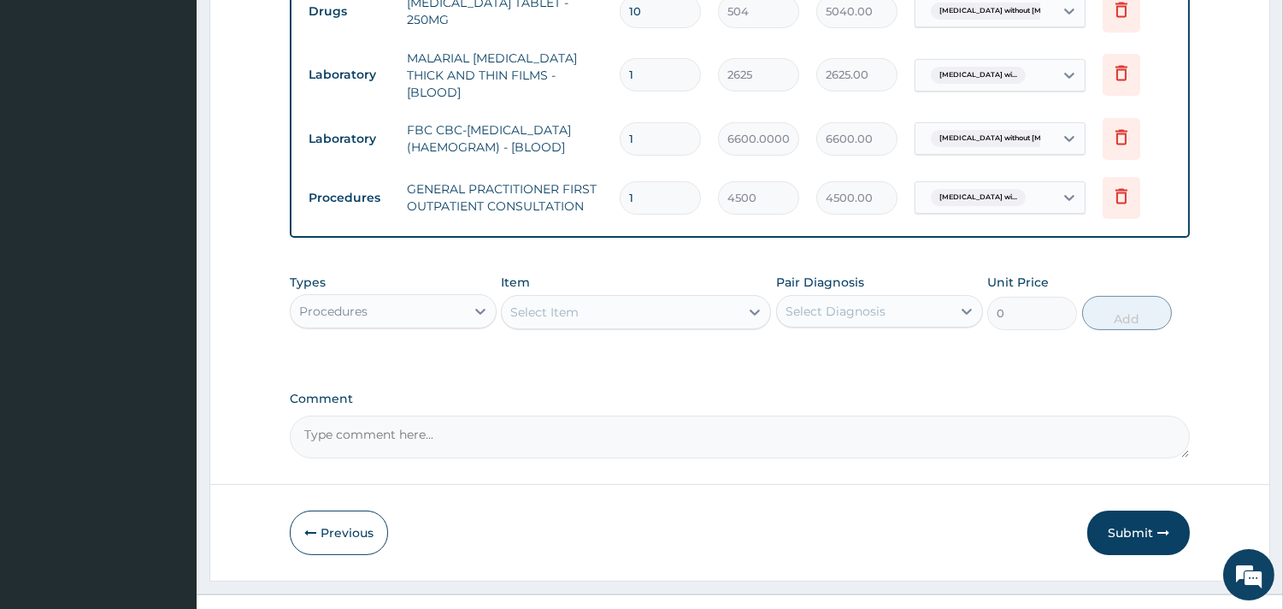
scroll to position [907, 0]
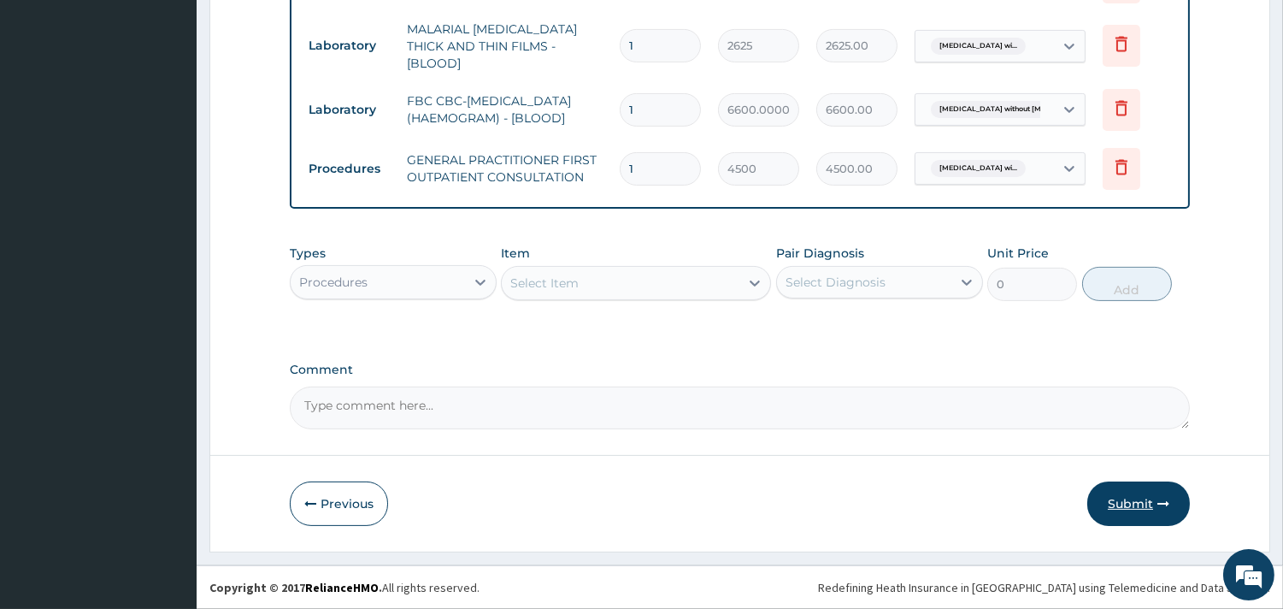
click at [1111, 492] on button "Submit" at bounding box center [1139, 503] width 103 height 44
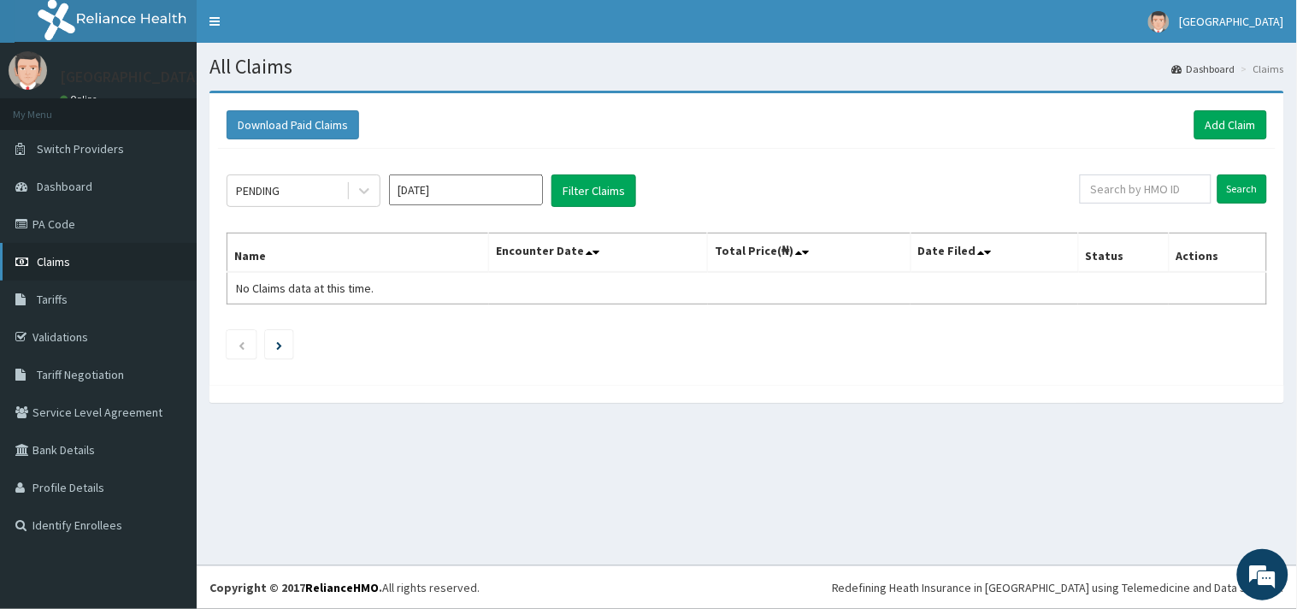
click at [64, 260] on span "Claims" at bounding box center [53, 261] width 33 height 15
click at [41, 259] on span "Claims" at bounding box center [53, 261] width 33 height 15
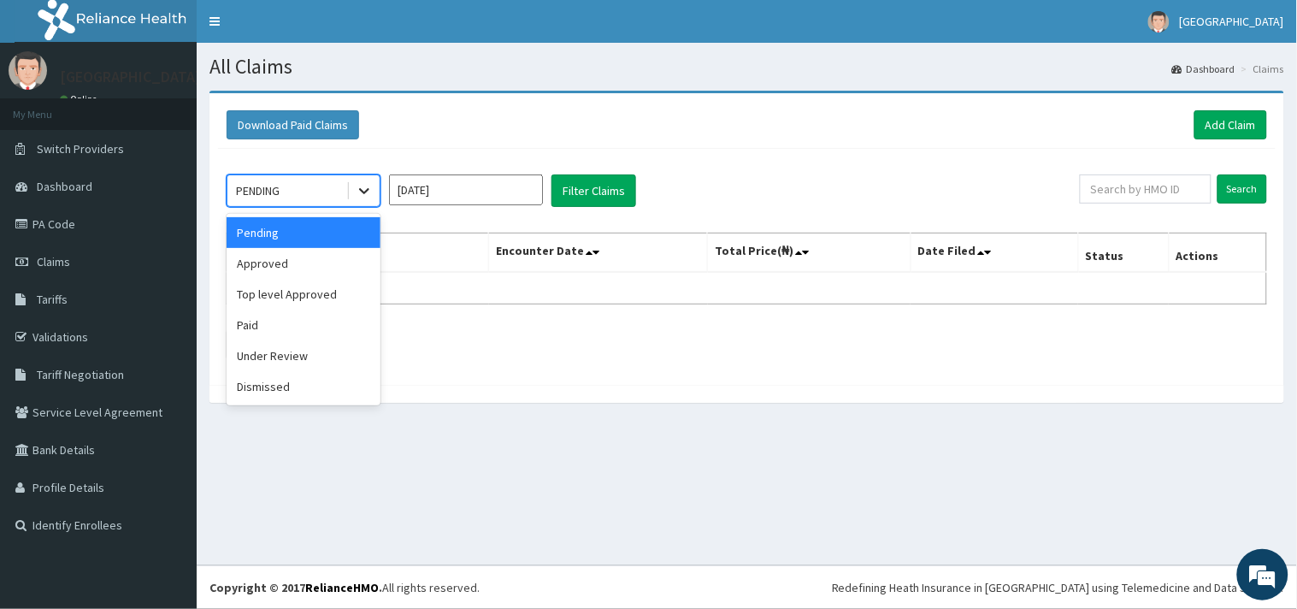
click at [374, 195] on div at bounding box center [364, 190] width 31 height 31
click at [303, 266] on div "Approved" at bounding box center [304, 263] width 154 height 31
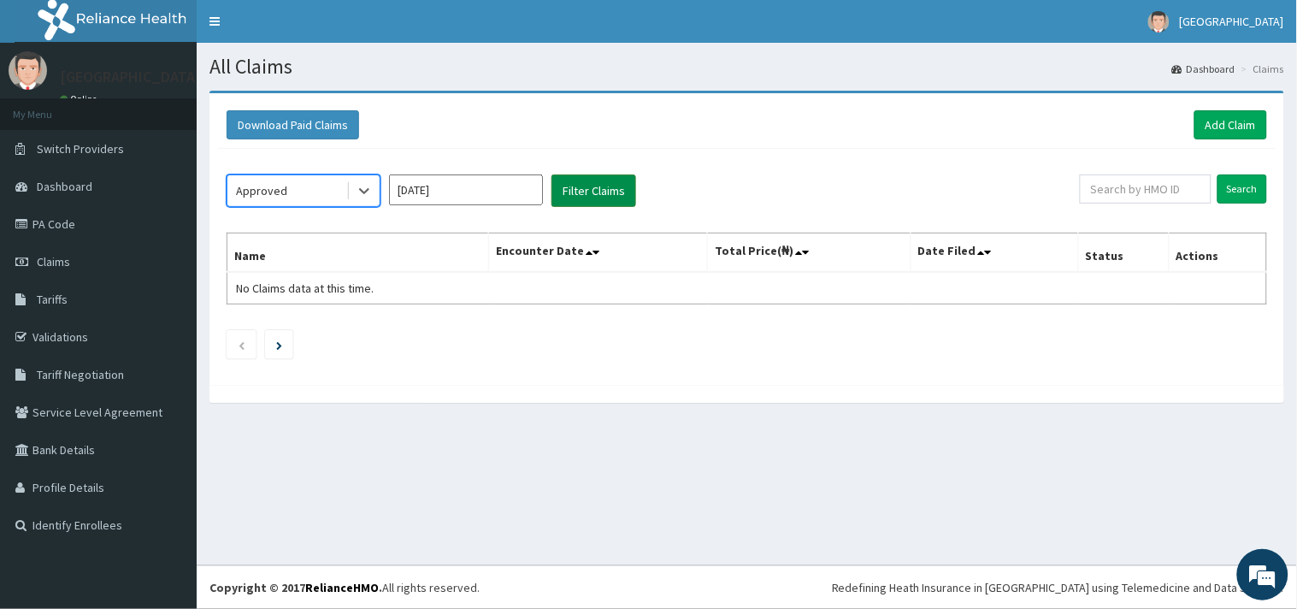
click at [593, 190] on button "Filter Claims" at bounding box center [593, 190] width 85 height 32
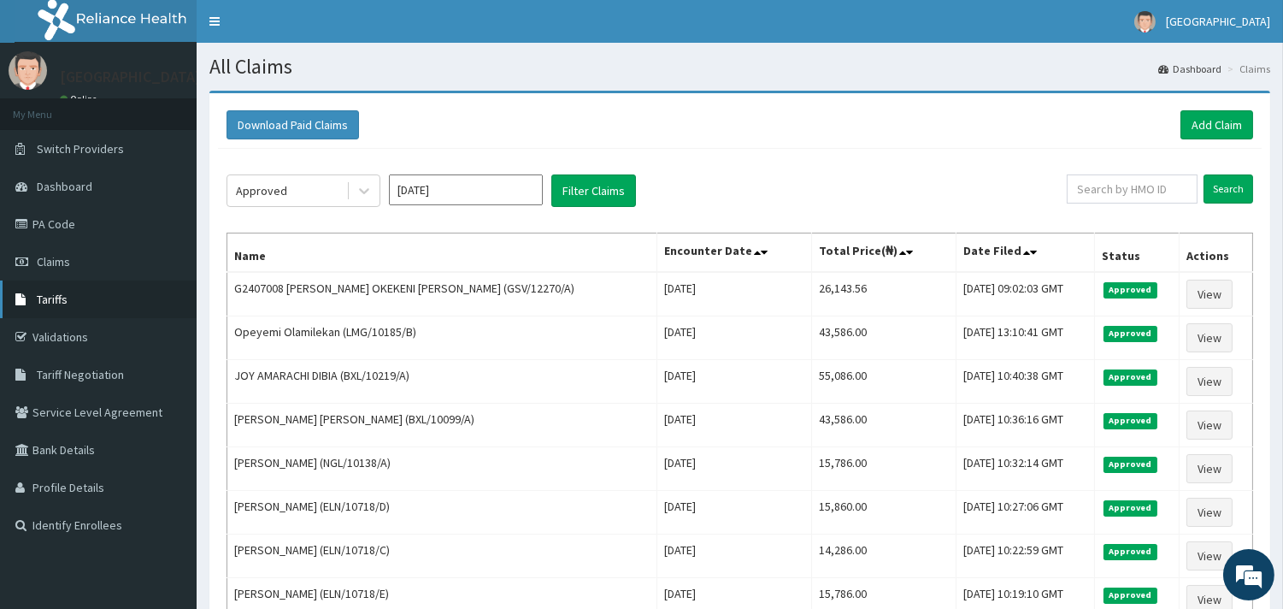
click at [50, 297] on span "Tariffs" at bounding box center [52, 299] width 31 height 15
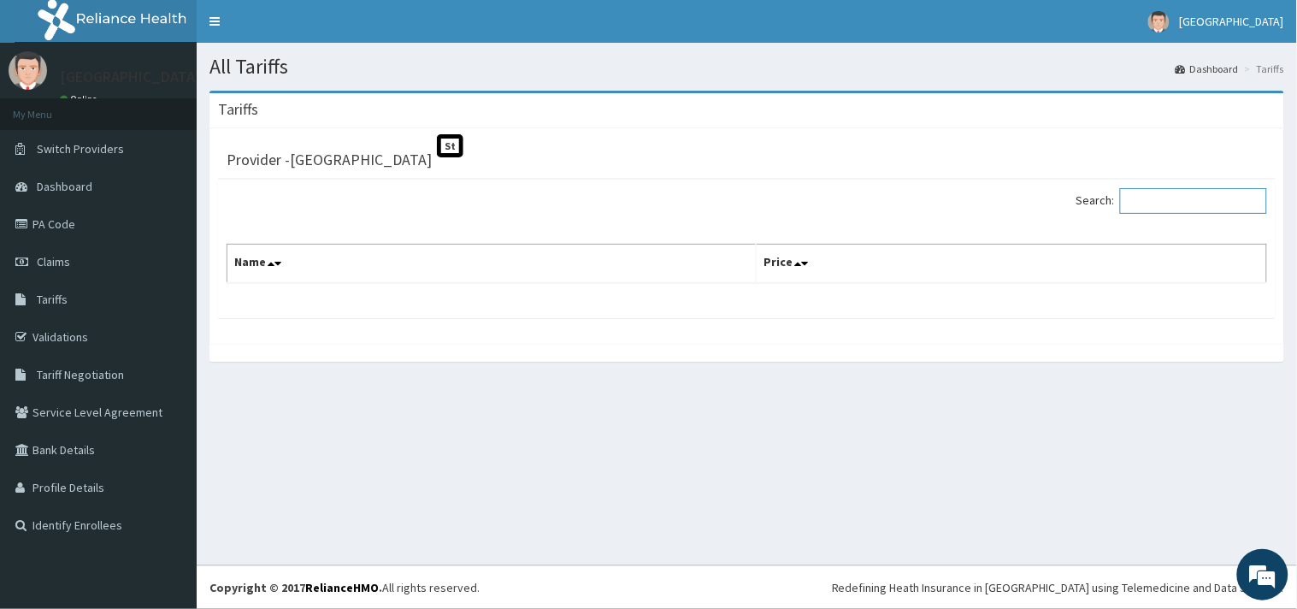
click at [1152, 195] on input "Search:" at bounding box center [1193, 201] width 147 height 26
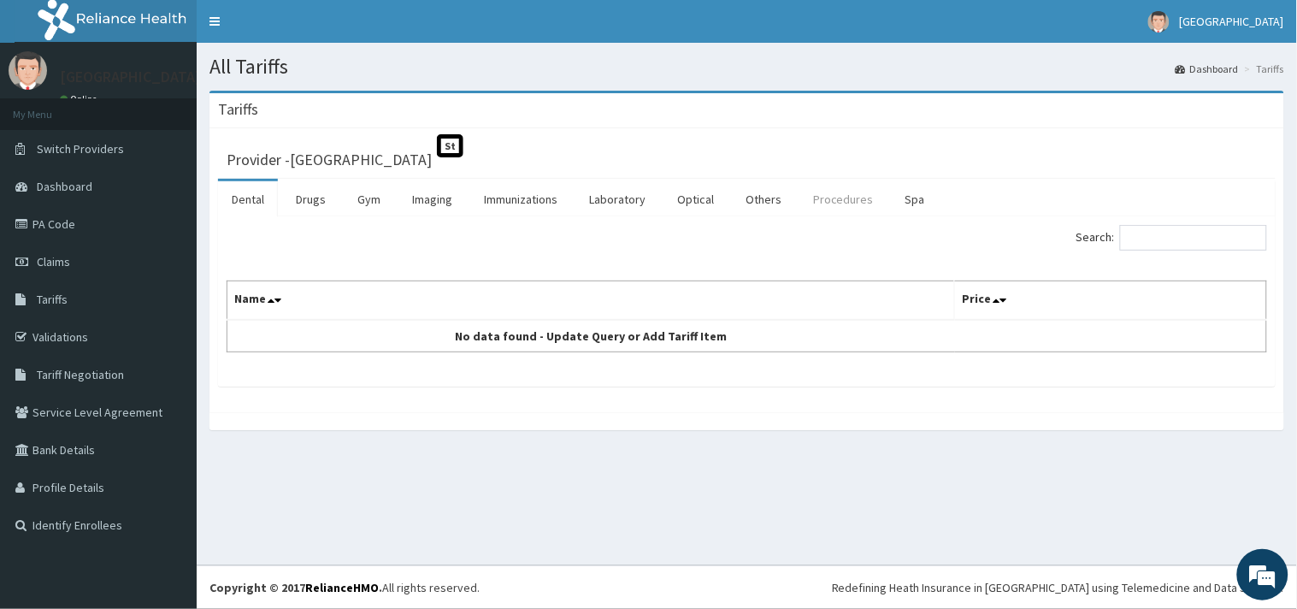
click at [822, 197] on link "Procedures" at bounding box center [843, 199] width 88 height 36
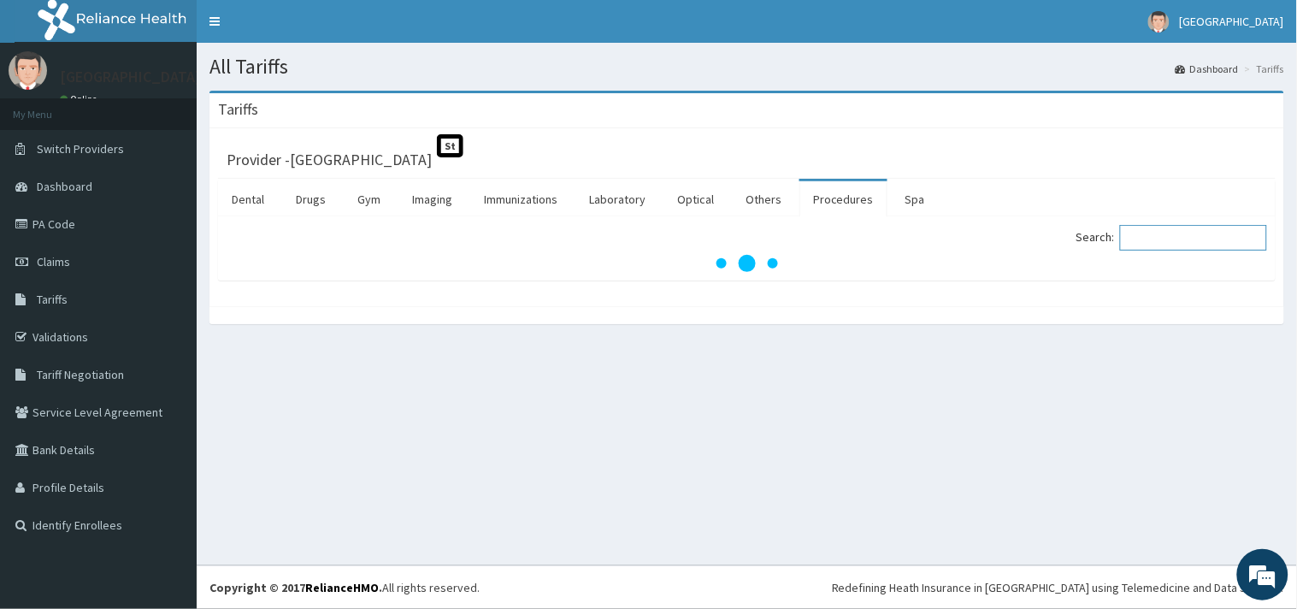
click at [1152, 243] on input "Search:" at bounding box center [1193, 238] width 147 height 26
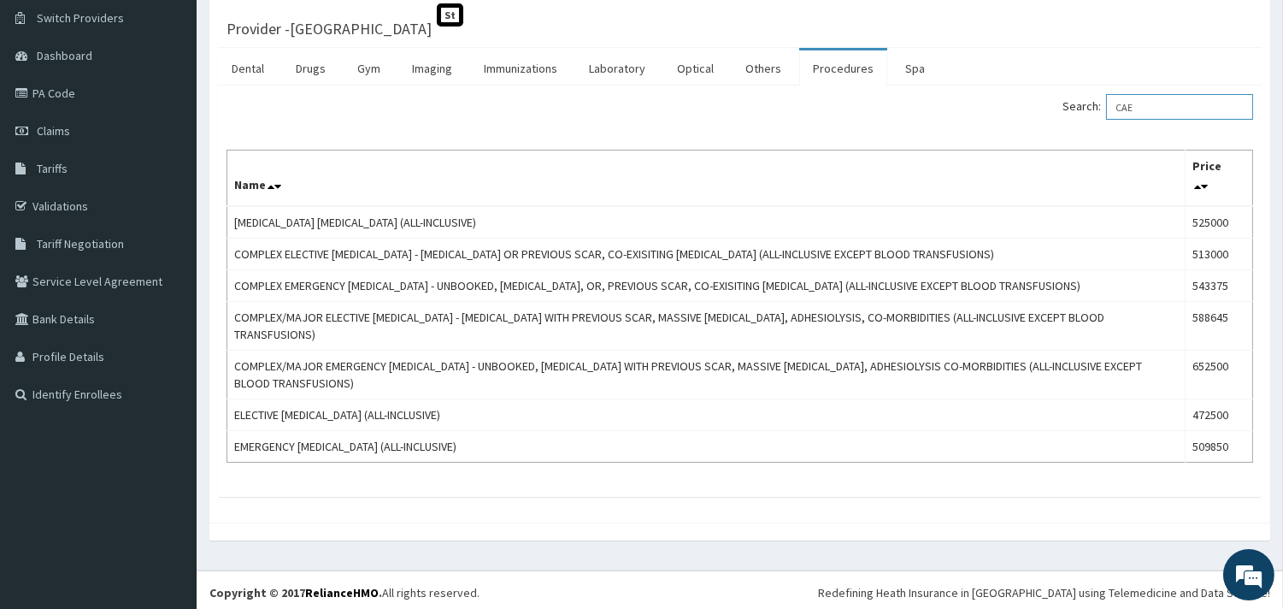
scroll to position [137, 0]
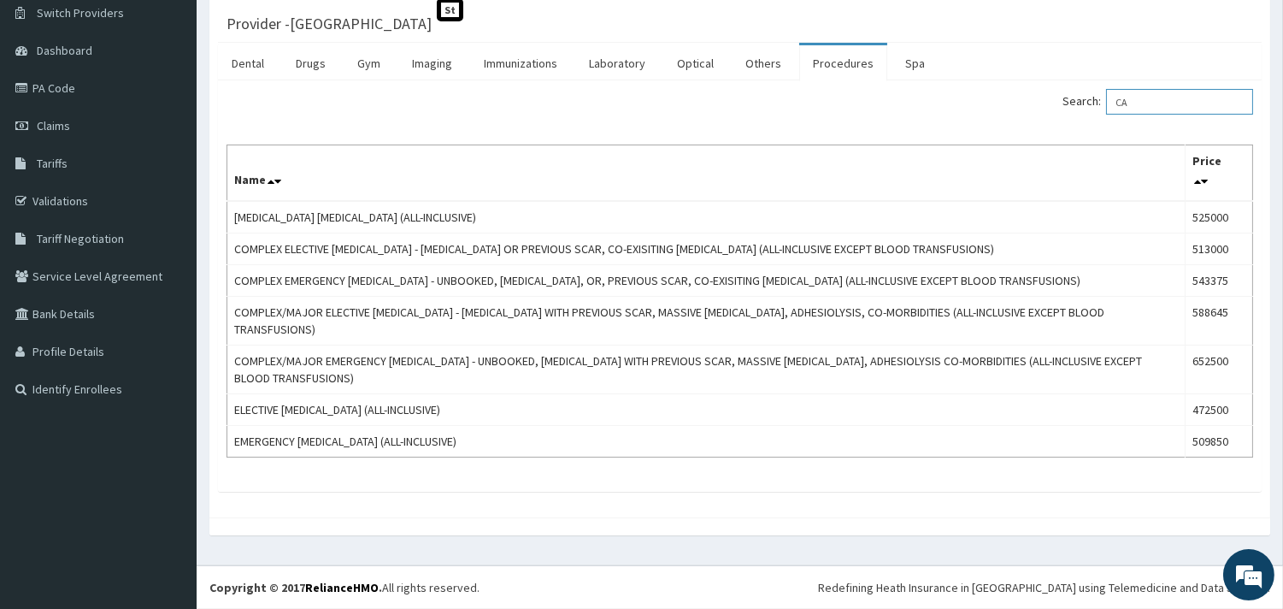
type input "C"
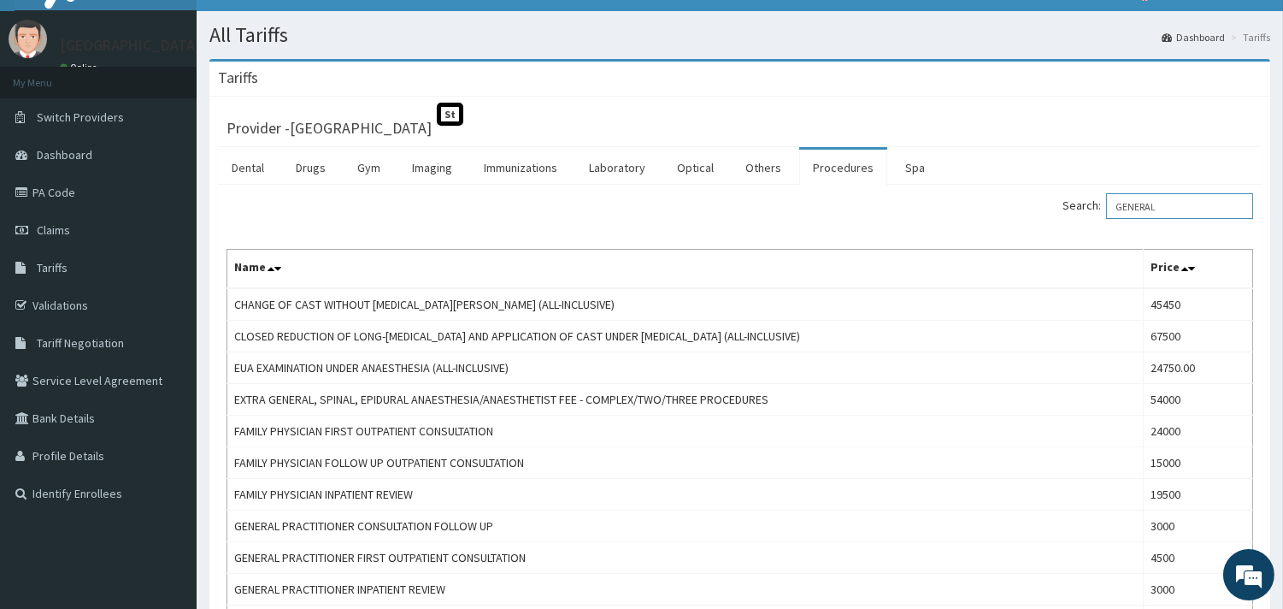
scroll to position [0, 0]
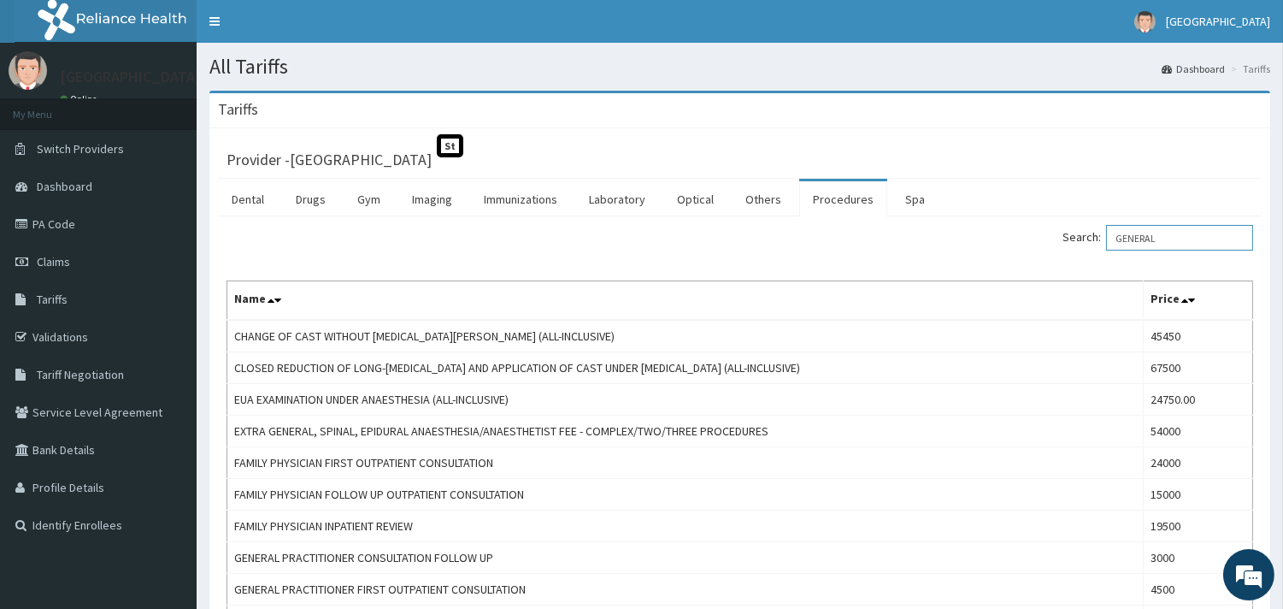
type input "GENERAL"
